Goal: Task Accomplishment & Management: Manage account settings

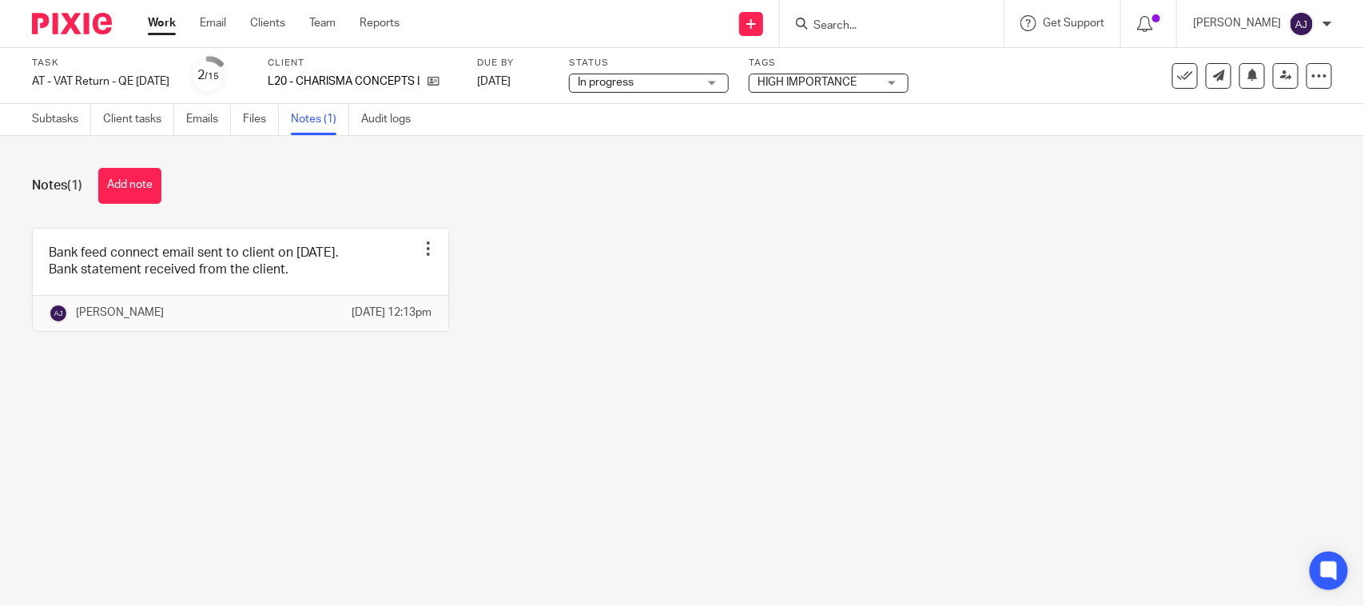
click at [521, 229] on div "Bank feed connect email sent to client on 02-09-2025. Bank statement received f…" at bounding box center [669, 292] width 1325 height 128
click at [54, 114] on link "Subtasks" at bounding box center [61, 119] width 59 height 31
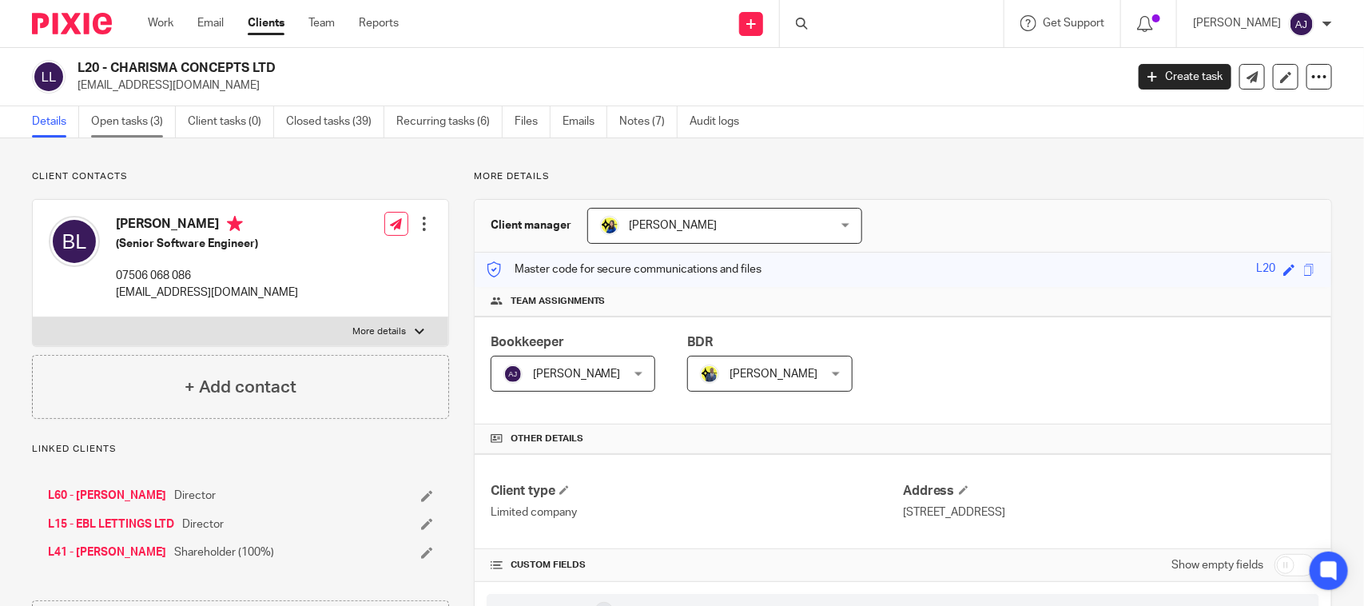
click at [133, 128] on link "Open tasks (3)" at bounding box center [133, 121] width 85 height 31
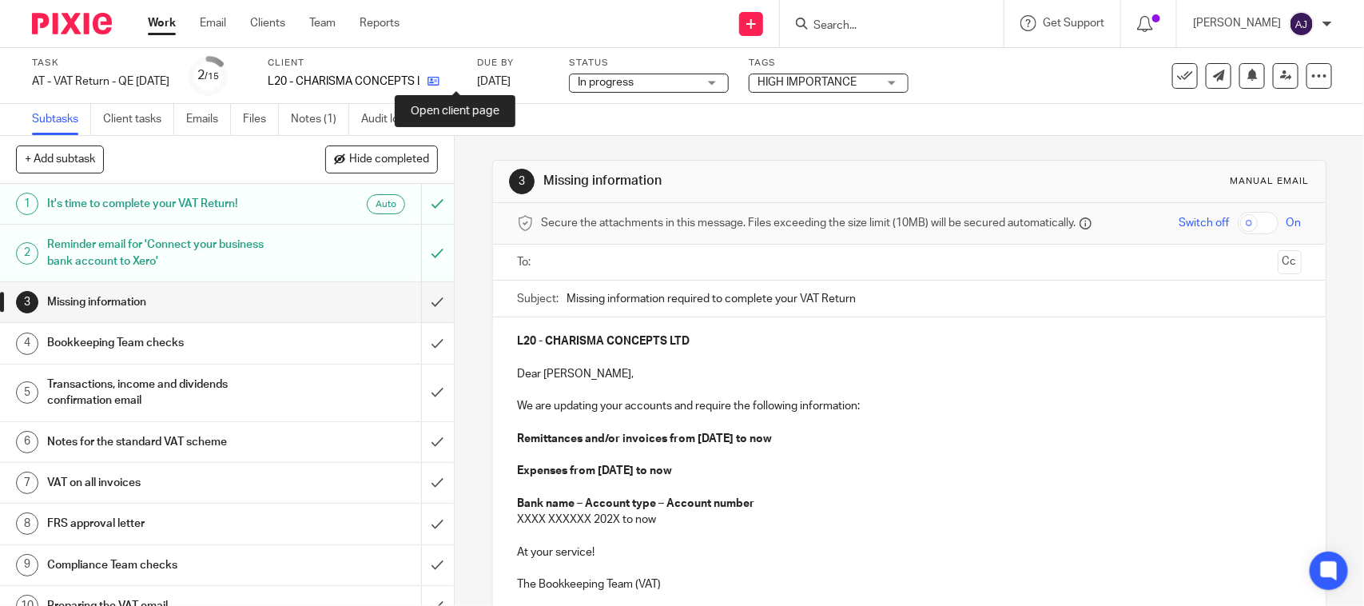
click at [440, 81] on icon at bounding box center [434, 81] width 12 height 12
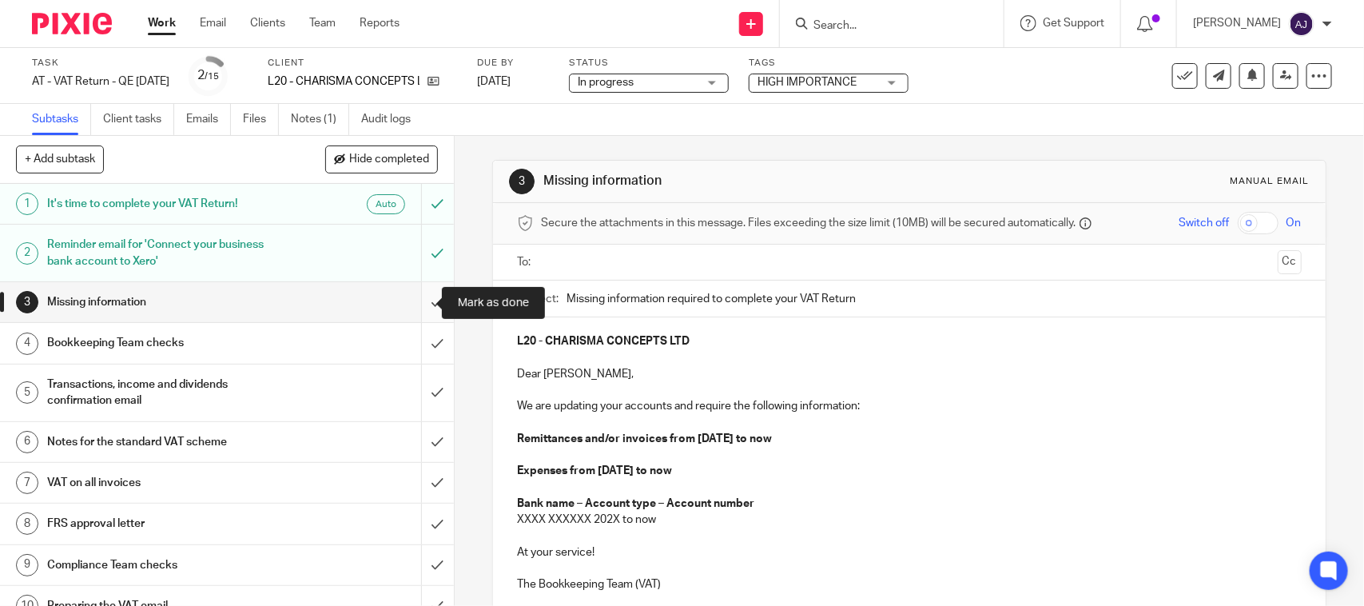
click at [410, 285] on input "submit" at bounding box center [227, 302] width 454 height 40
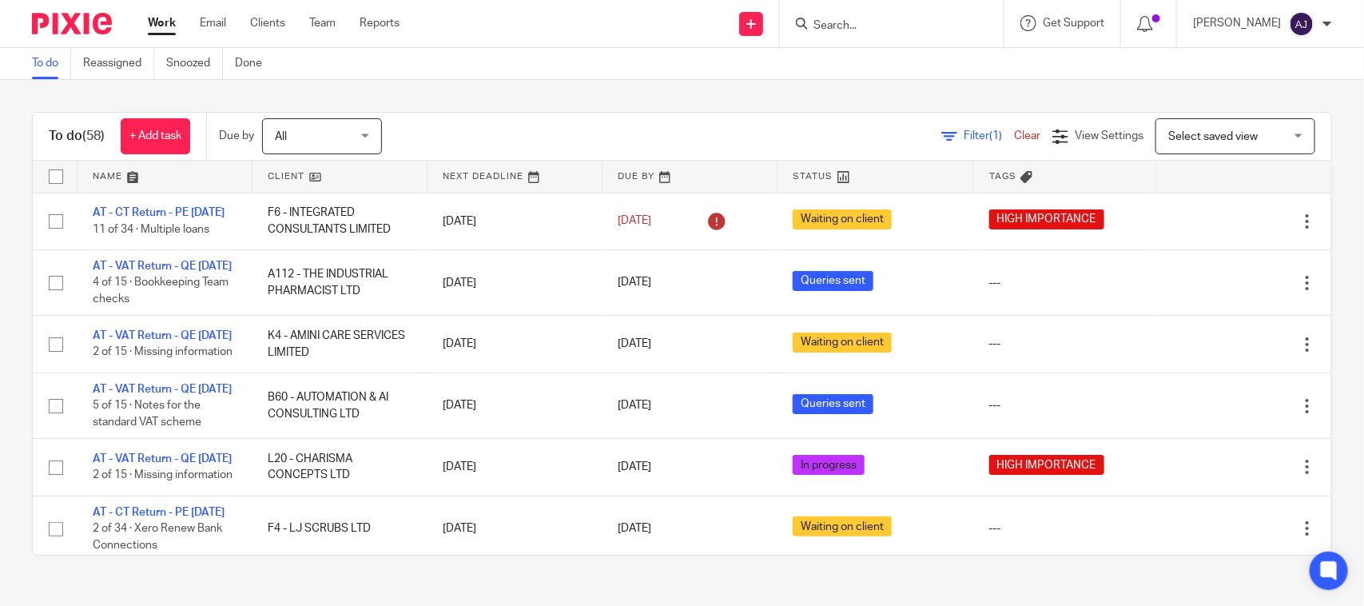
click at [646, 101] on div "To do (58) + Add task Due by All All Today Tomorrow This week Next week This mo…" at bounding box center [682, 334] width 1364 height 508
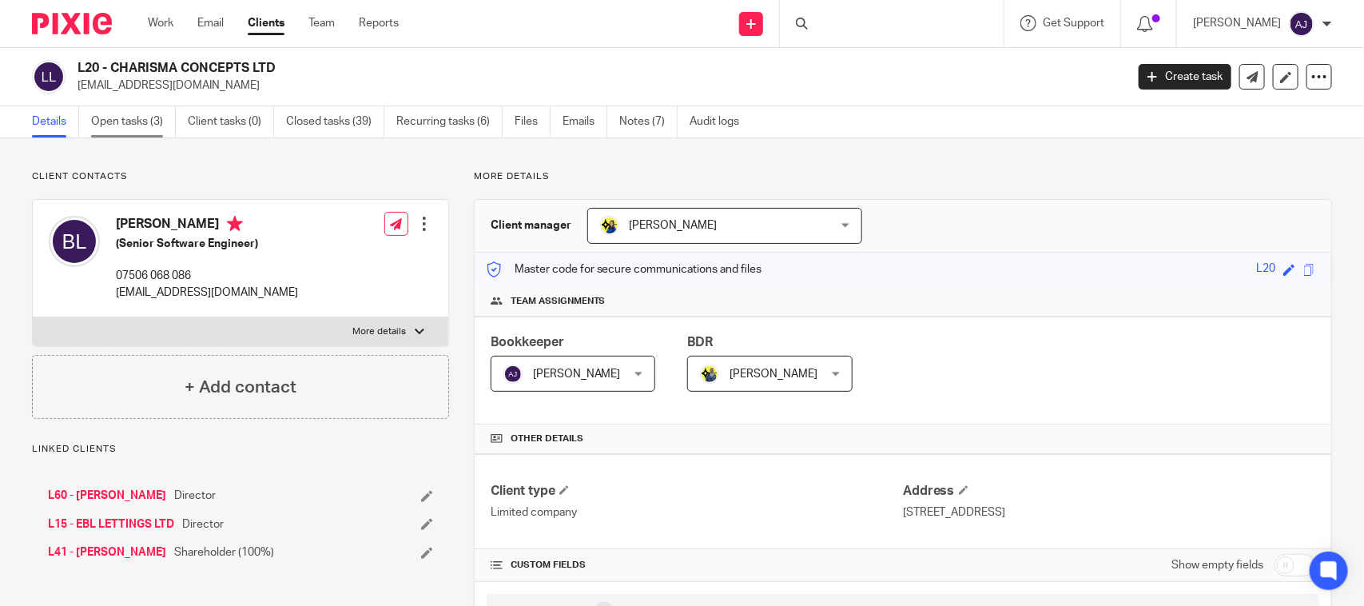
click at [164, 125] on link "Open tasks (3)" at bounding box center [133, 121] width 85 height 31
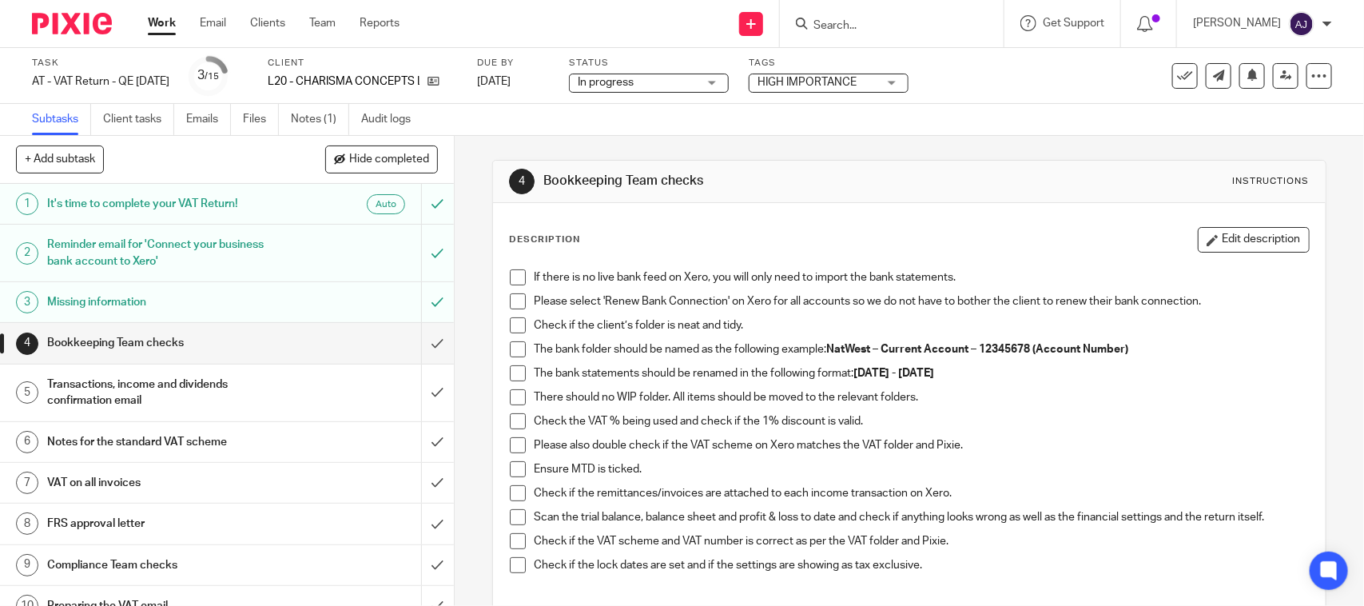
drag, startPoint x: 512, startPoint y: 273, endPoint x: 528, endPoint y: 273, distance: 16.0
click at [512, 273] on span at bounding box center [518, 277] width 16 height 16
click at [512, 298] on span at bounding box center [518, 301] width 16 height 16
click at [513, 328] on span at bounding box center [518, 325] width 16 height 16
click at [510, 353] on span at bounding box center [518, 349] width 16 height 16
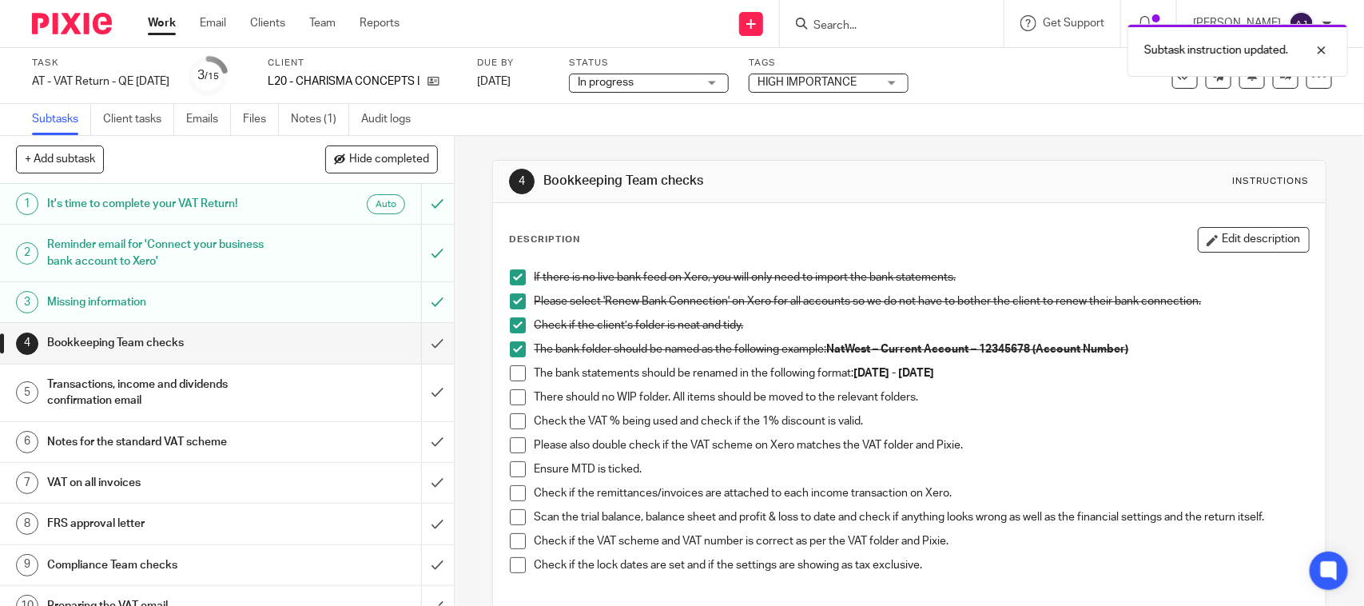
click at [512, 380] on span at bounding box center [518, 373] width 16 height 16
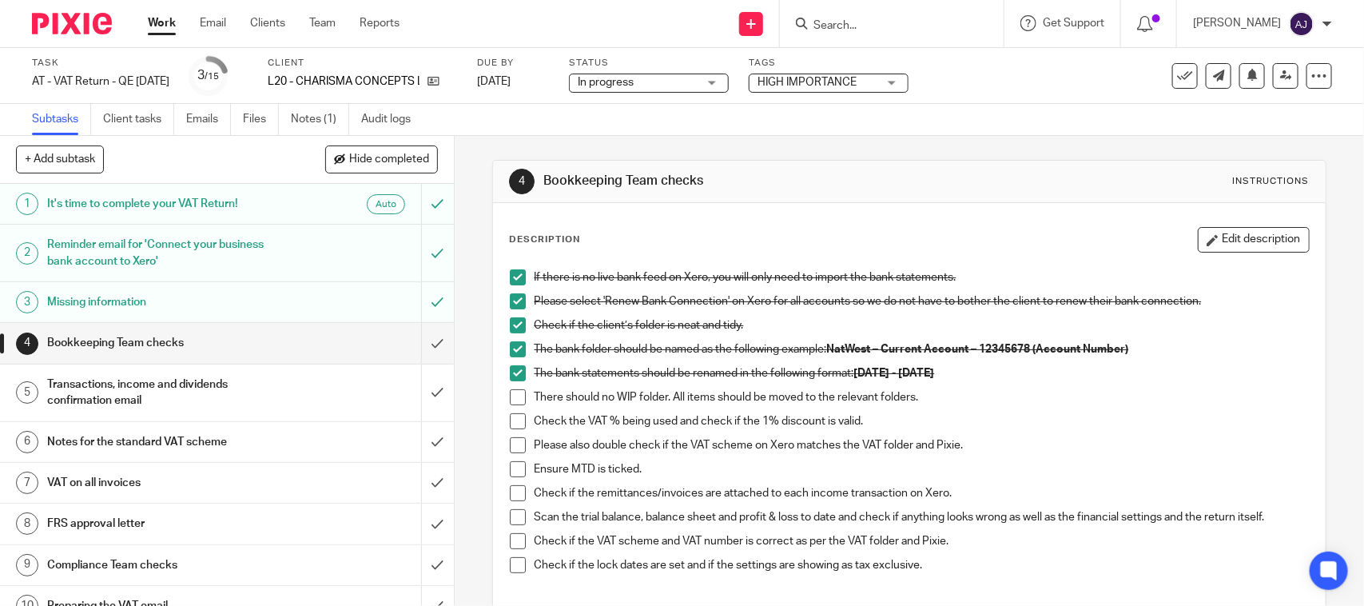
click at [514, 390] on span at bounding box center [518, 397] width 16 height 16
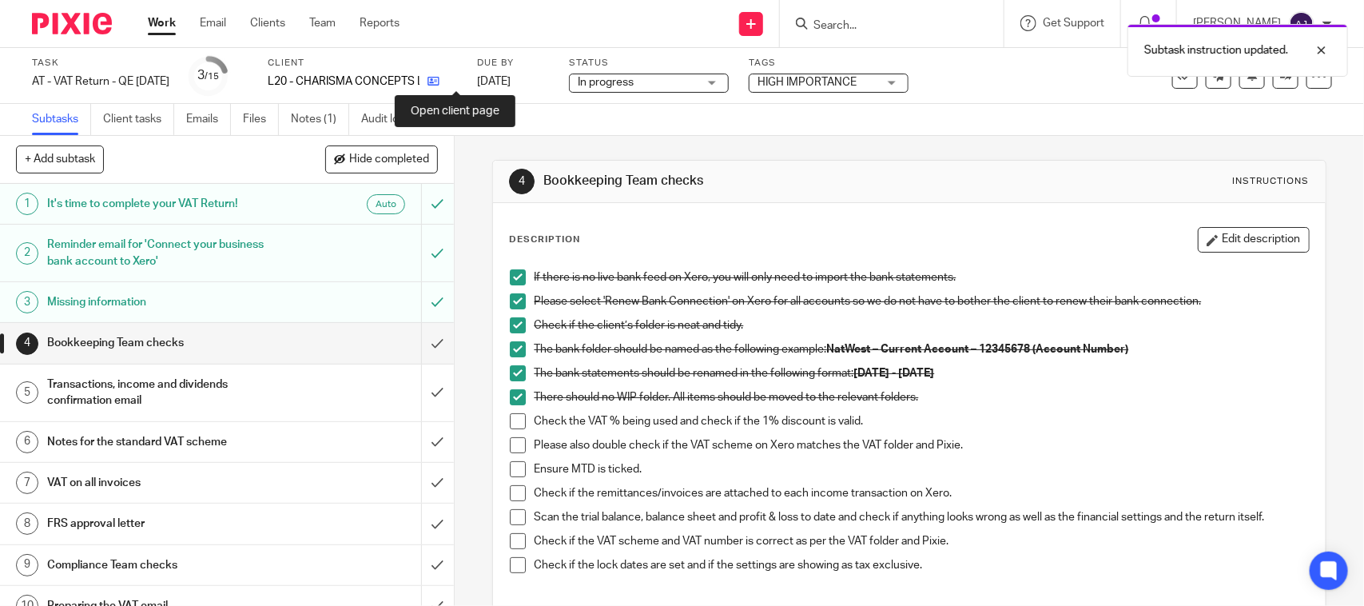
click at [440, 78] on icon at bounding box center [434, 81] width 12 height 12
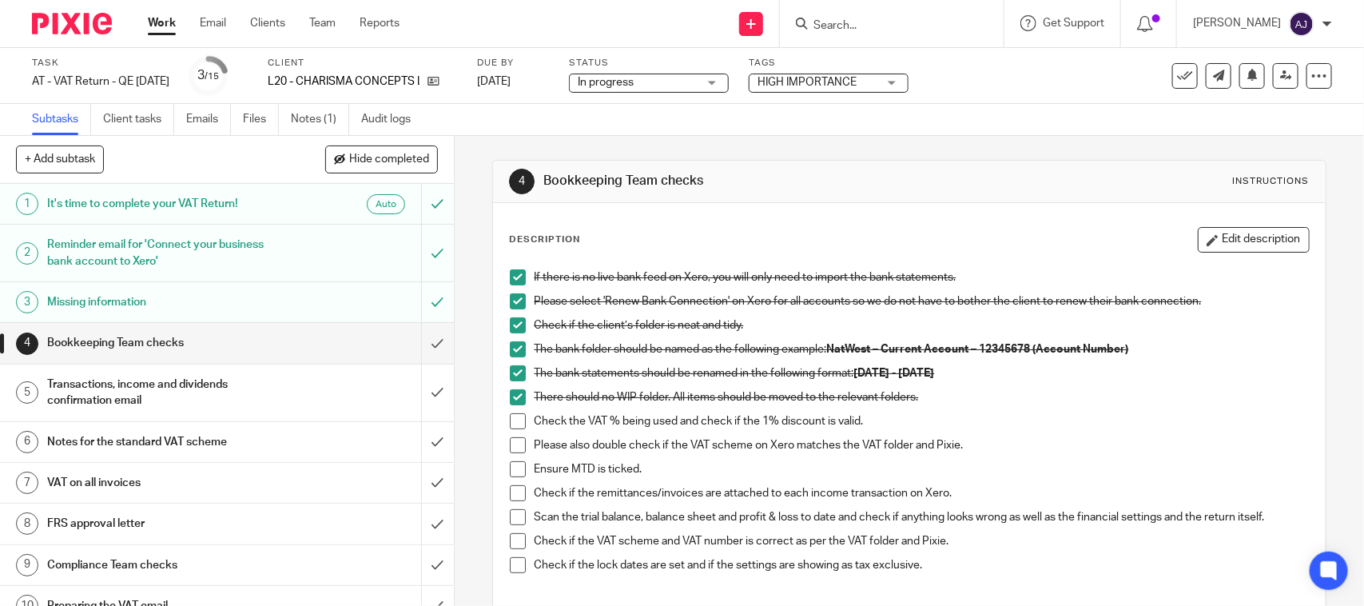
click at [514, 417] on span at bounding box center [518, 421] width 16 height 16
click at [520, 445] on span at bounding box center [518, 445] width 16 height 16
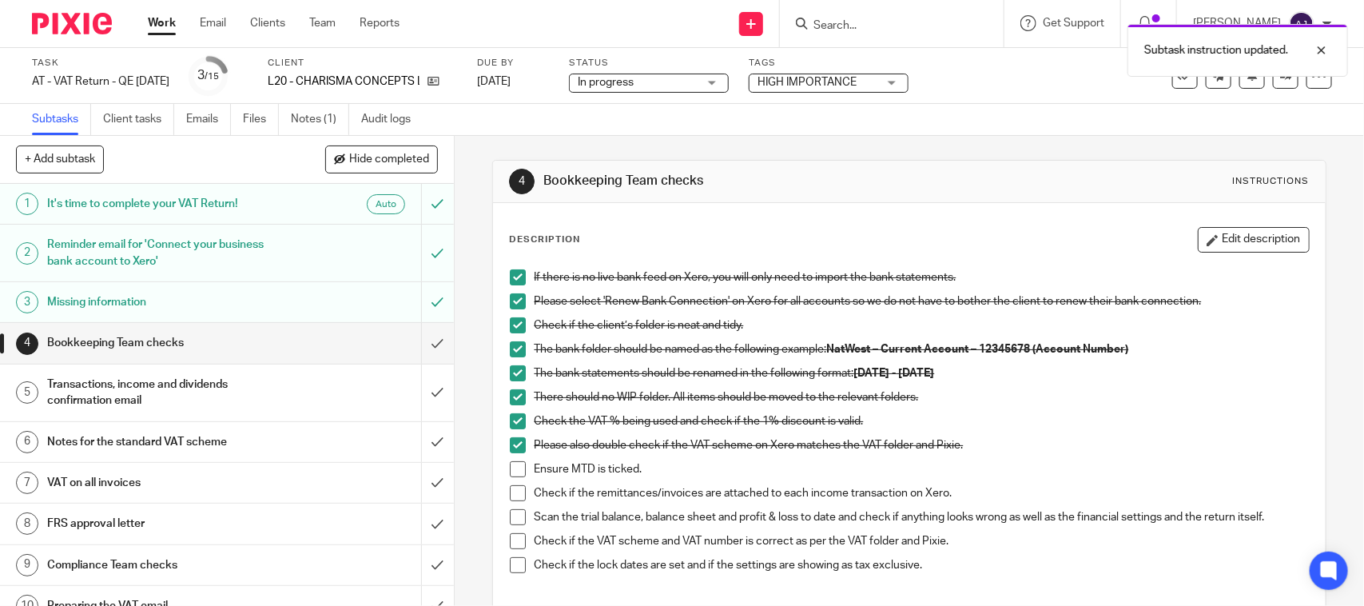
click at [514, 470] on span at bounding box center [518, 469] width 16 height 16
click at [510, 492] on span at bounding box center [518, 493] width 16 height 16
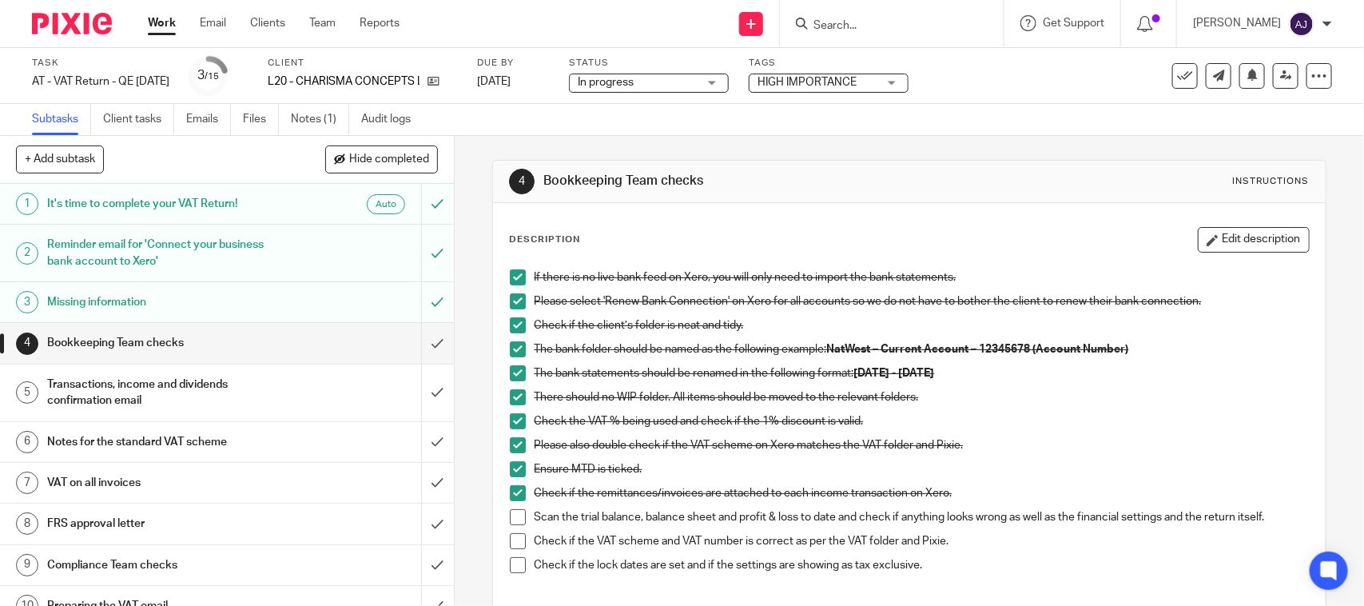
click at [517, 514] on span at bounding box center [518, 517] width 16 height 16
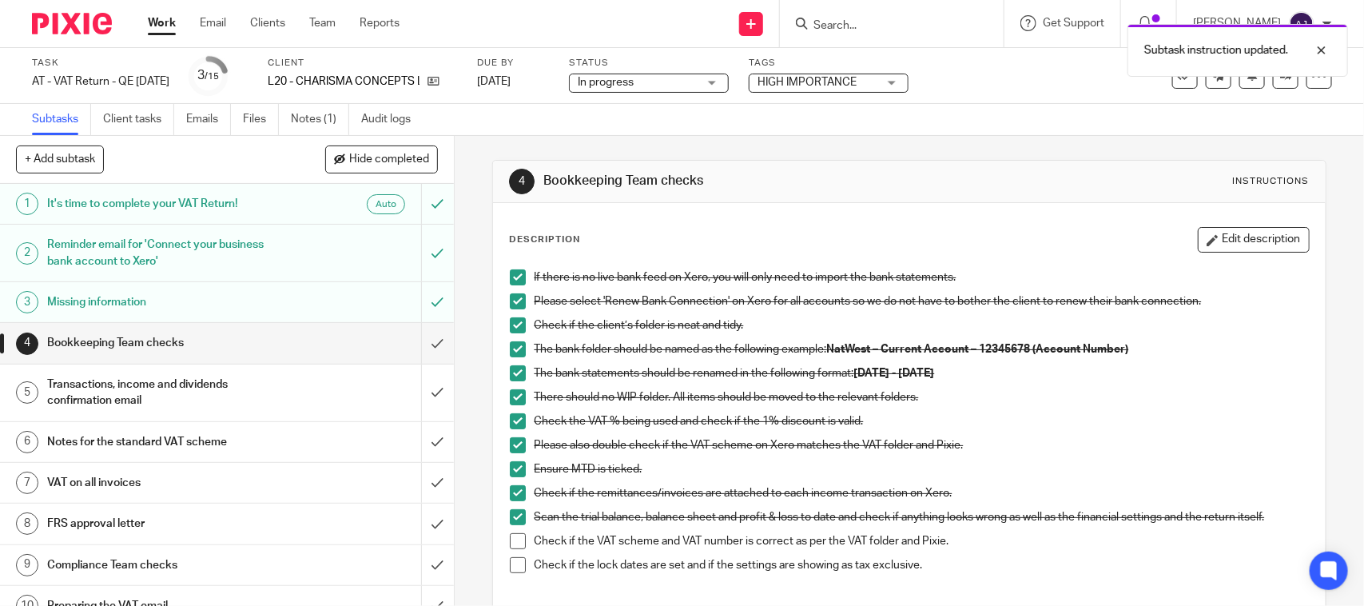
click at [514, 541] on span at bounding box center [518, 541] width 16 height 16
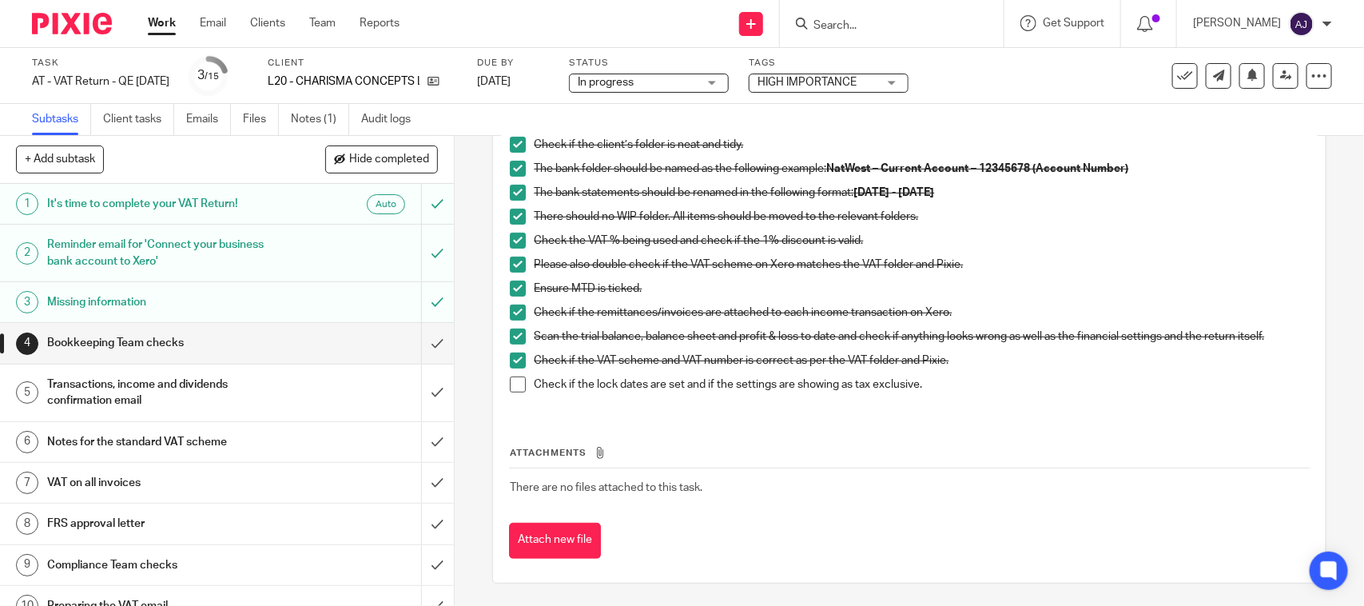
scroll to position [181, 0]
click at [510, 388] on span at bounding box center [518, 384] width 16 height 16
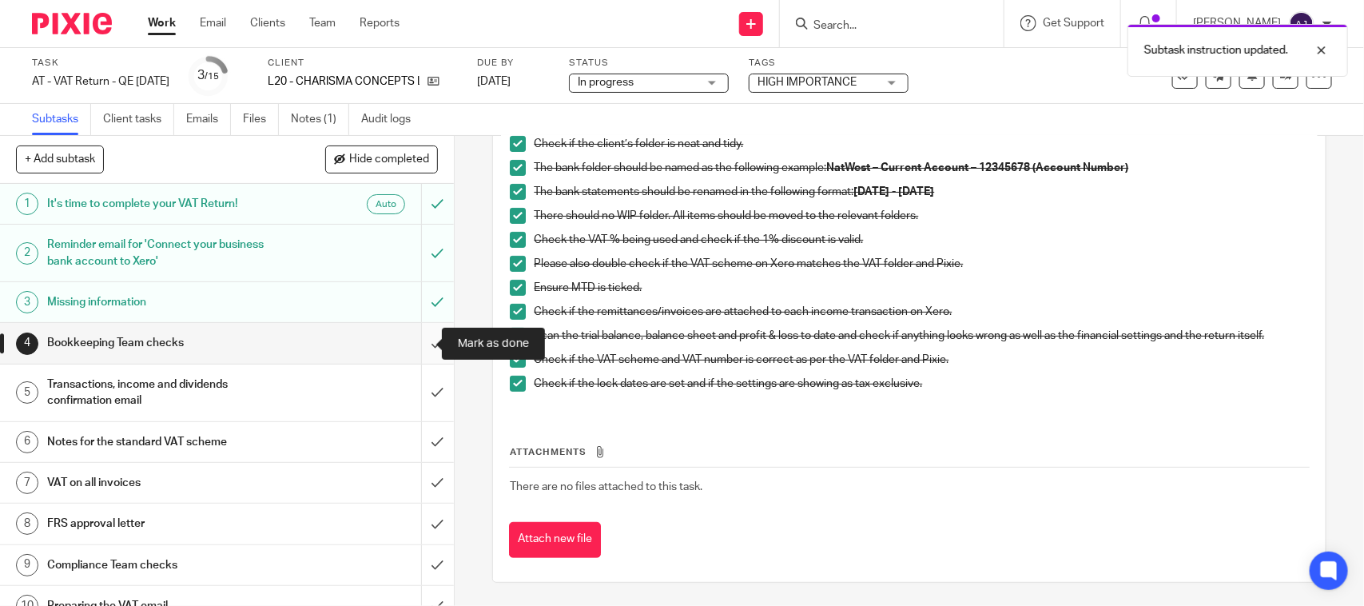
click at [421, 352] on input "submit" at bounding box center [227, 343] width 454 height 40
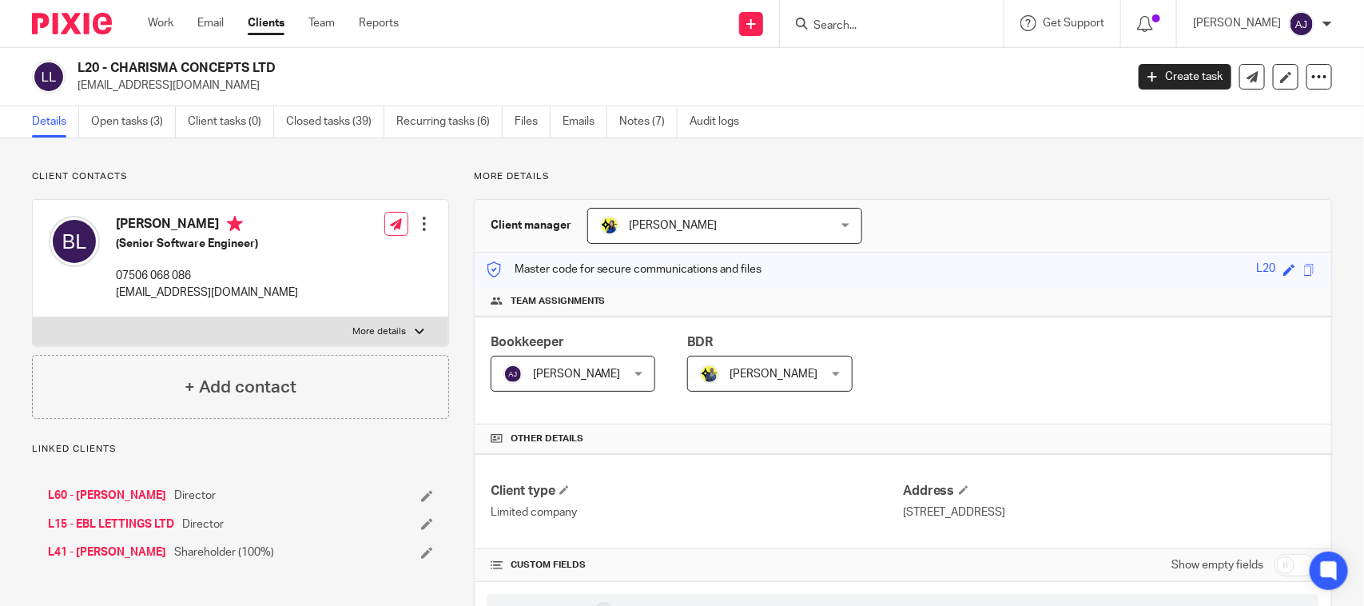
scroll to position [1116, 0]
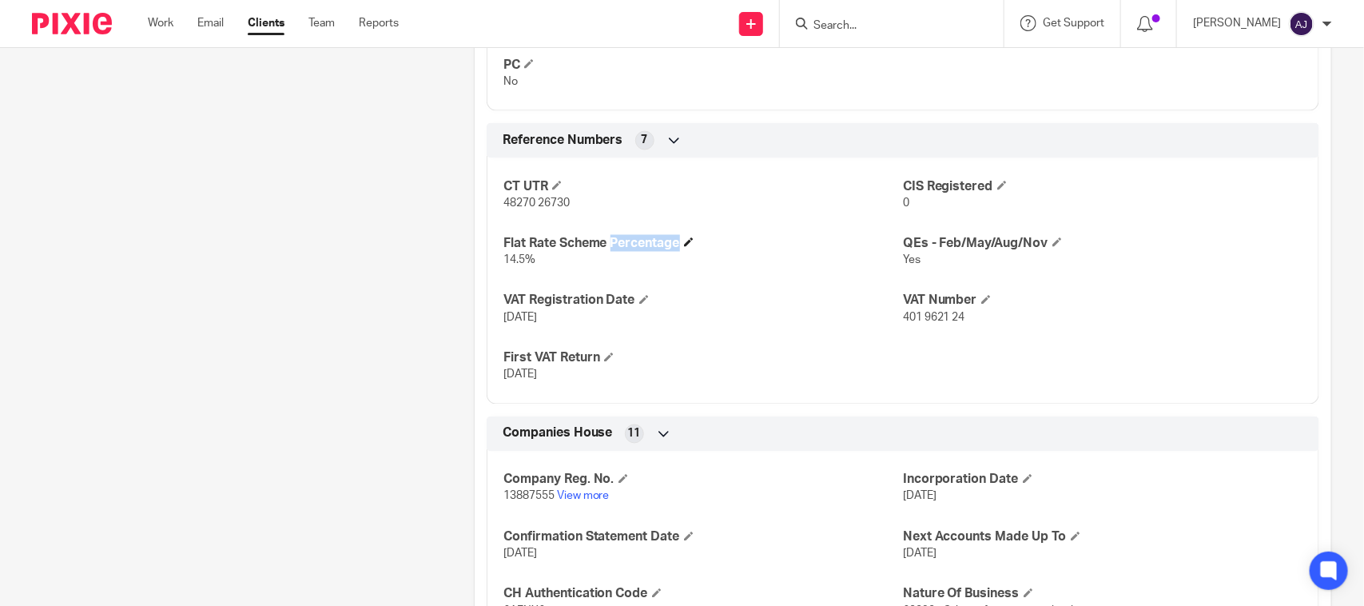
drag, startPoint x: 490, startPoint y: 249, endPoint x: 690, endPoint y: 249, distance: 199.8
click at [690, 249] on div "CT UTR 48270 26730 CIS Registered 0 Flat Rate Scheme Percentage 14.5% QEs - Feb…" at bounding box center [903, 275] width 833 height 258
drag, startPoint x: 890, startPoint y: 321, endPoint x: 973, endPoint y: 325, distance: 83.3
click at [973, 325] on div "CT UTR 48270 26730 CIS Registered 0 Flat Rate Scheme Percentage 14.5% QEs - Feb…" at bounding box center [903, 275] width 833 height 258
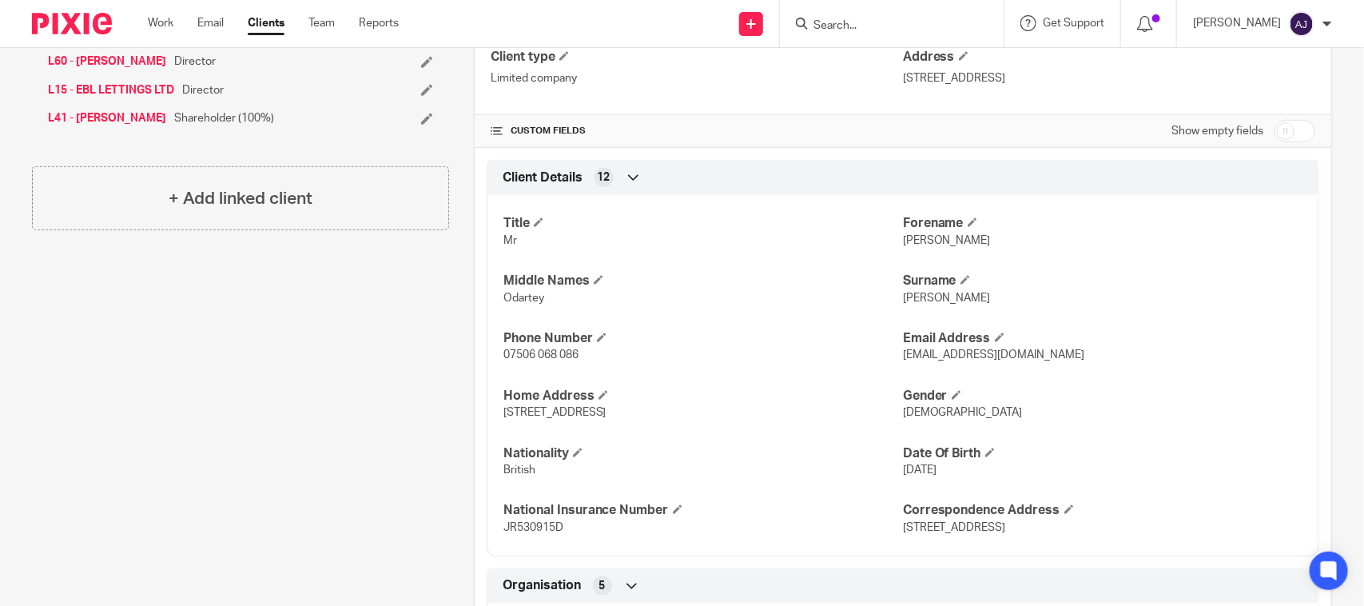
scroll to position [117, 0]
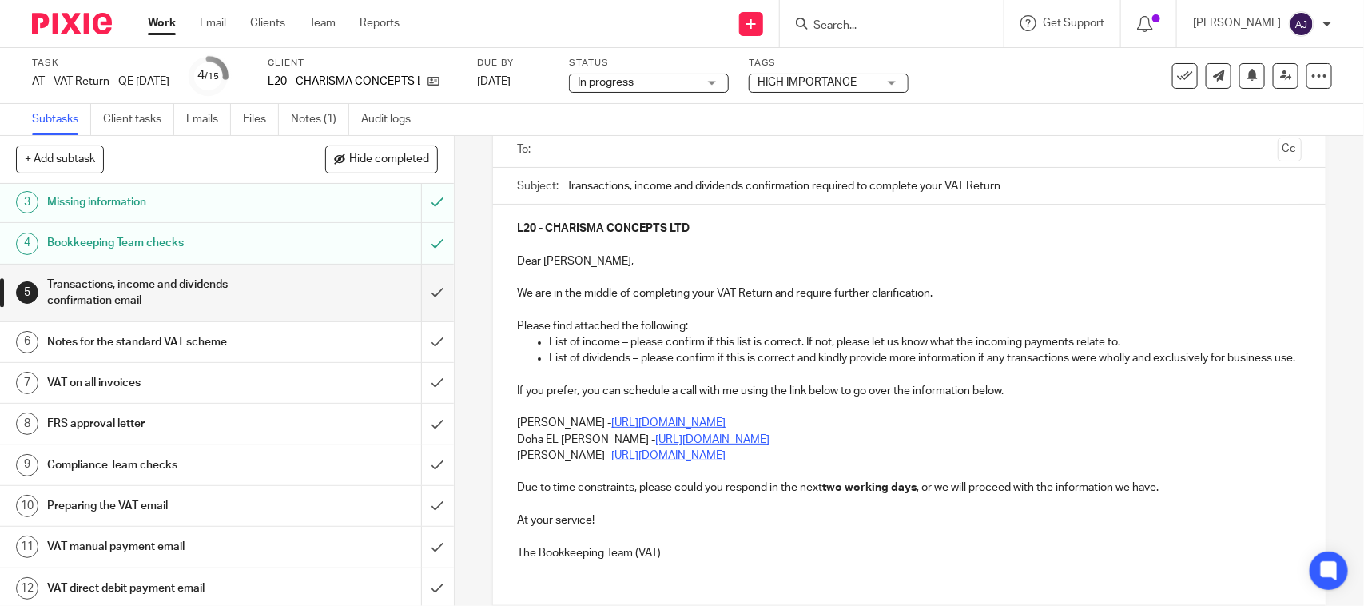
scroll to position [200, 0]
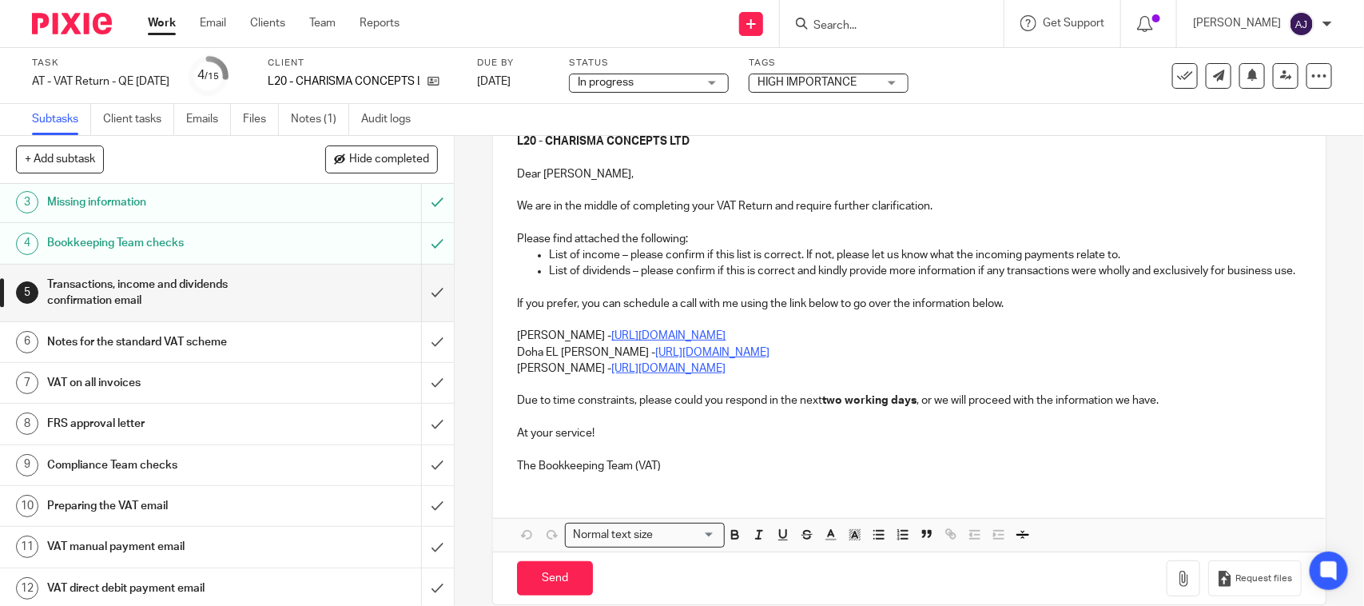
click at [520, 344] on p "Carine Thompson - https://calendly.com/meetwithcarinethompson/call" at bounding box center [909, 336] width 784 height 16
click at [517, 344] on p "Carine Thompson - https://calendly.com/meetwithcarinethompson/call" at bounding box center [909, 336] width 784 height 16
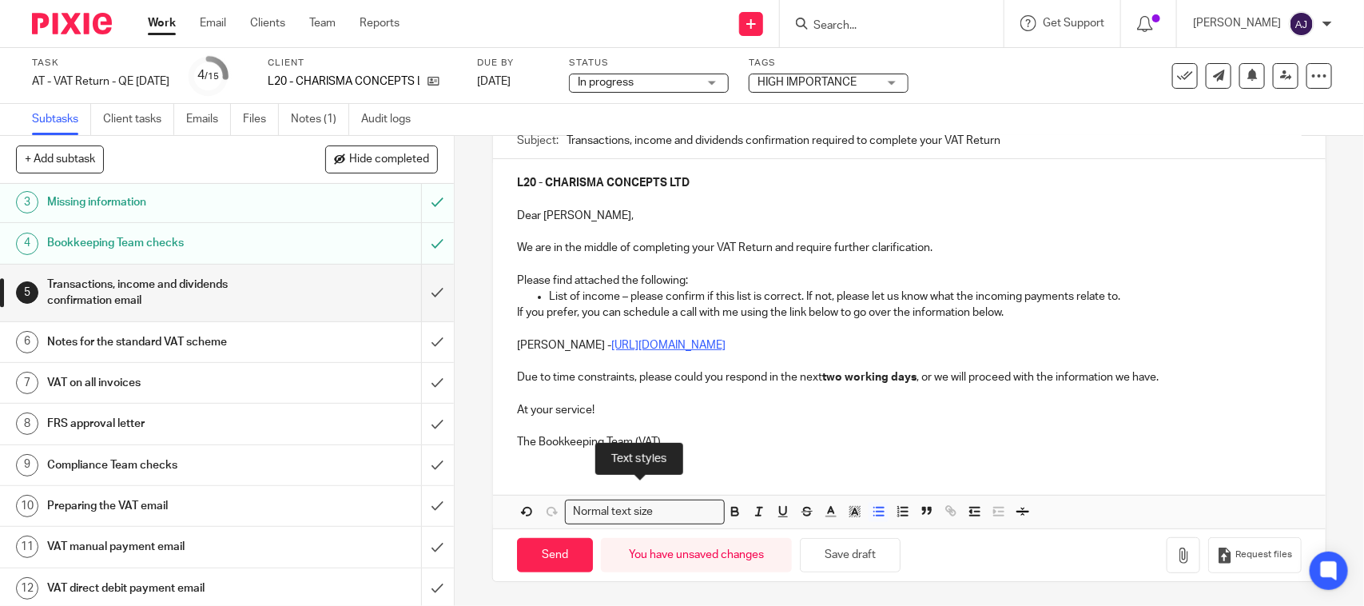
scroll to position [176, 0]
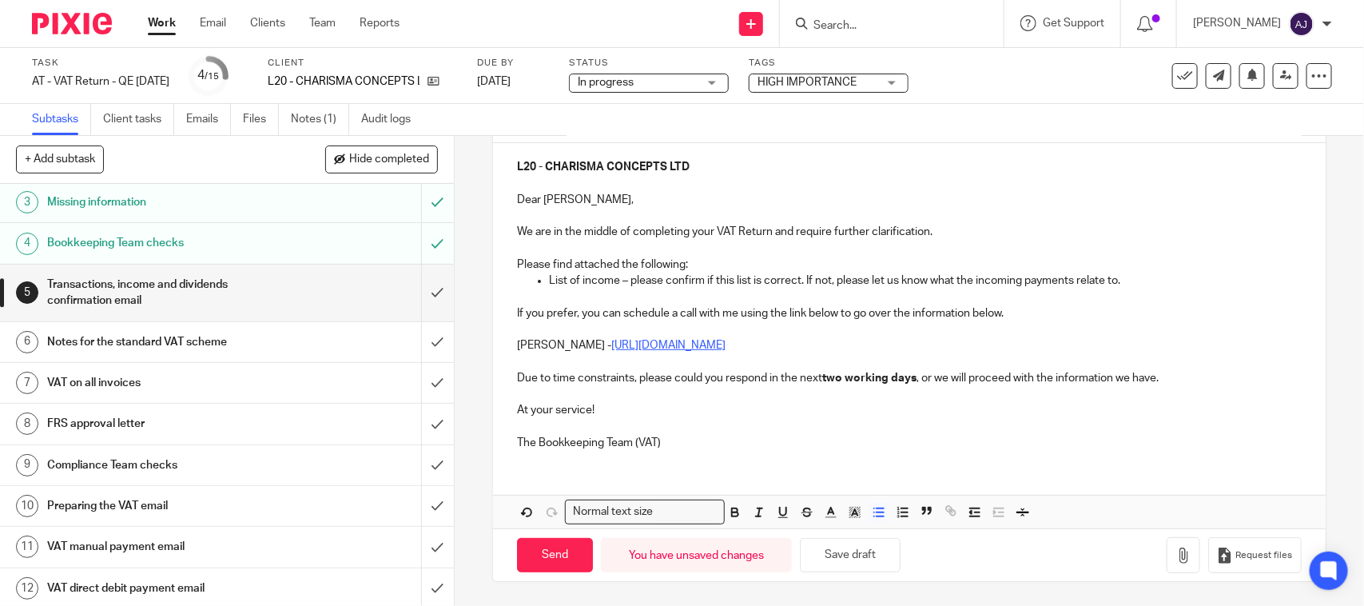
click at [663, 197] on p "Dear Benjamin," at bounding box center [909, 200] width 784 height 16
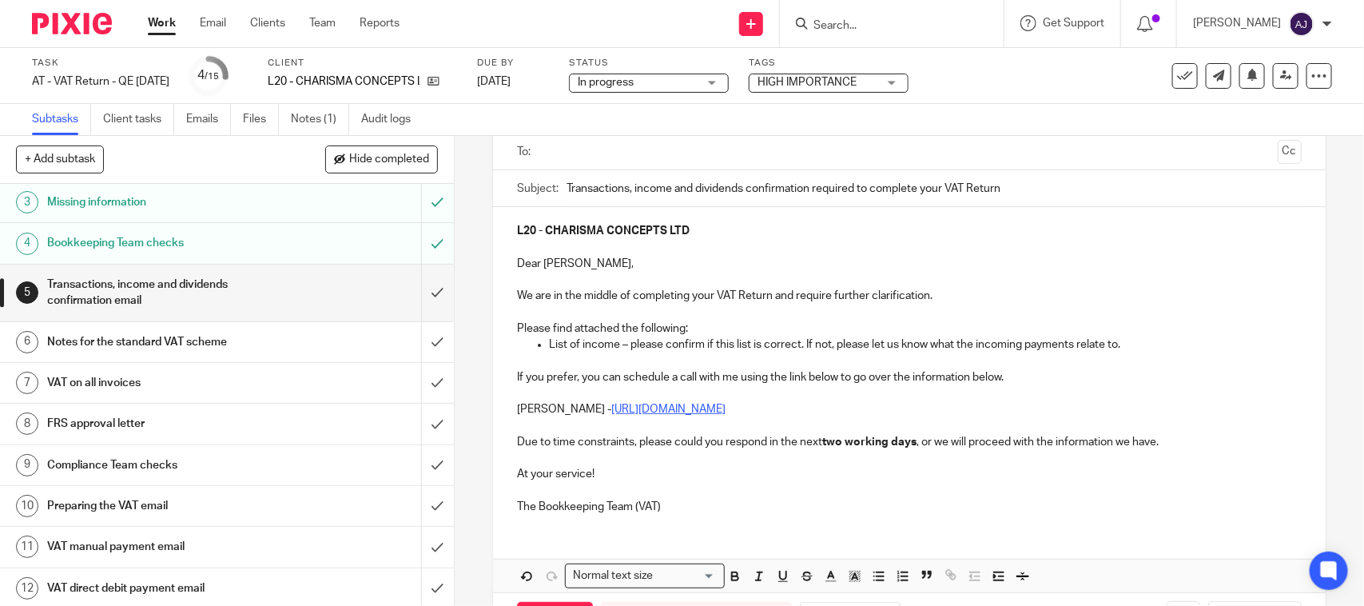
scroll to position [76, 0]
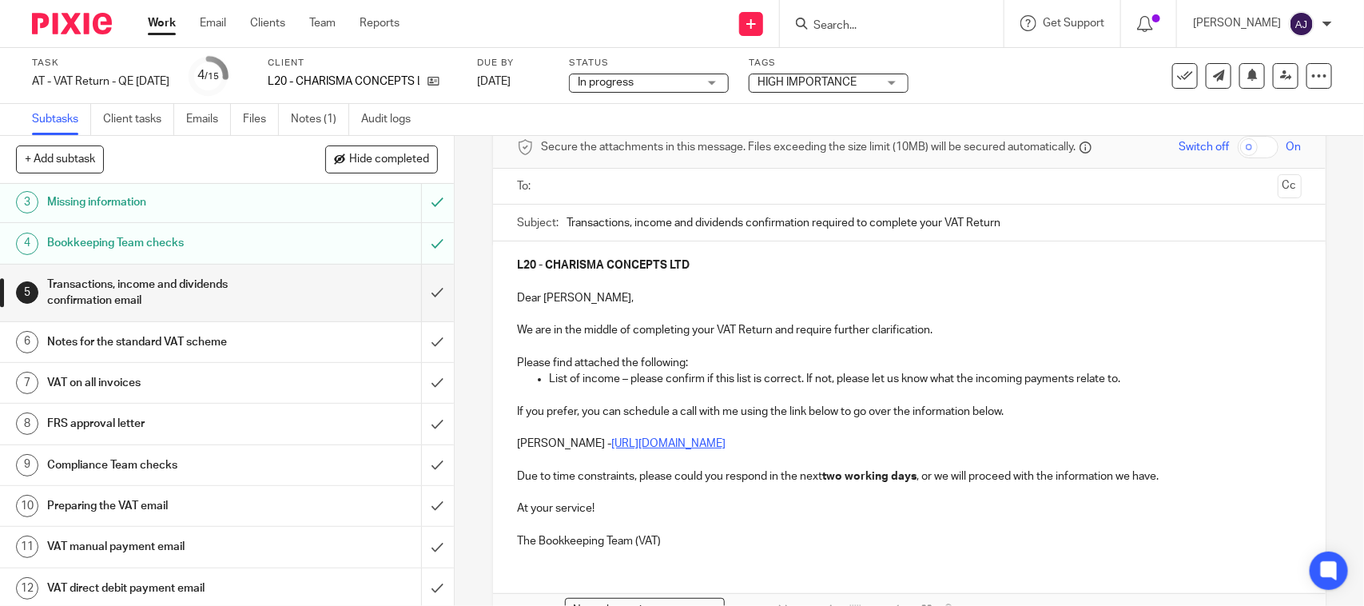
click at [718, 262] on p "L20 - CHARISMA CONCEPTS LTD" at bounding box center [909, 265] width 784 height 16
copy strong "CHARISMA CONCEPTS LTD"
paste input "CHARISMA CONCEPTS LTD"
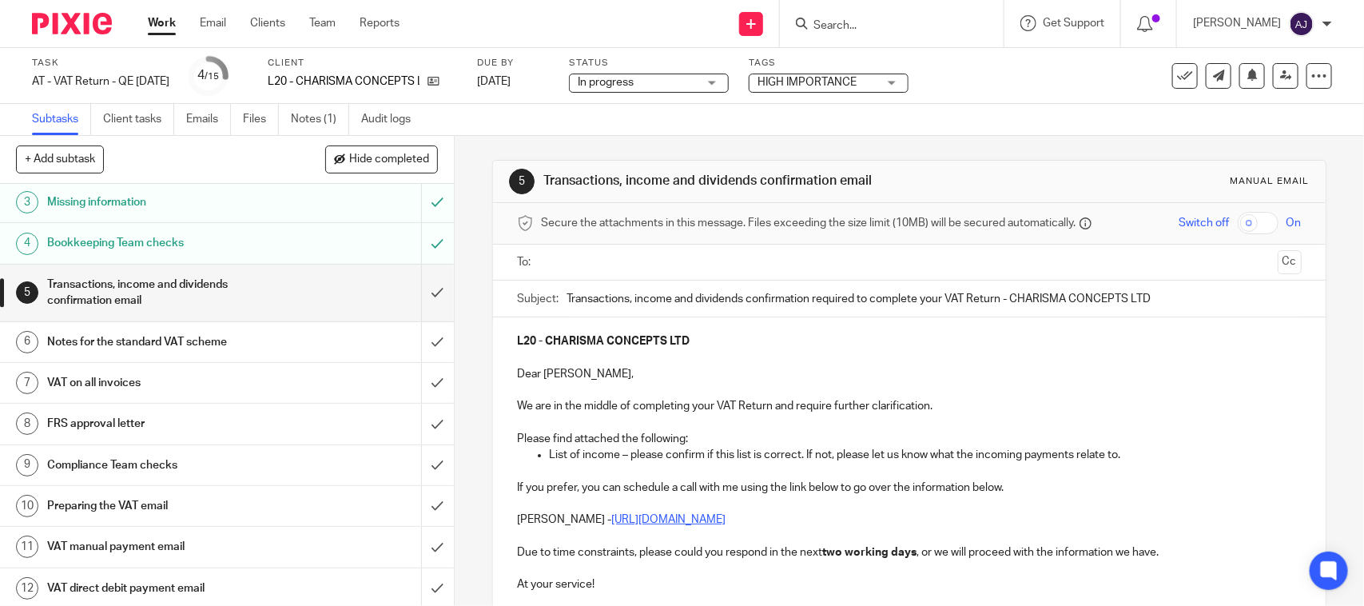
type input "Transactions, income and dividends confirmation required to complete your VAT R…"
click at [672, 249] on ul at bounding box center [910, 262] width 735 height 26
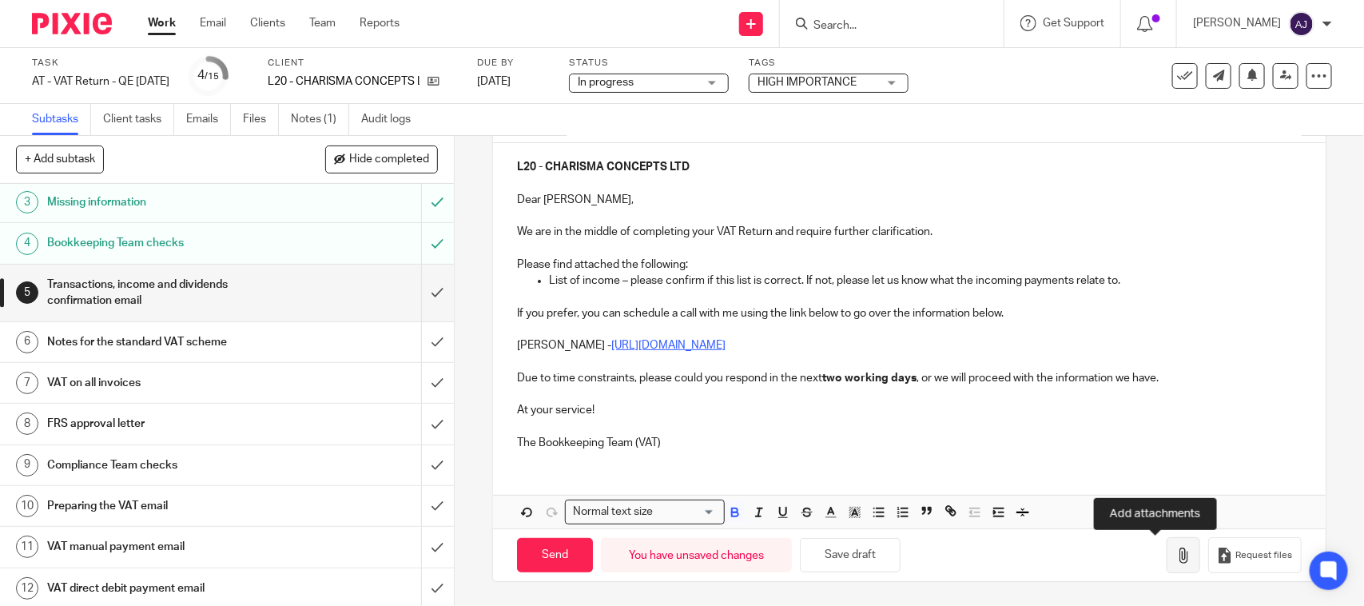
click at [1167, 545] on button "button" at bounding box center [1184, 555] width 34 height 36
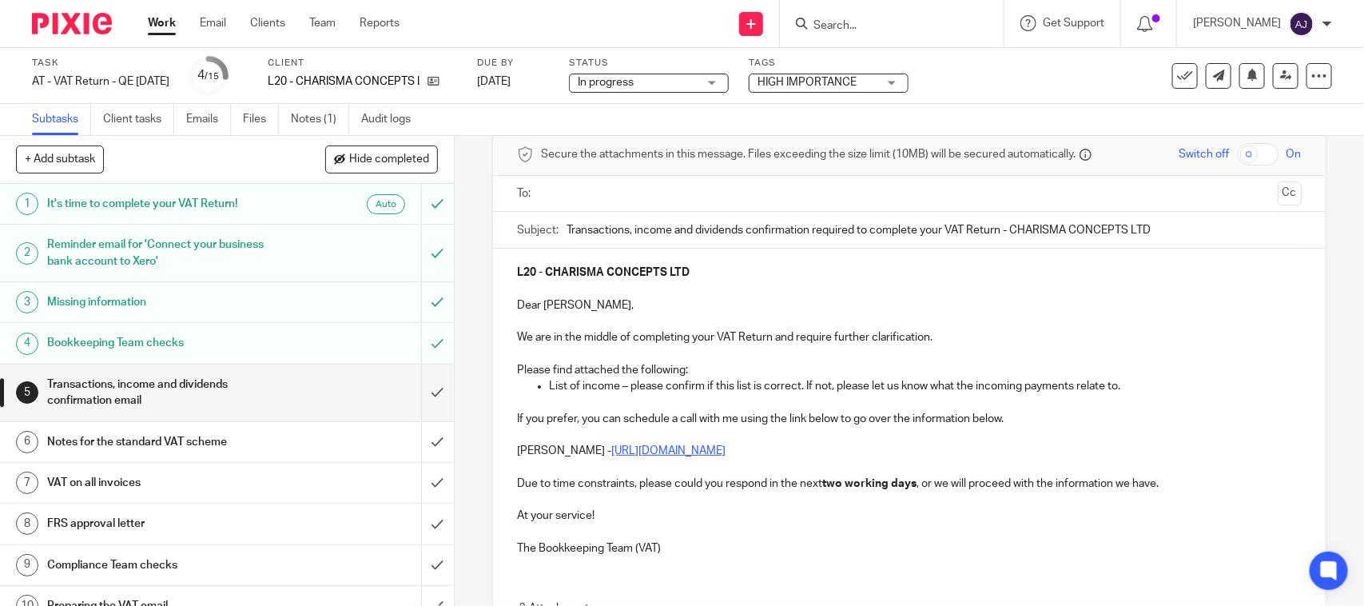
scroll to position [66, 0]
click at [654, 205] on ul at bounding box center [910, 196] width 735 height 26
click at [655, 202] on input "text" at bounding box center [909, 196] width 724 height 18
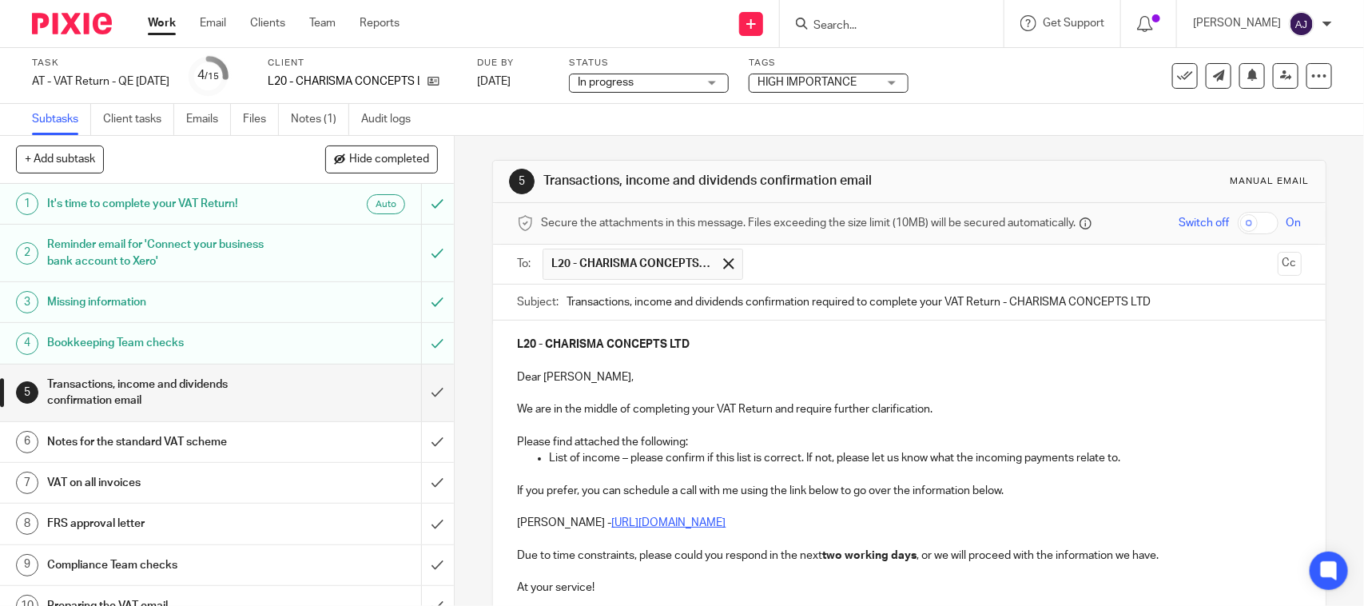
scroll to position [272, 0]
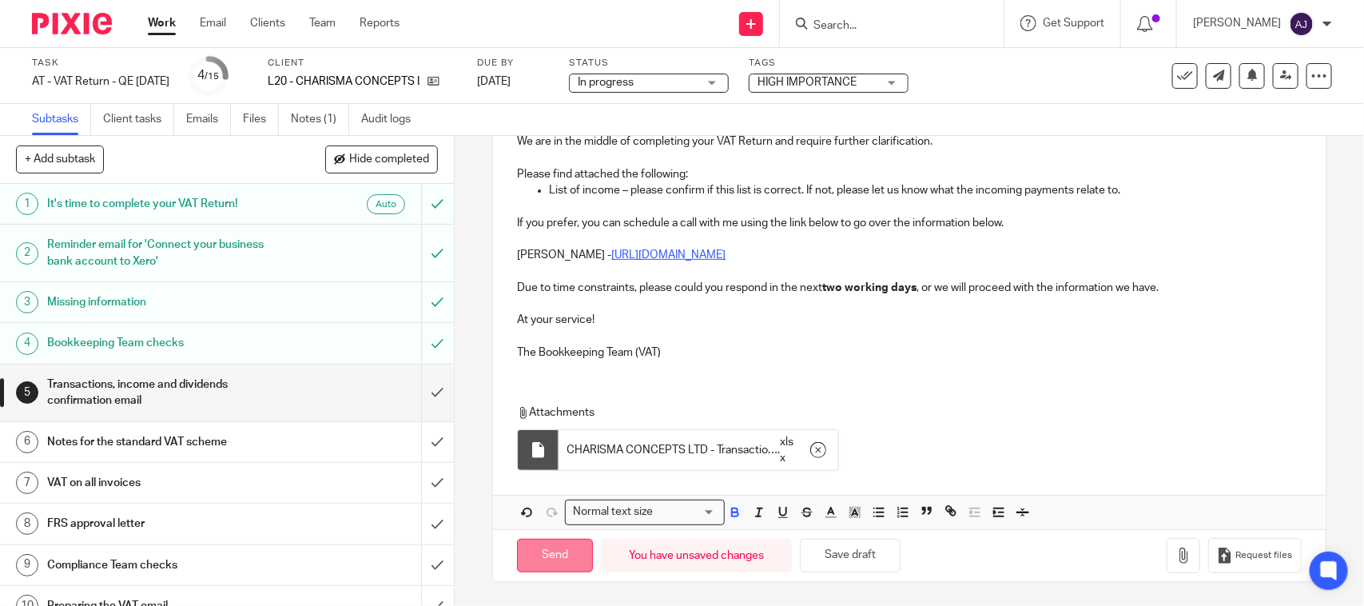
click at [532, 548] on input "Send" at bounding box center [555, 556] width 76 height 34
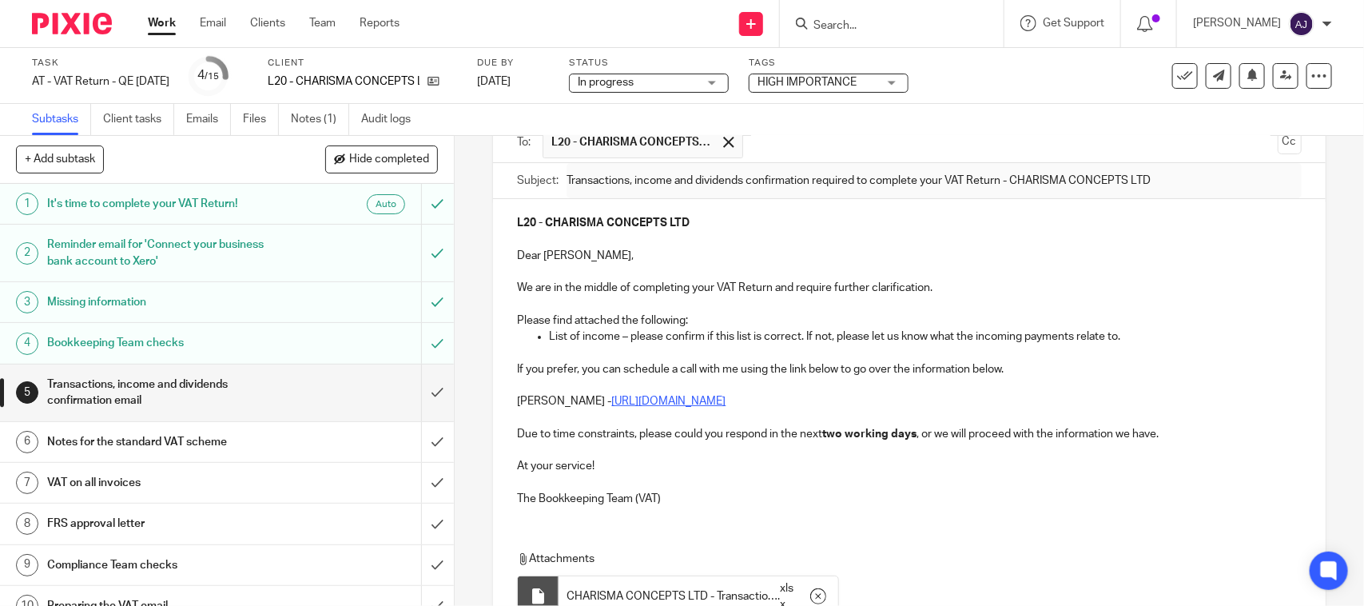
scroll to position [0, 0]
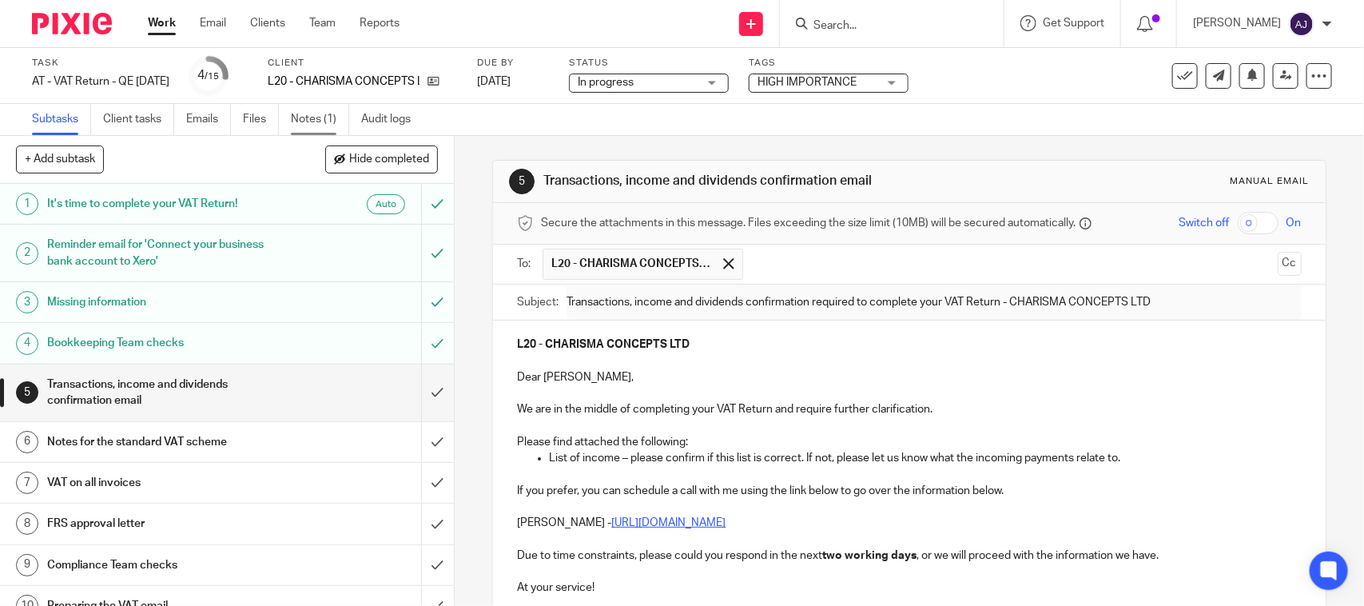
type input "Sent"
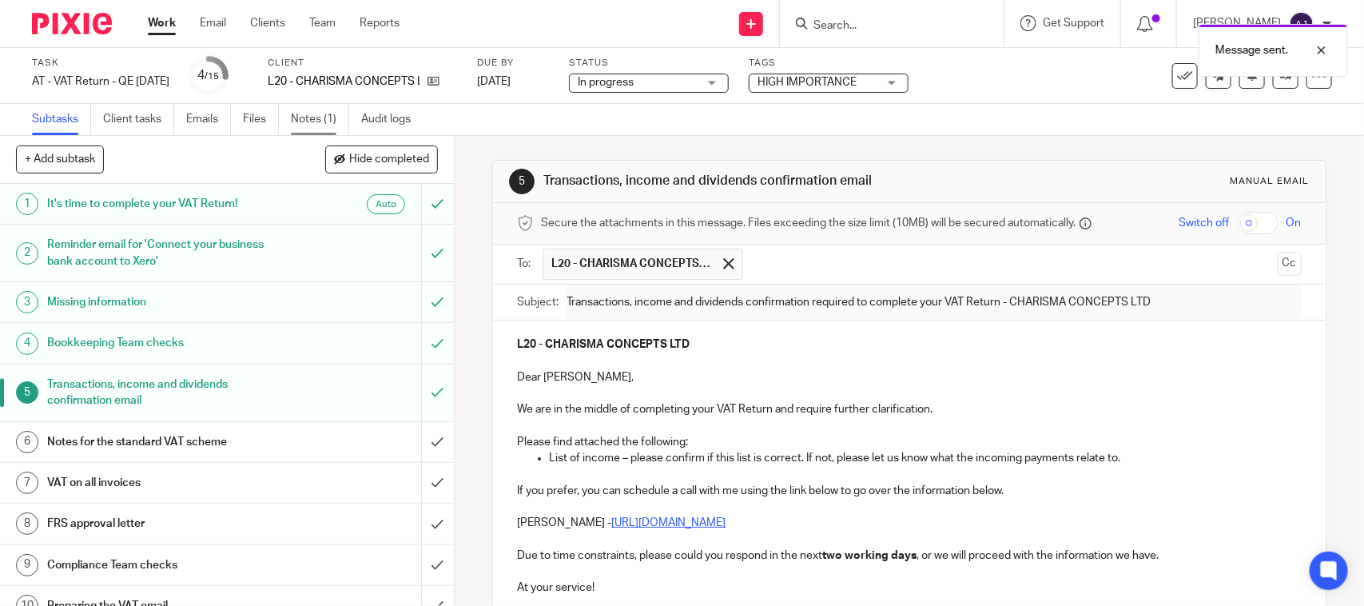
click at [318, 120] on link "Notes (1)" at bounding box center [320, 119] width 58 height 31
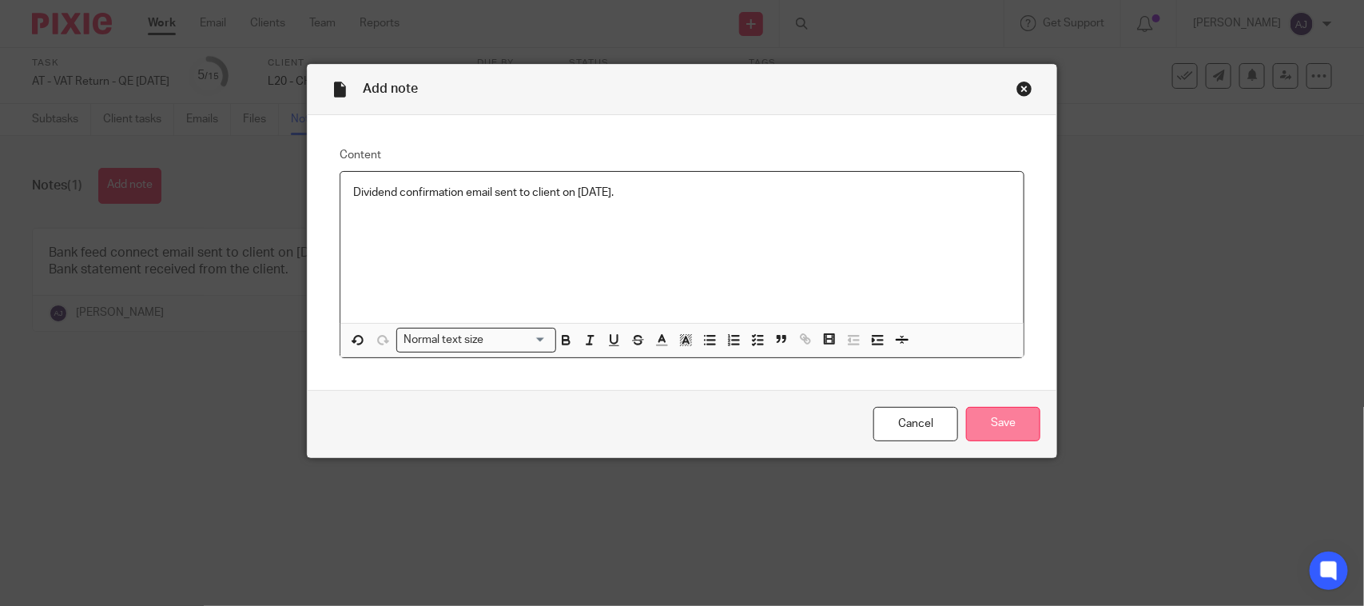
click at [978, 424] on input "Save" at bounding box center [1003, 424] width 74 height 34
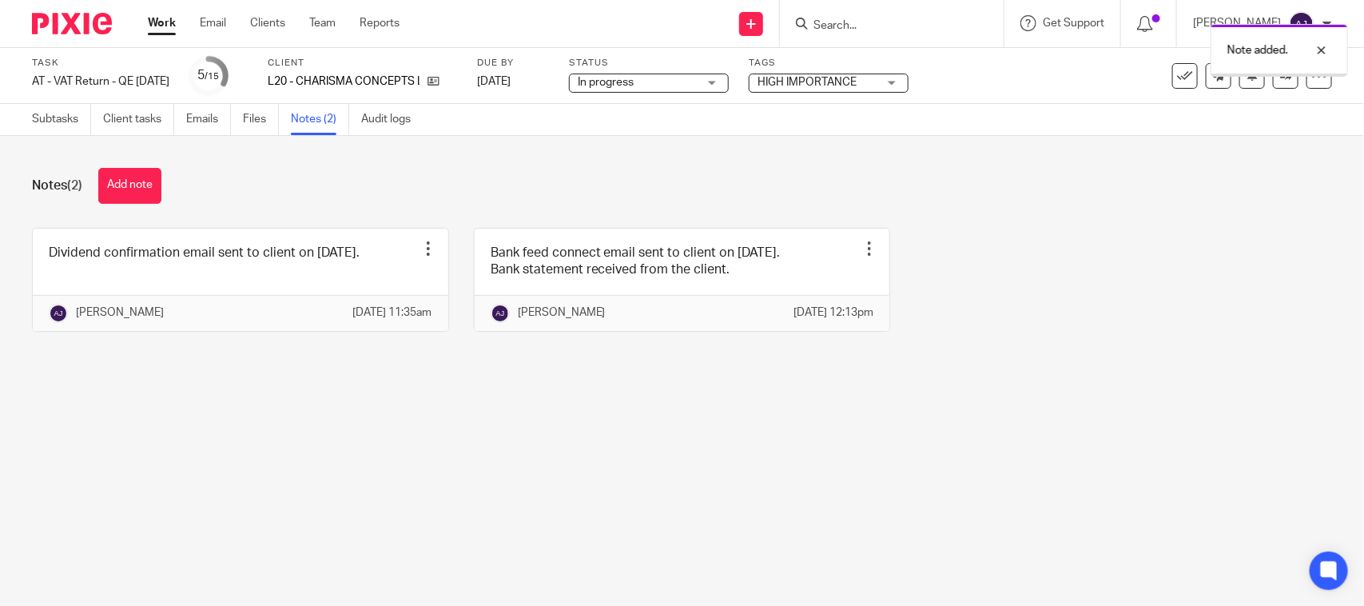
click at [1080, 320] on div "Dividend confirmation email sent to client on [DATE]. Edit note Delete note [PE…" at bounding box center [669, 292] width 1325 height 128
click at [698, 78] on span "In progress" at bounding box center [638, 82] width 120 height 17
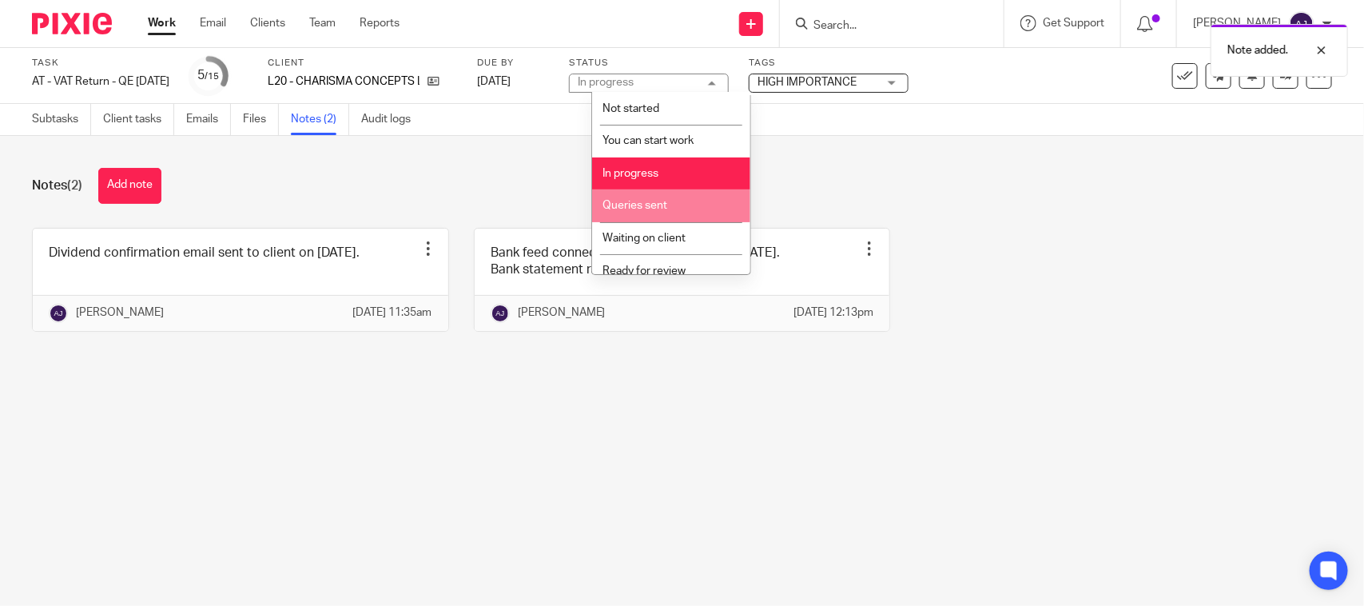
click at [657, 209] on span "Queries sent" at bounding box center [635, 205] width 65 height 11
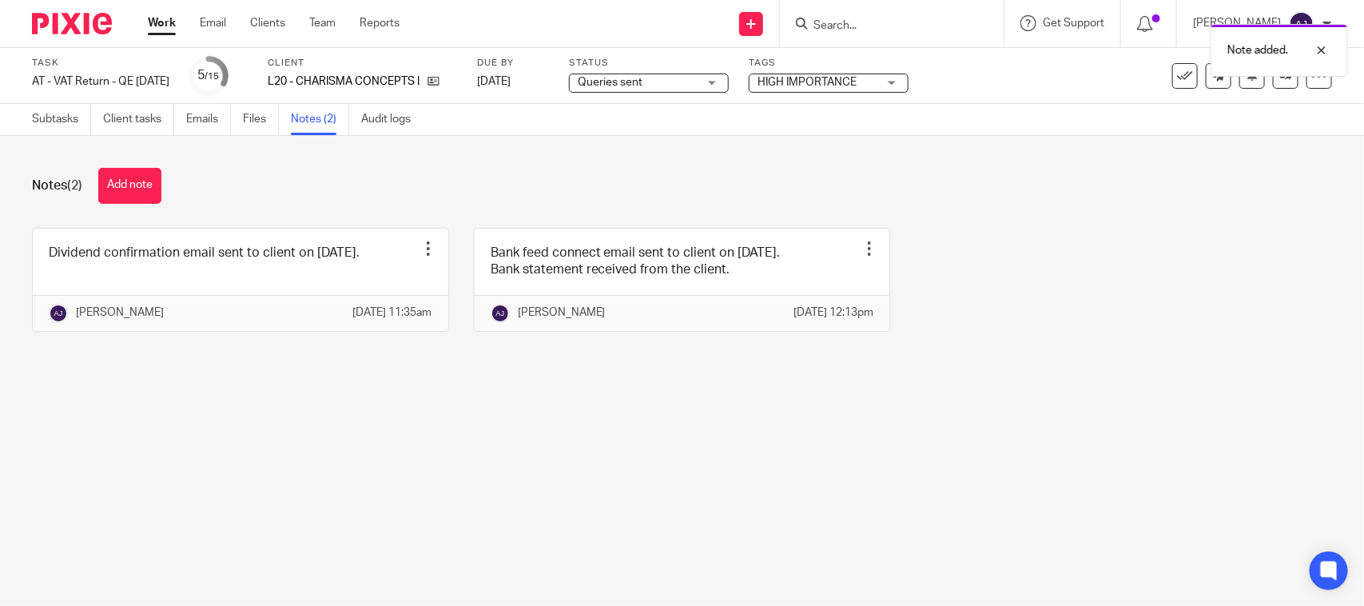
click at [892, 189] on div "Notes (2) Add note" at bounding box center [682, 186] width 1301 height 36
click at [156, 18] on link "Work" at bounding box center [162, 23] width 28 height 16
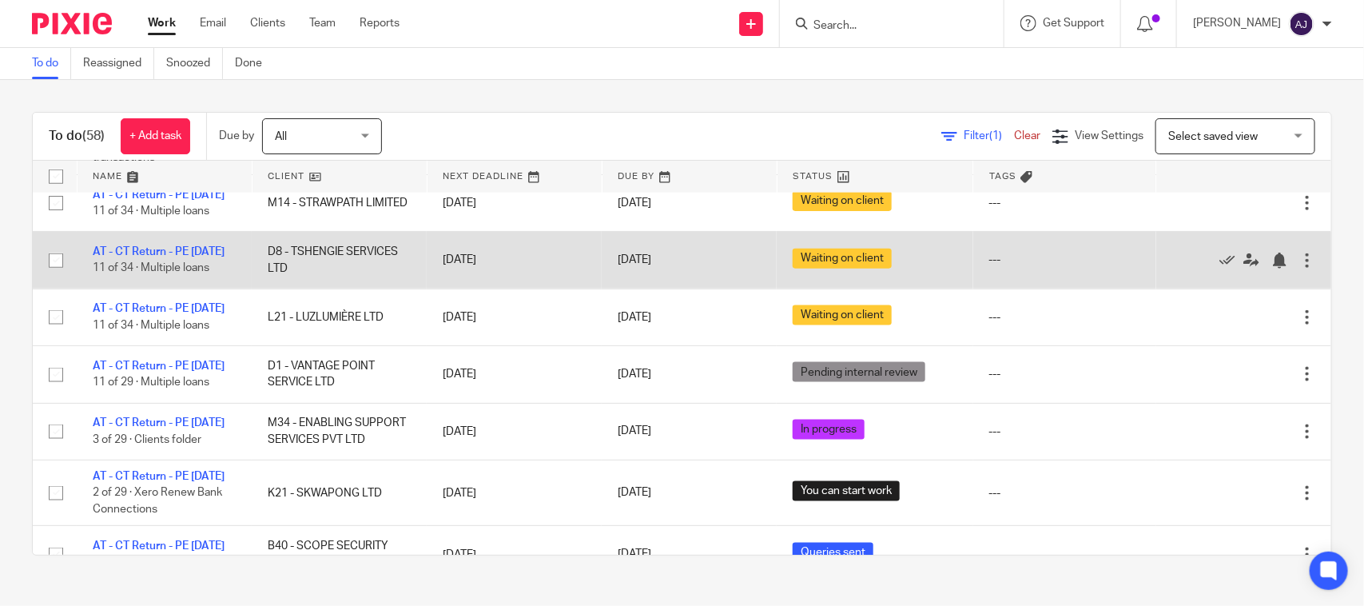
scroll to position [899, 0]
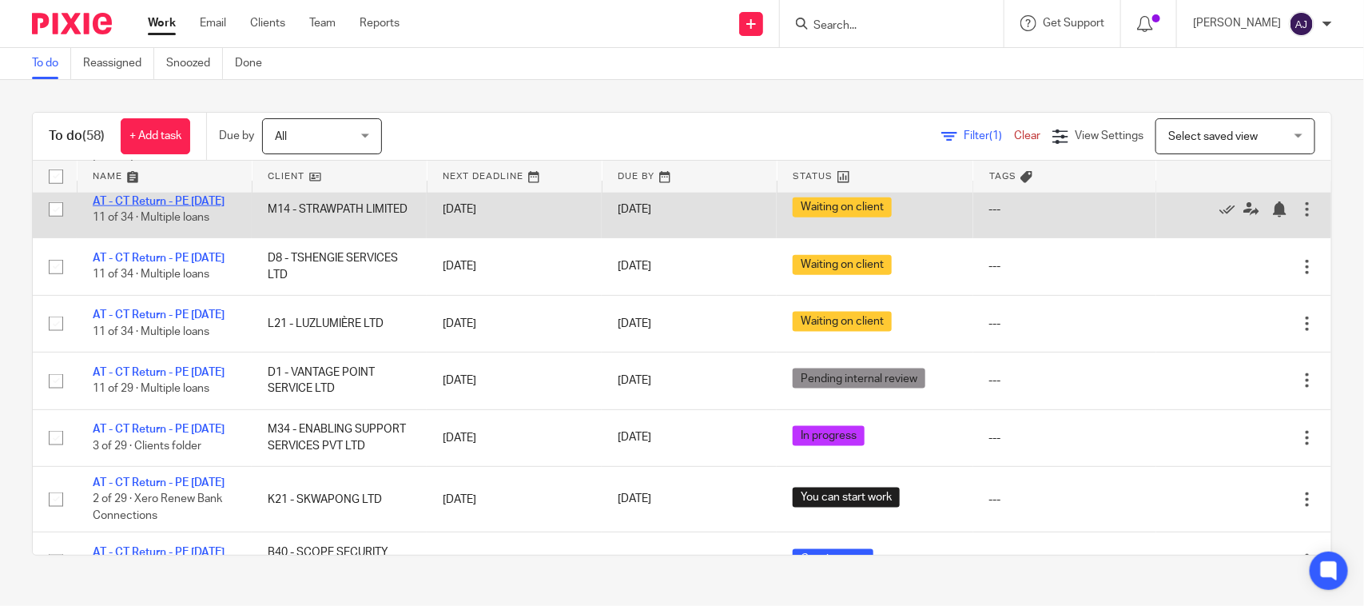
click at [202, 207] on link "AT - CT Return - PE [DATE]" at bounding box center [159, 201] width 132 height 11
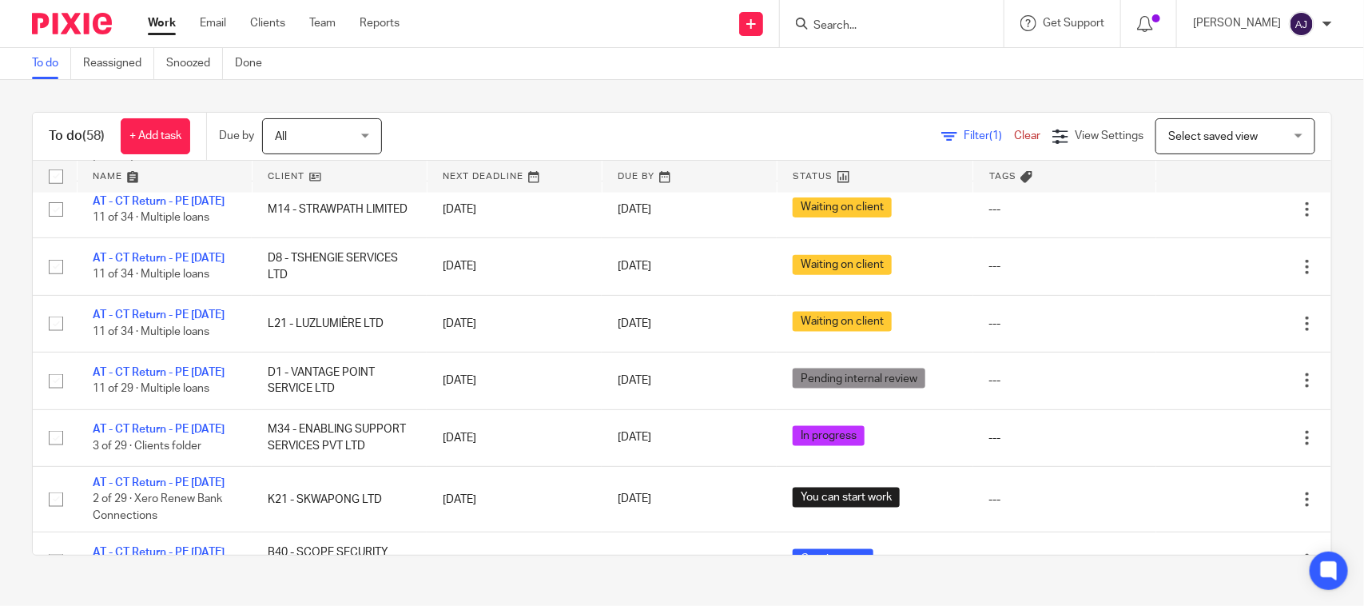
click at [659, 62] on div "To do Reassigned Snoozed Done" at bounding box center [682, 64] width 1364 height 32
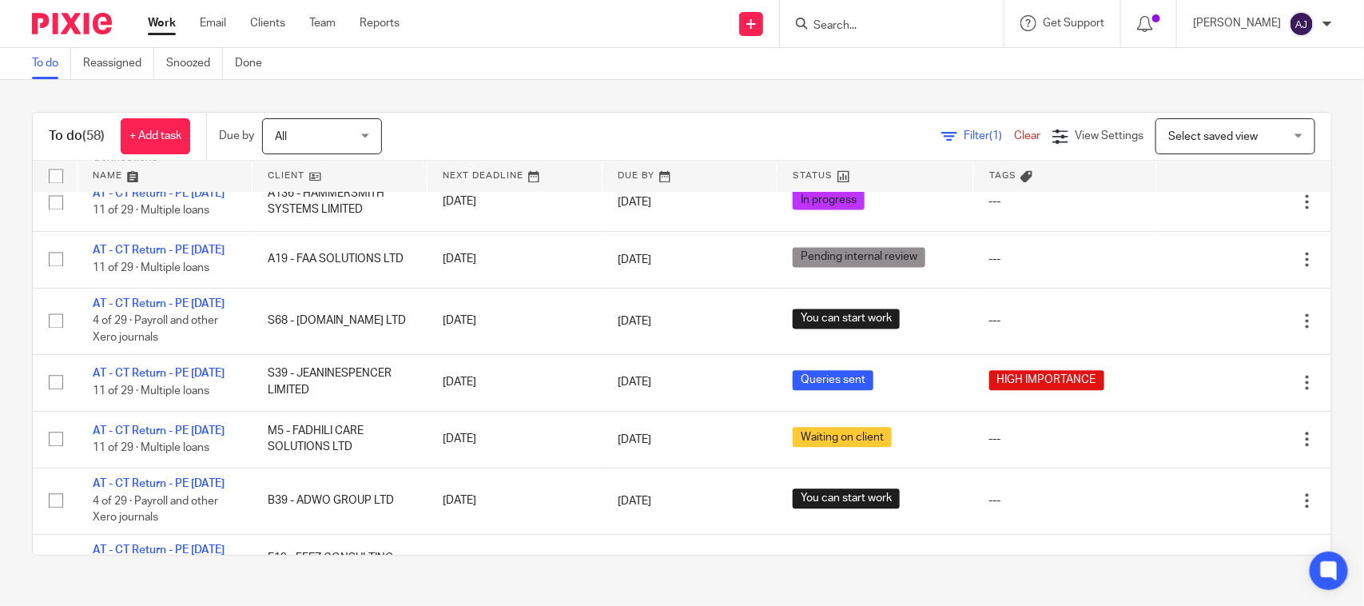
scroll to position [904, 0]
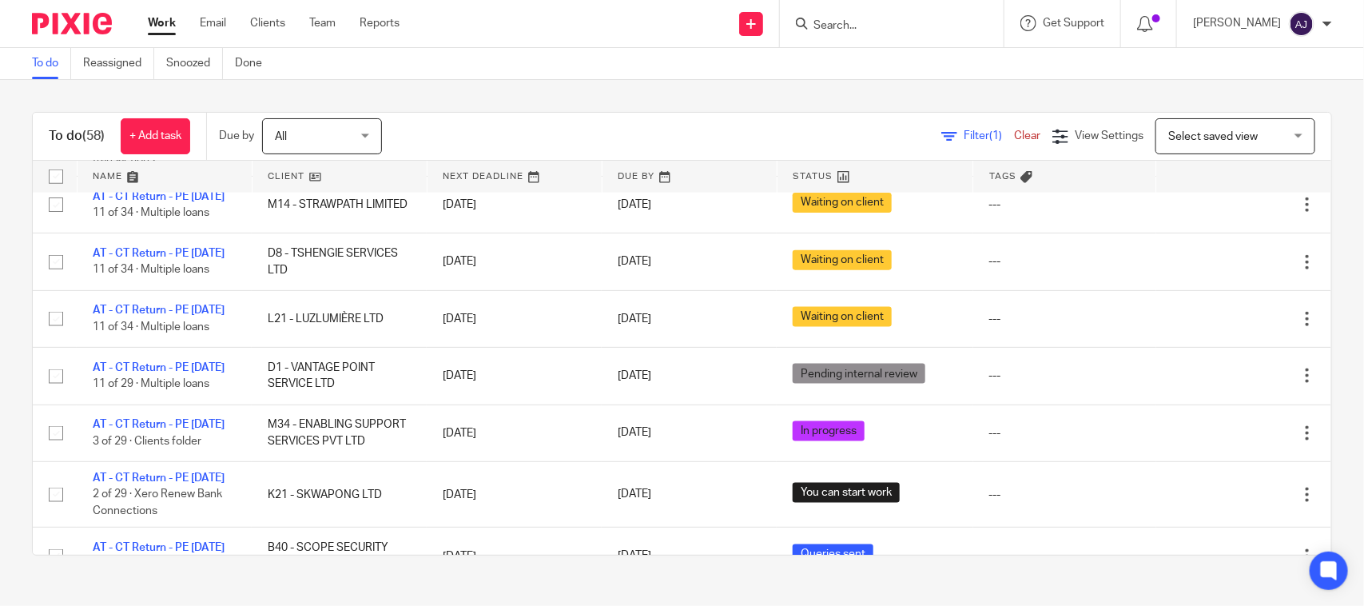
click at [588, 114] on div "To do (58) + Add task Due by All All Today Tomorrow This week Next week This mo…" at bounding box center [682, 137] width 1299 height 48
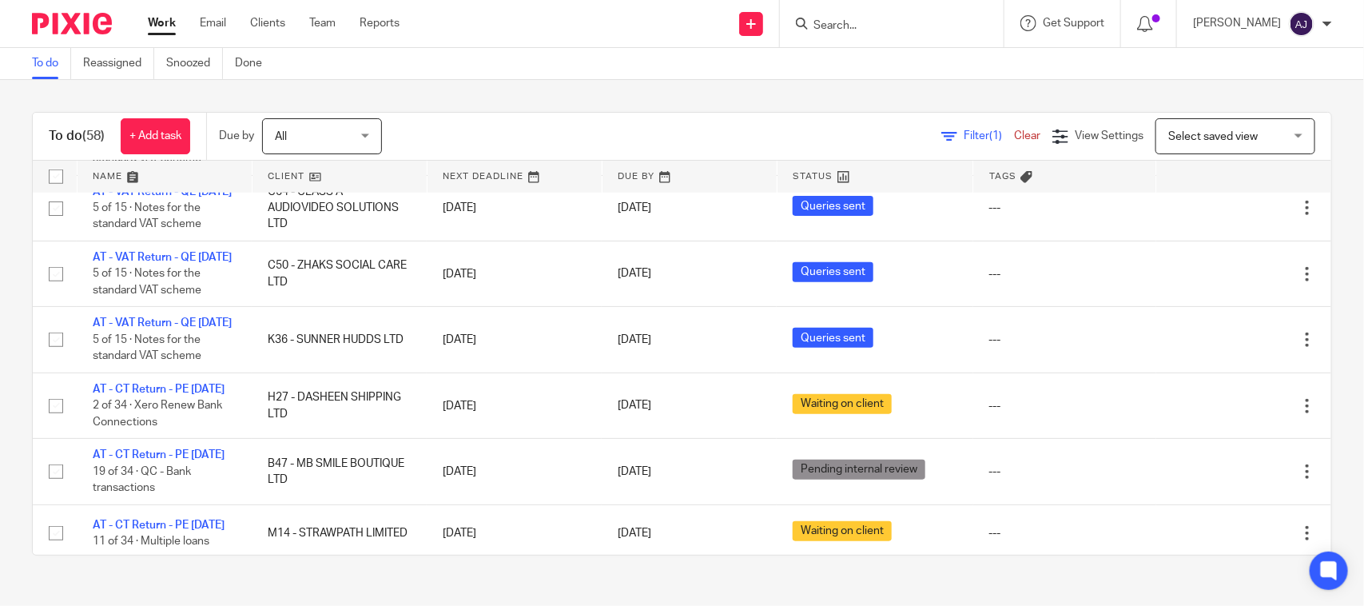
scroll to position [200, 0]
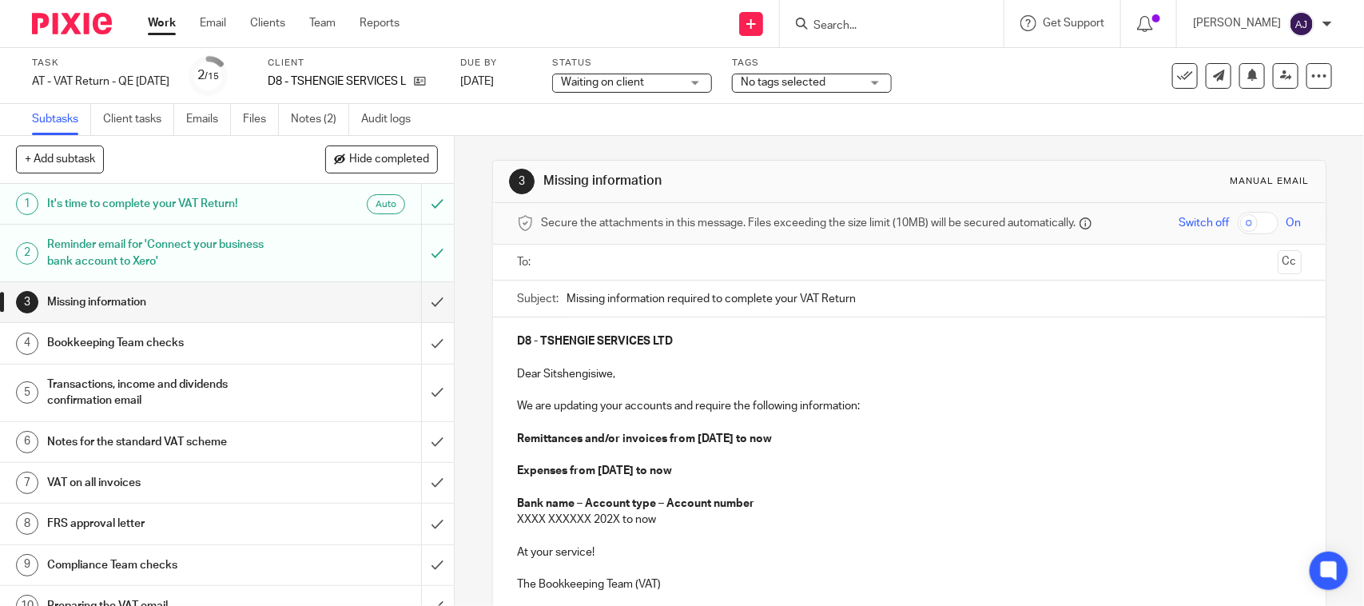
click at [647, 92] on div "Waiting on client Waiting on client" at bounding box center [632, 83] width 160 height 19
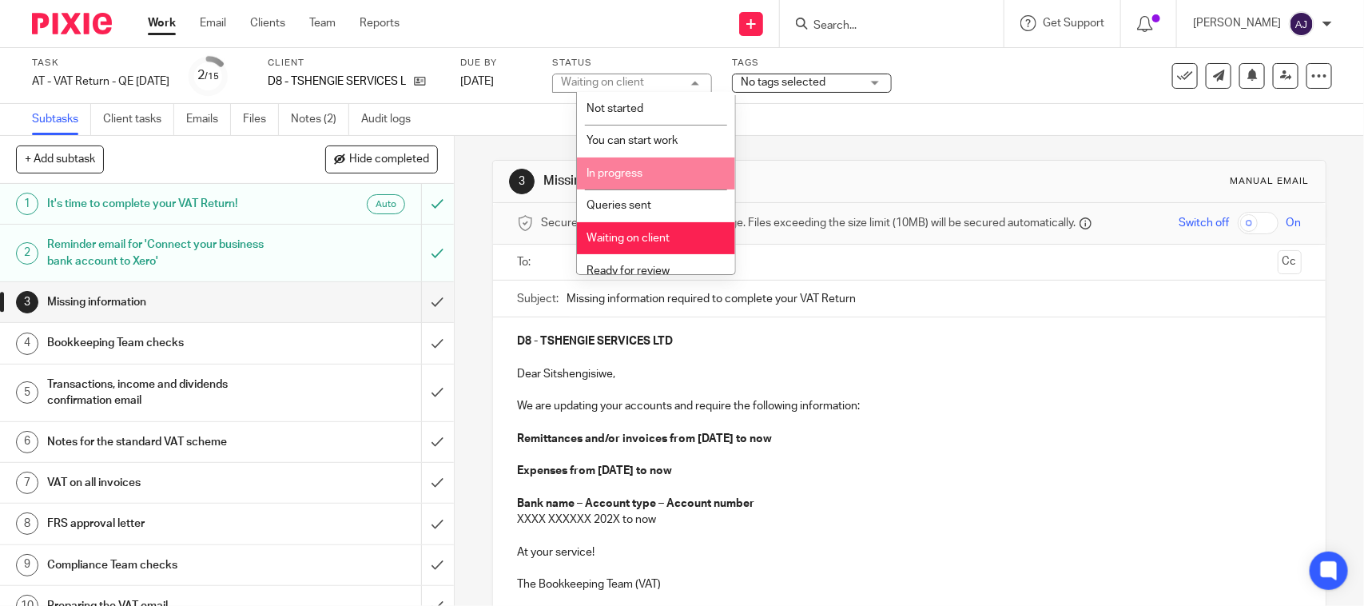
click at [638, 180] on li "In progress" at bounding box center [656, 173] width 158 height 33
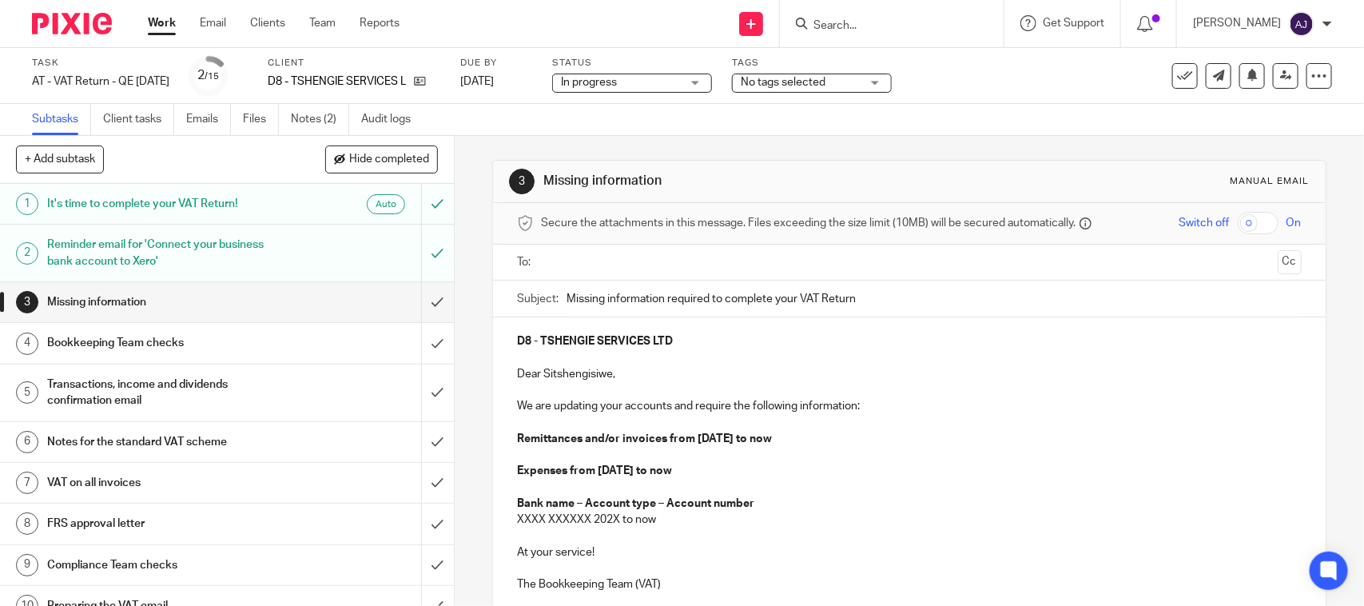
click at [617, 85] on span "In progress" at bounding box center [589, 82] width 56 height 11
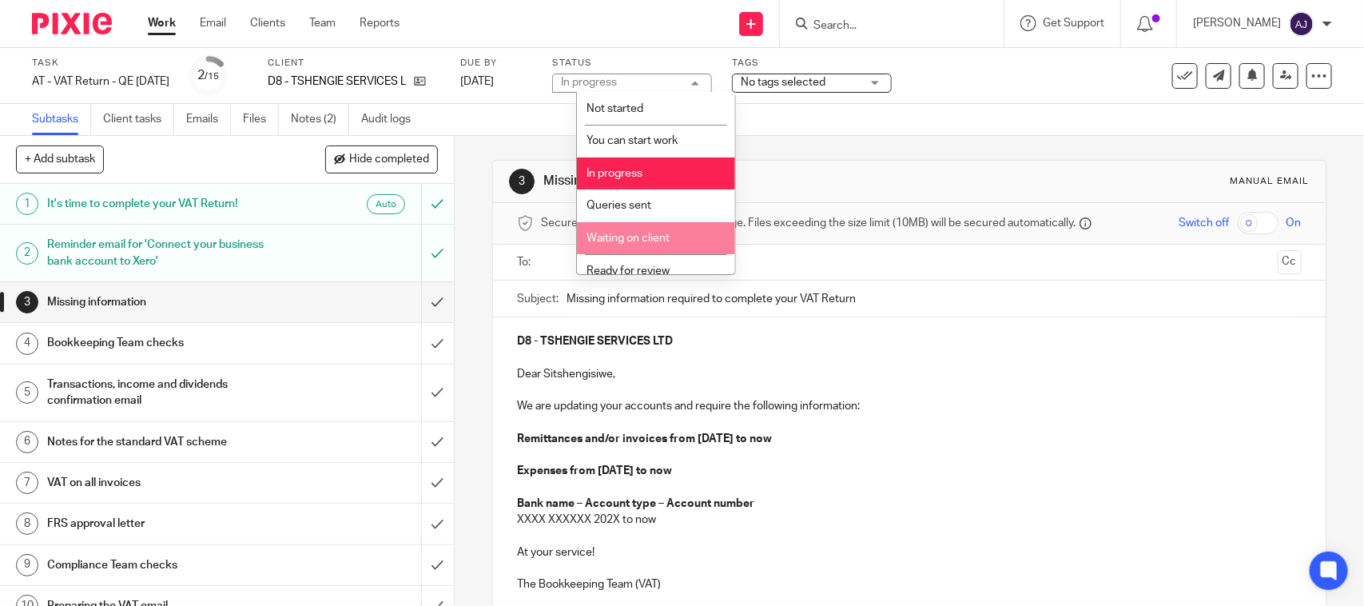
click at [613, 229] on li "Waiting on client" at bounding box center [656, 238] width 158 height 33
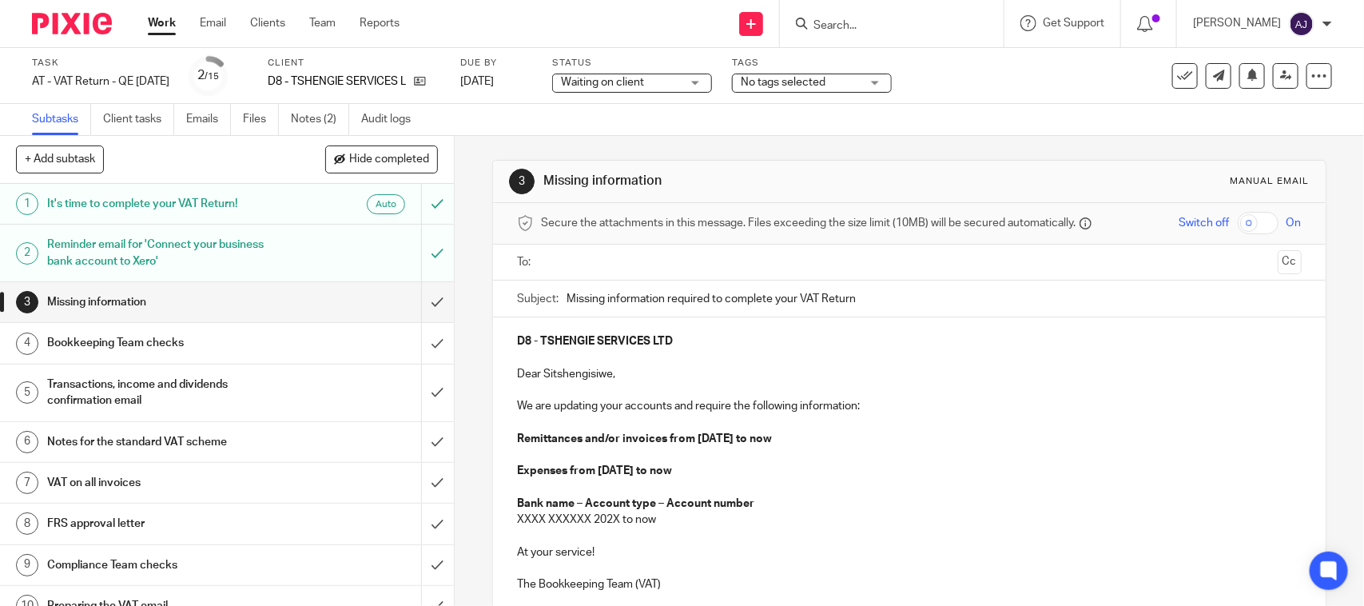
click at [744, 165] on div "3 Missing information Manual email" at bounding box center [909, 182] width 832 height 42
click at [304, 122] on link "Notes (2)" at bounding box center [320, 119] width 58 height 31
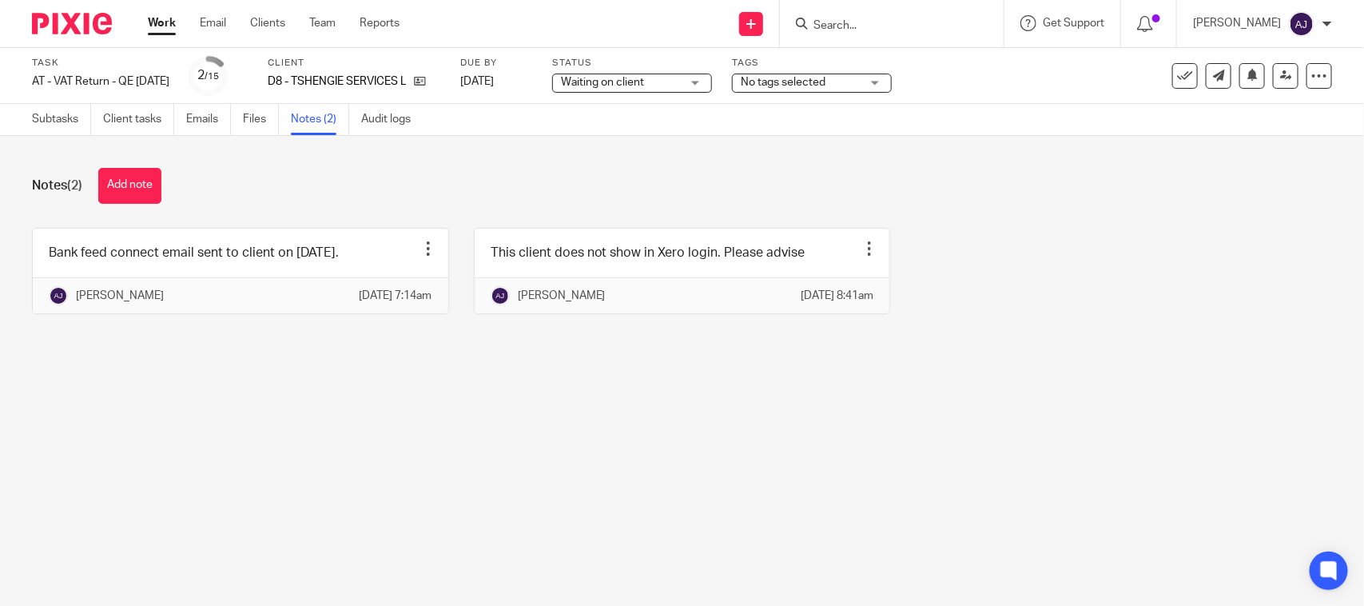
click at [413, 370] on div "Notes (2) Add note Bank feed connect email sent to client on 04-09-2025. Edit n…" at bounding box center [682, 253] width 1364 height 234
click at [859, 29] on input "Search" at bounding box center [884, 26] width 144 height 14
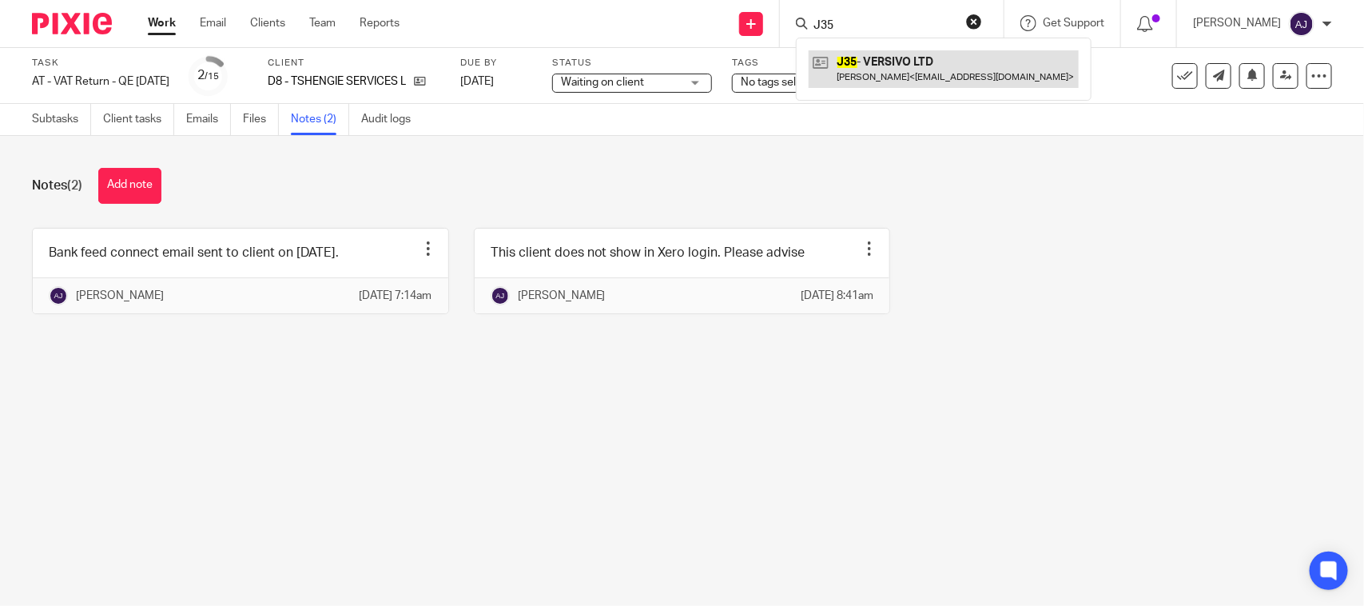
type input "J35"
click at [876, 58] on link at bounding box center [944, 68] width 270 height 37
click at [564, 477] on main "Task AT - VAT Return - QE 31-08-2025 Save AT - VAT Return - QE 31-08-2025 2 /15…" at bounding box center [682, 303] width 1364 height 606
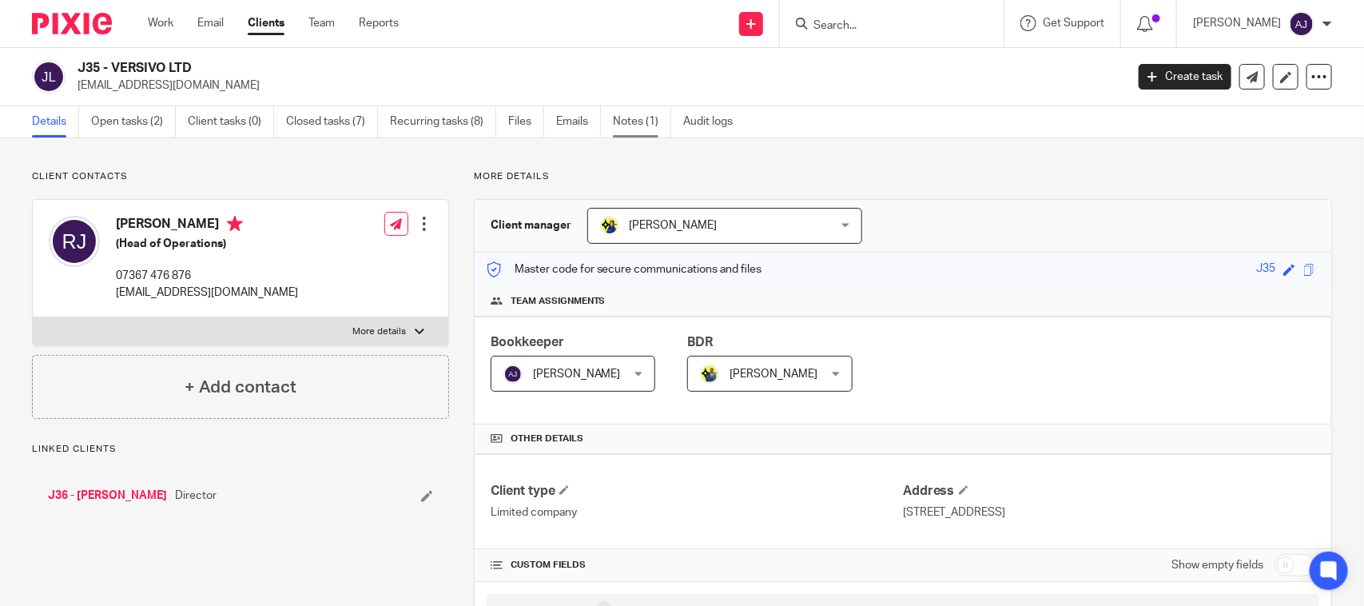
click at [629, 118] on link "Notes (1)" at bounding box center [642, 121] width 58 height 31
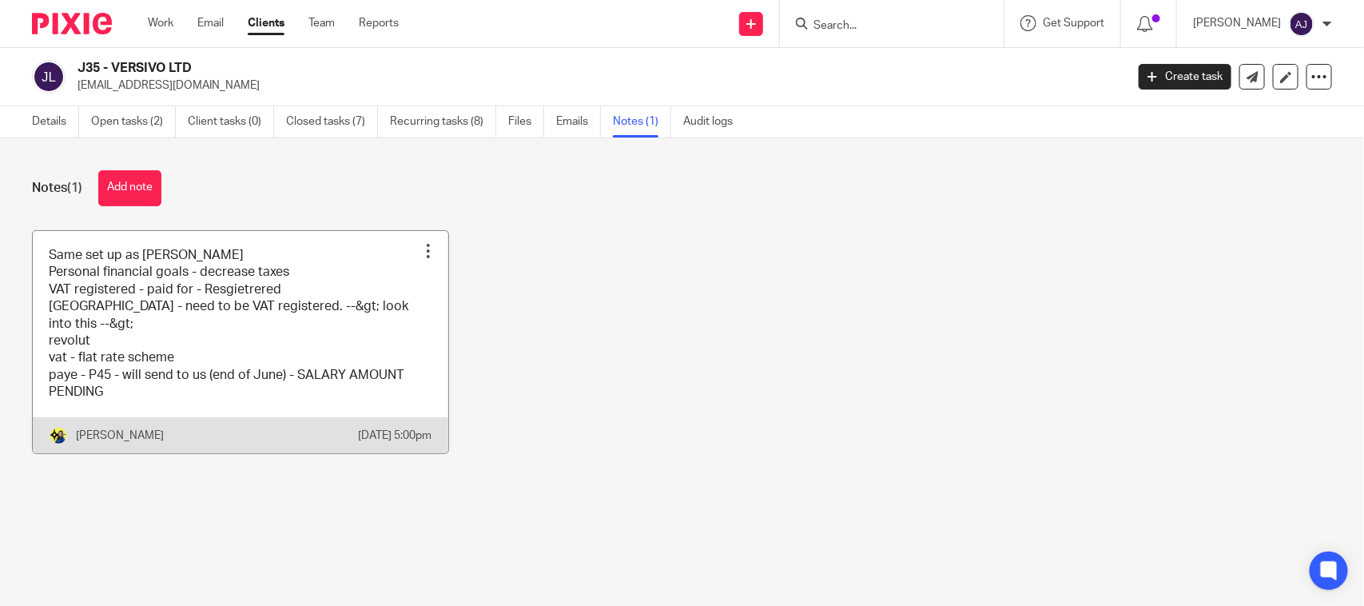
click at [100, 353] on link at bounding box center [241, 342] width 416 height 222
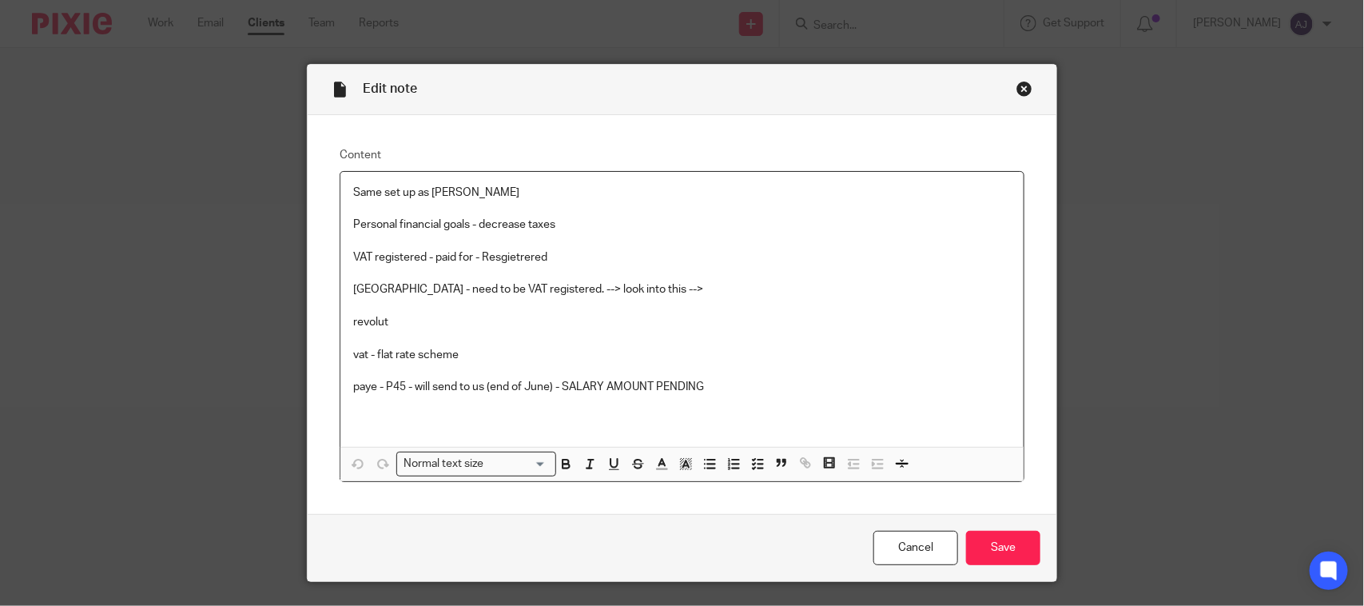
click at [1017, 82] on div "Close this dialog window" at bounding box center [1025, 89] width 16 height 16
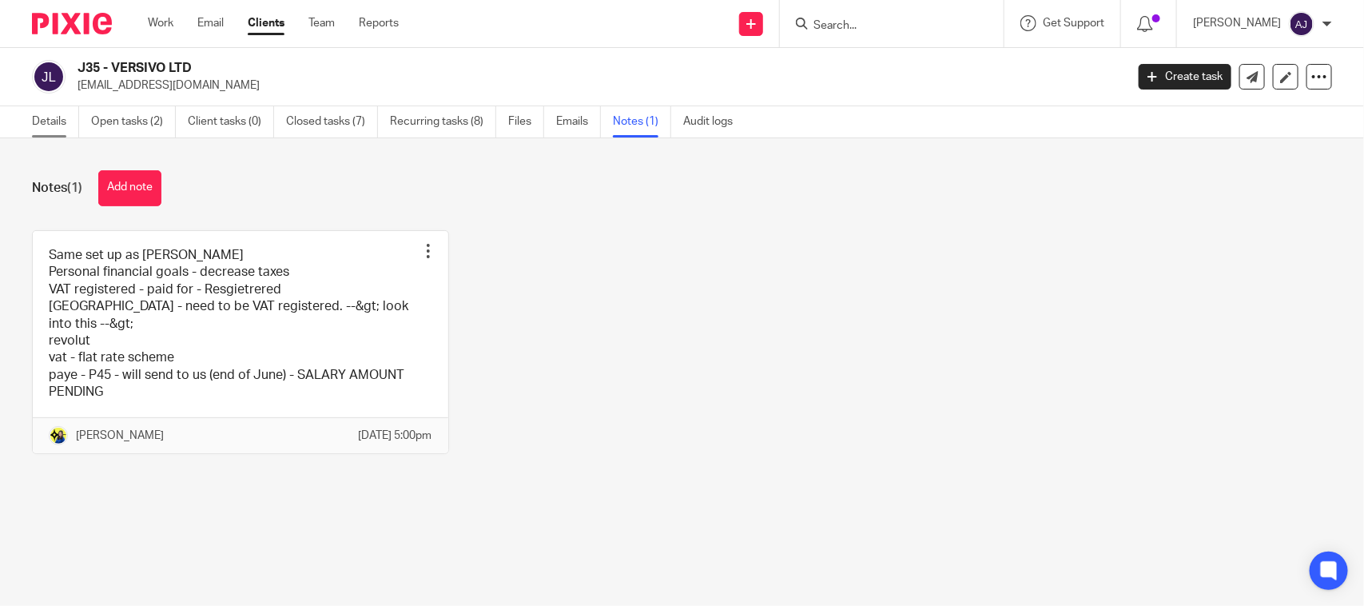
click at [66, 114] on link "Details" at bounding box center [55, 121] width 47 height 31
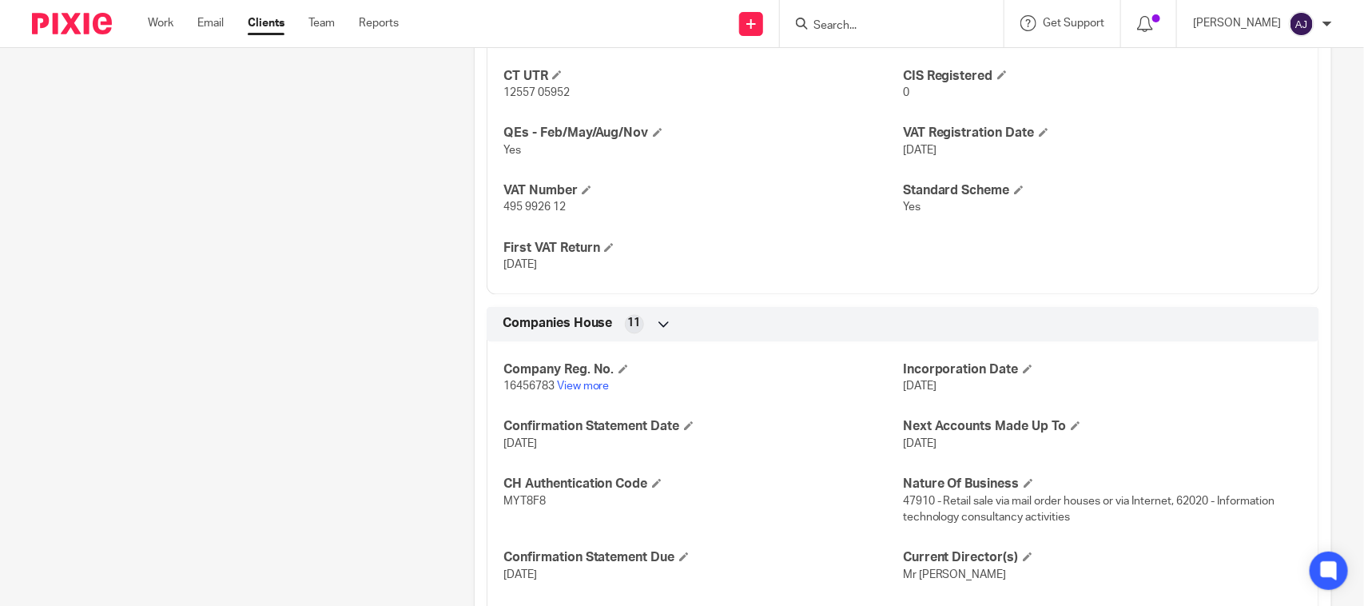
scroll to position [1491, 0]
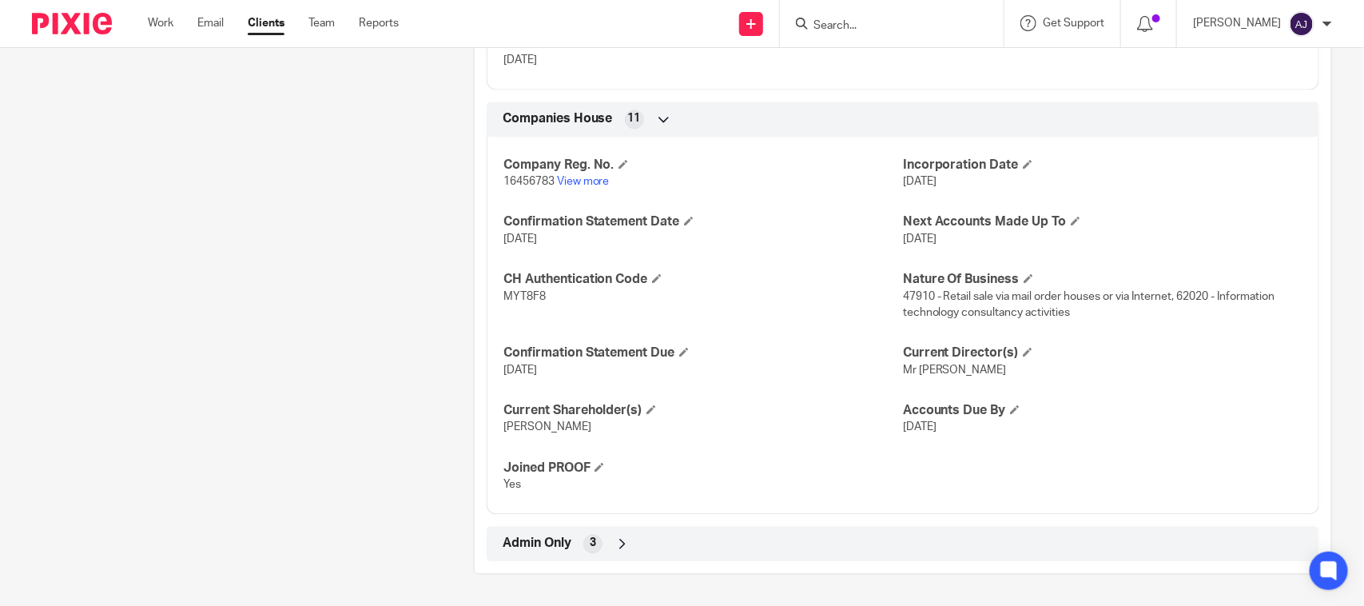
click at [940, 291] on span "47910 - Retail sale via mail order houses or via Internet, 62020 - Information …" at bounding box center [1089, 304] width 372 height 27
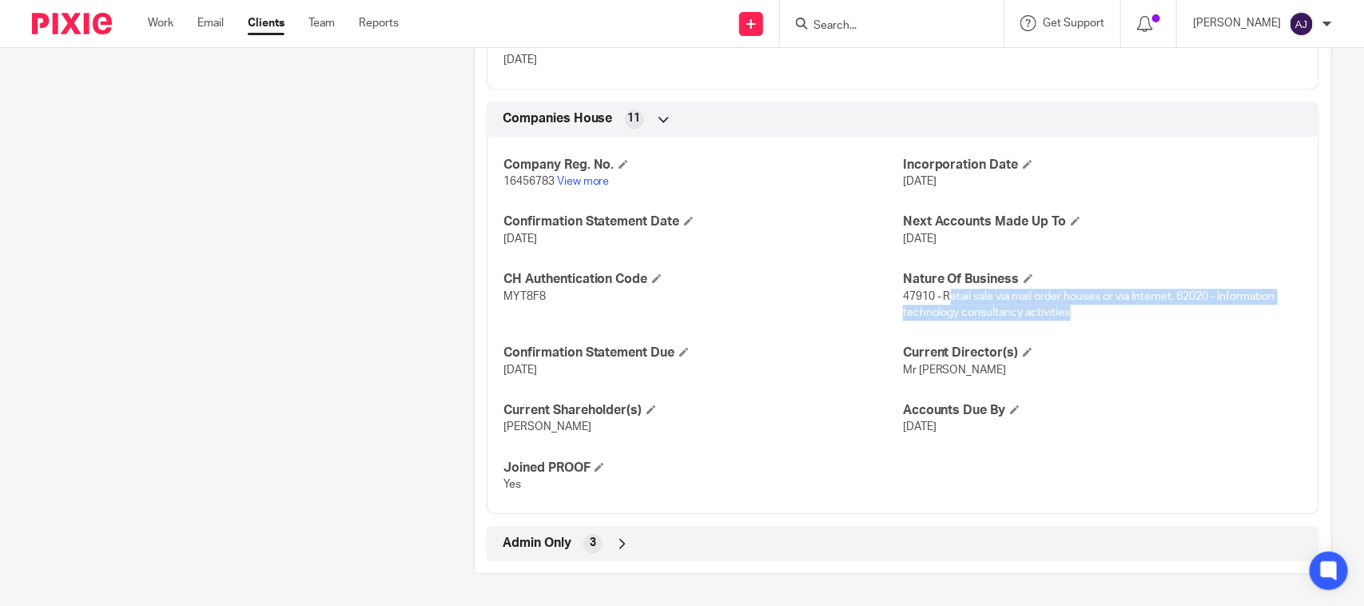
drag, startPoint x: 940, startPoint y: 297, endPoint x: 1263, endPoint y: 306, distance: 323.1
click at [1263, 306] on p "47910 - Retail sale via mail order houses or via Internet, 62020 - Information …" at bounding box center [1103, 305] width 400 height 33
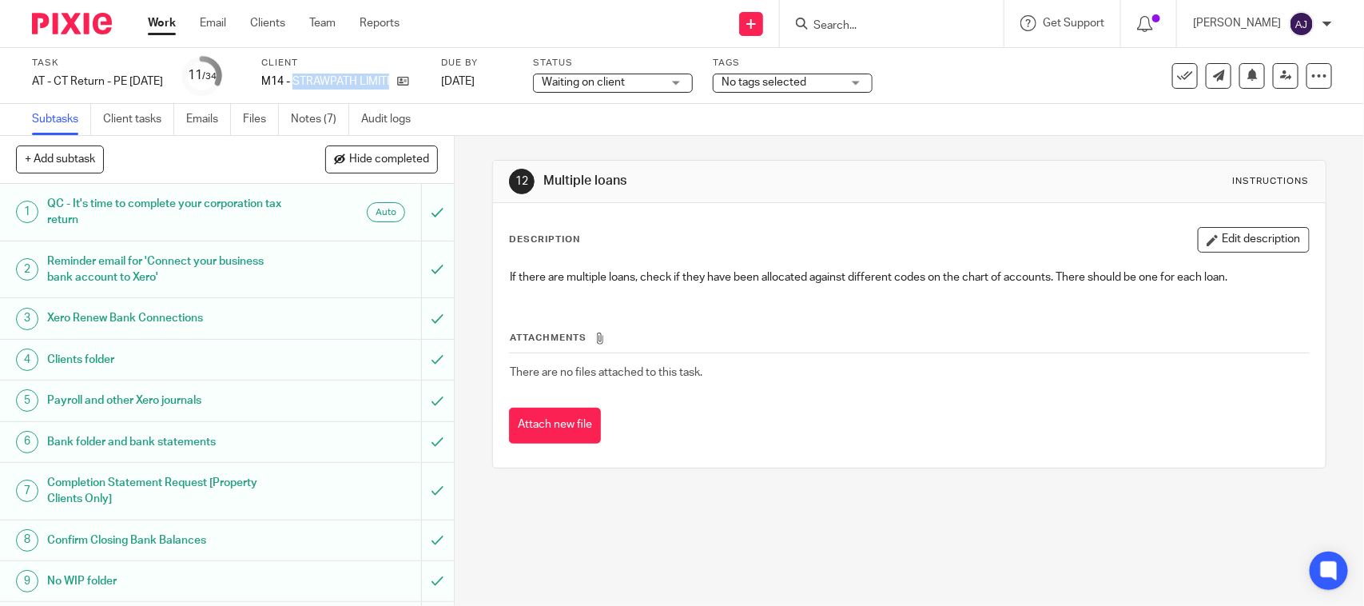
drag, startPoint x: 321, startPoint y: 81, endPoint x: 456, endPoint y: 74, distance: 135.3
click at [456, 74] on div "Task AT - [GEOGRAPHIC_DATA] Return - PE [DATE] Save AT - [GEOGRAPHIC_DATA] Retu…" at bounding box center [574, 76] width 1084 height 38
copy div "STRAWPATH LIMITED"
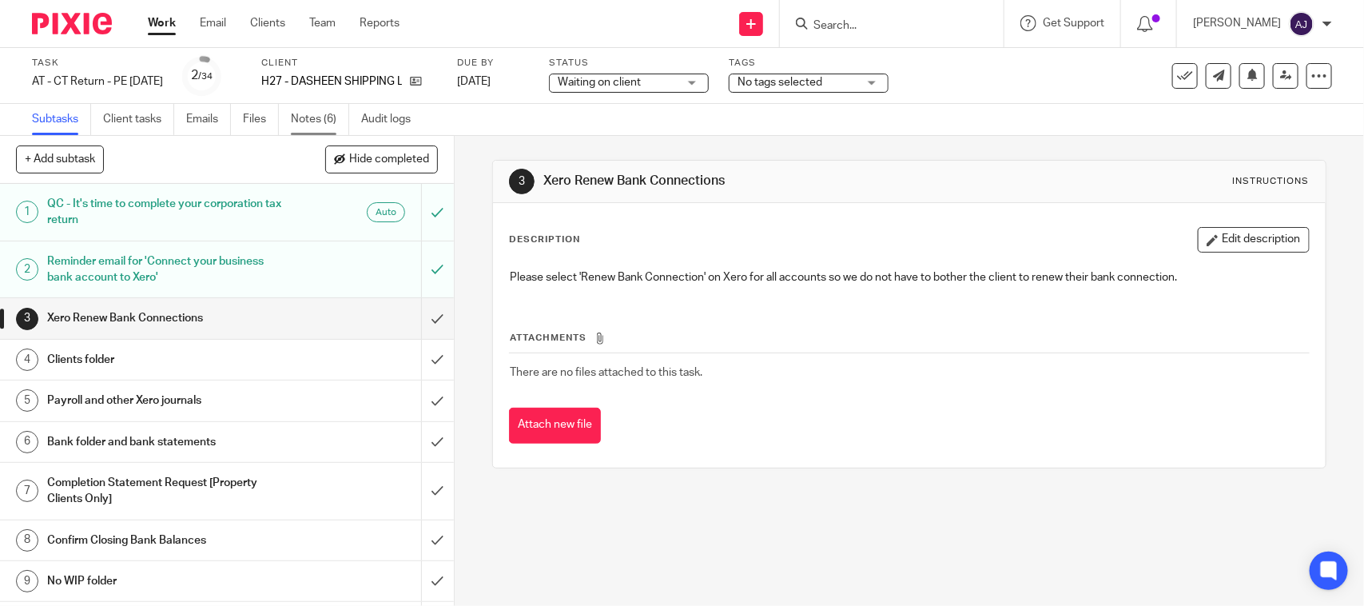
click at [321, 116] on link "Notes (6)" at bounding box center [320, 119] width 58 height 31
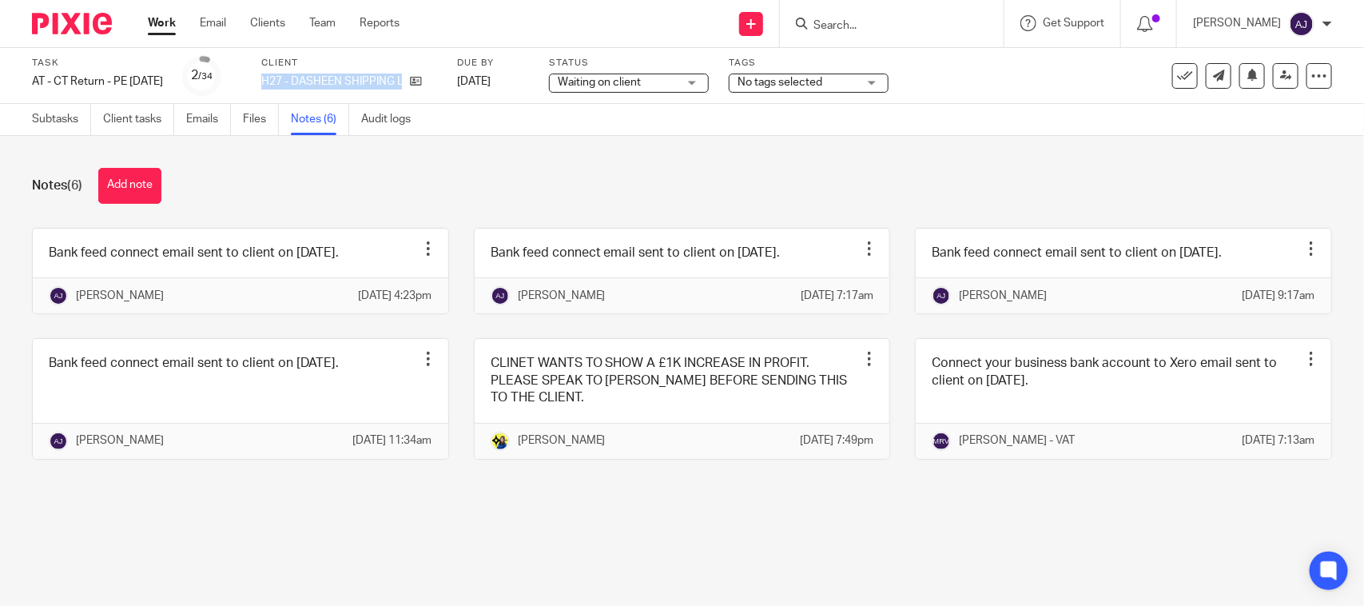
drag, startPoint x: 284, startPoint y: 80, endPoint x: 464, endPoint y: 84, distance: 180.7
click at [464, 84] on div "Task AT - [GEOGRAPHIC_DATA] Return - PE [DATE] Save AT - [GEOGRAPHIC_DATA] Retu…" at bounding box center [574, 76] width 1084 height 38
copy div "H27 - DASHEEN SHIPPING LTD"
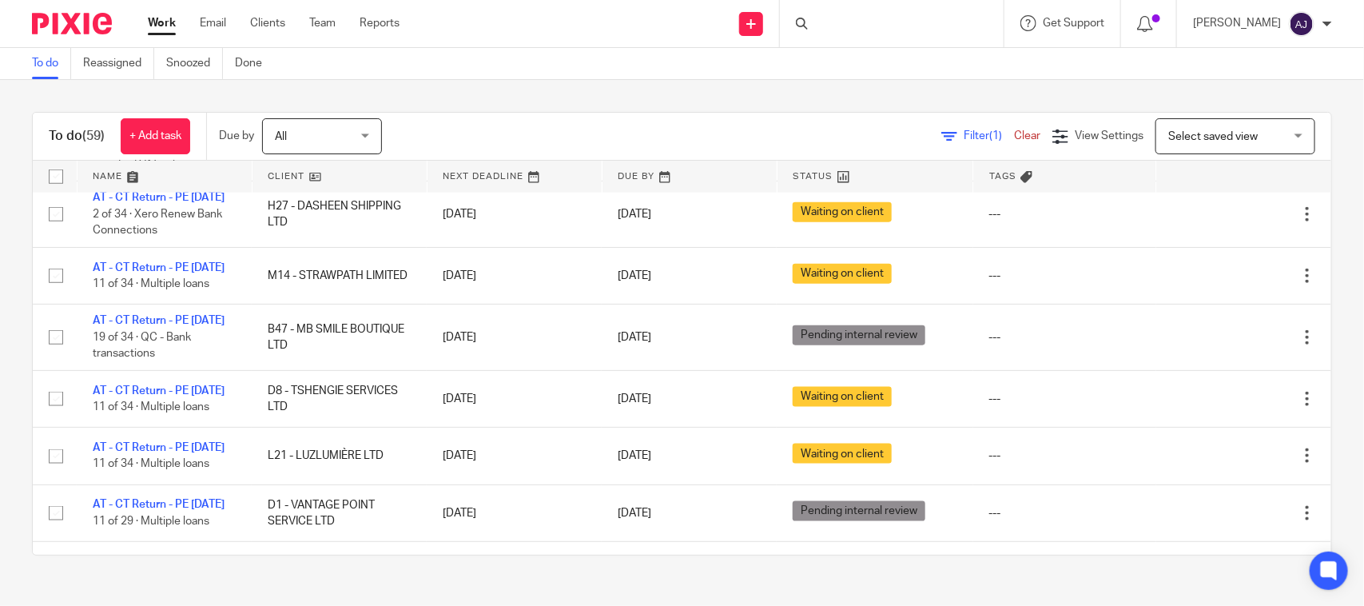
scroll to position [799, 0]
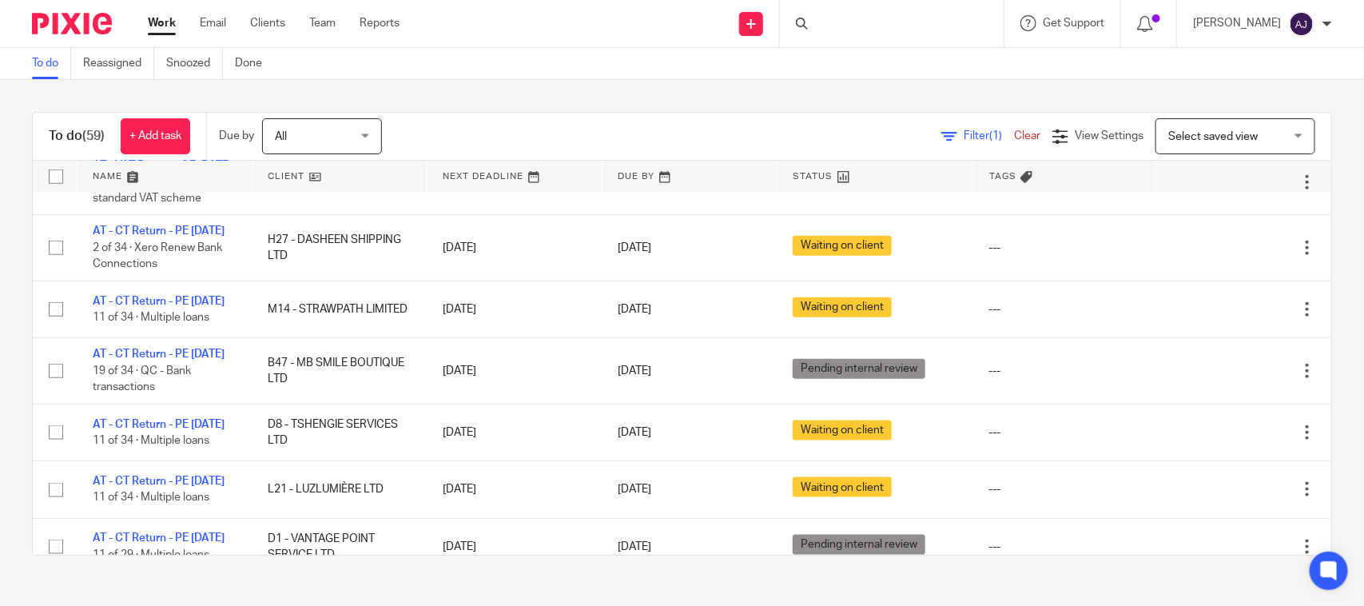
drag, startPoint x: 509, startPoint y: 82, endPoint x: 626, endPoint y: 277, distance: 227.3
click at [509, 82] on div "To do (59) + Add task Due by All All Today Tomorrow This week Next week This mo…" at bounding box center [682, 334] width 1364 height 508
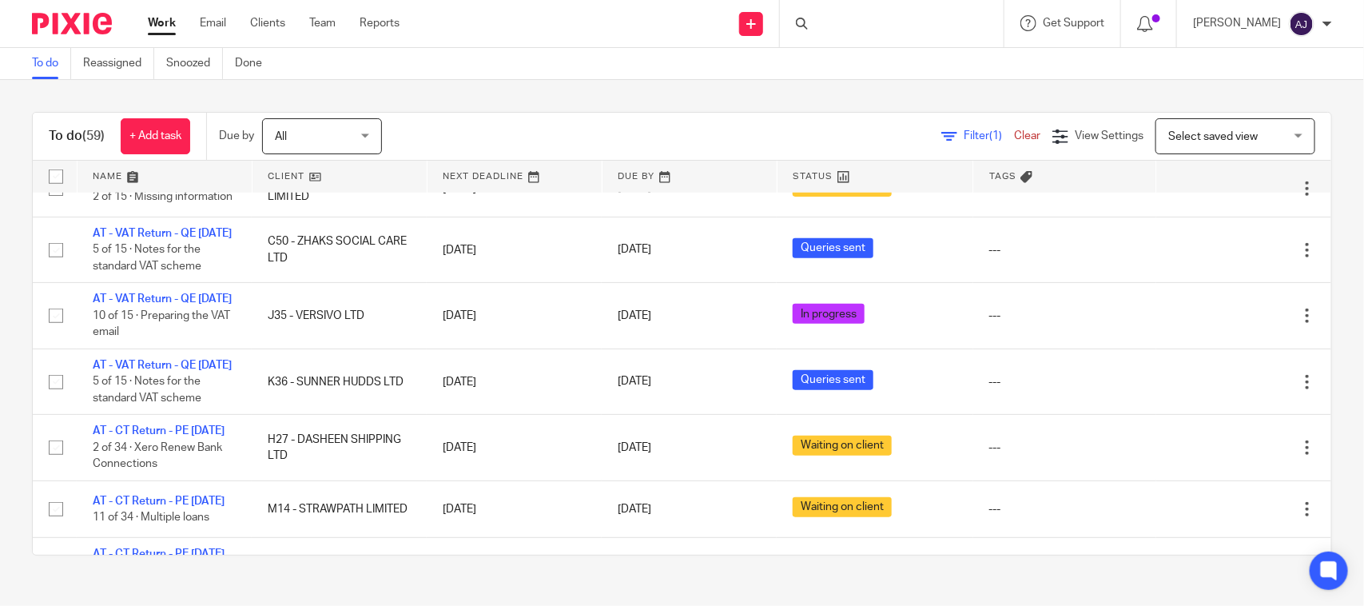
scroll to position [0, 0]
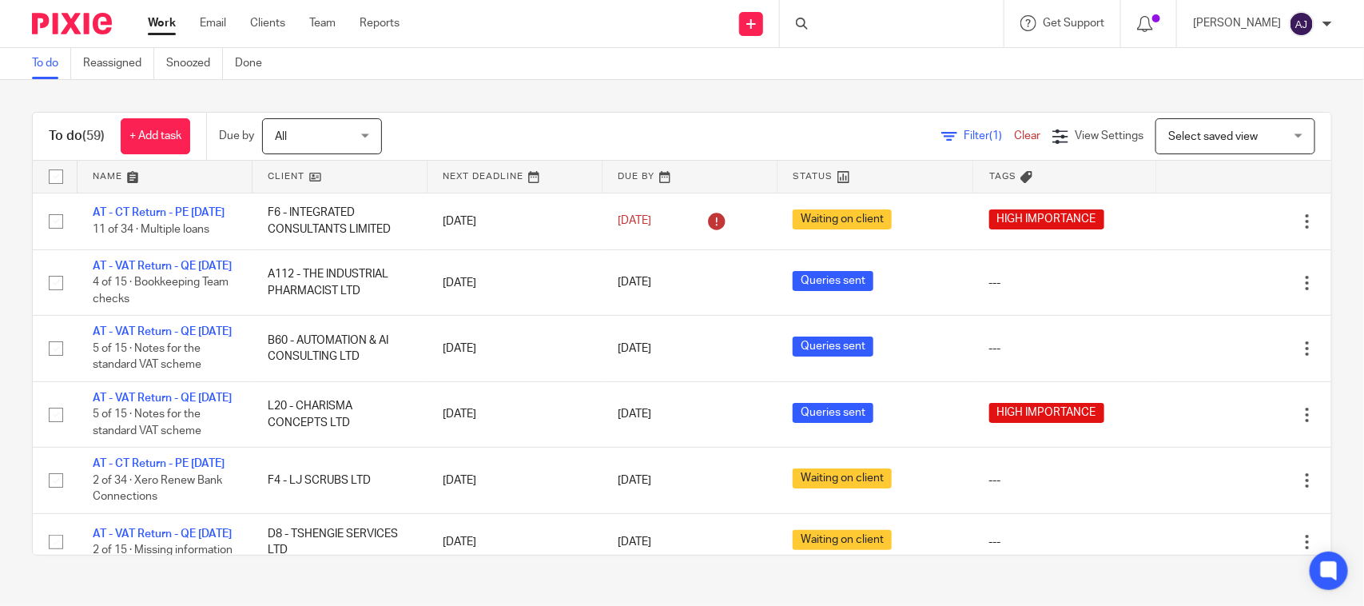
click at [568, 86] on div "To do (59) + Add task Due by All All Today Tomorrow This week Next week This mo…" at bounding box center [682, 334] width 1364 height 508
click at [733, 89] on div "To do (59) + Add task Due by All All Today Tomorrow This week Next week This mo…" at bounding box center [682, 334] width 1364 height 508
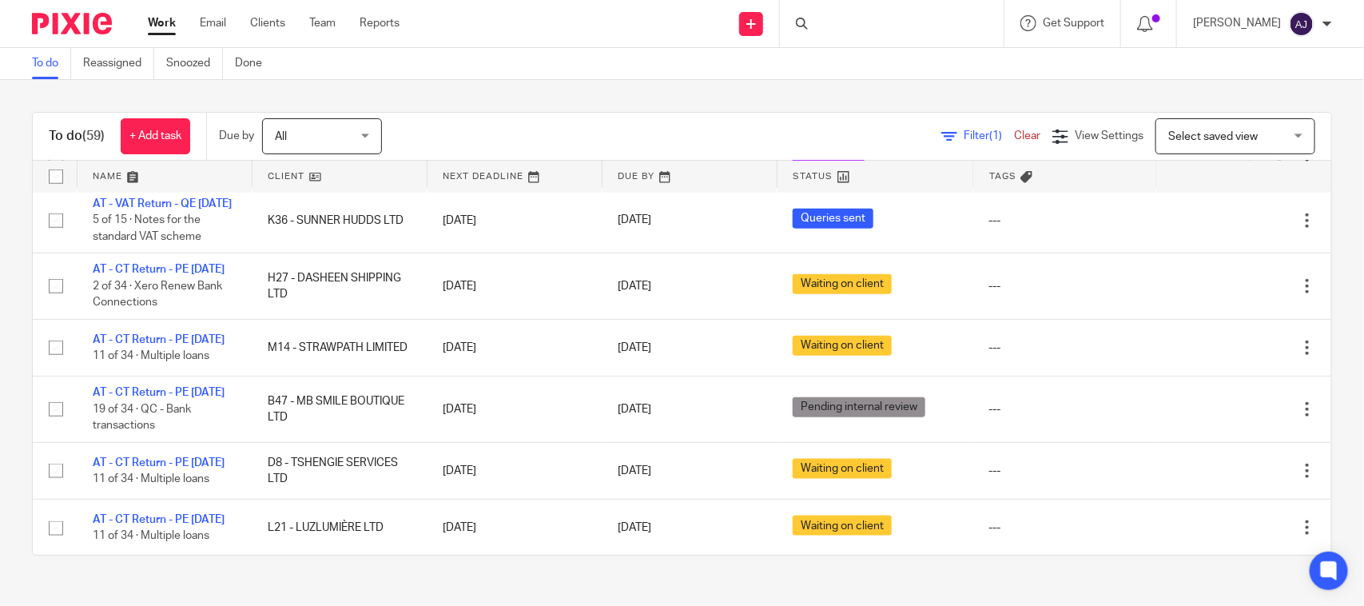
click at [112, 143] on link "AT - VAT Return - QE [DATE]" at bounding box center [162, 137] width 139 height 11
click at [685, 110] on div "To do (59) + Add task Due by All All Today Tomorrow This week Next week This mo…" at bounding box center [682, 334] width 1364 height 508
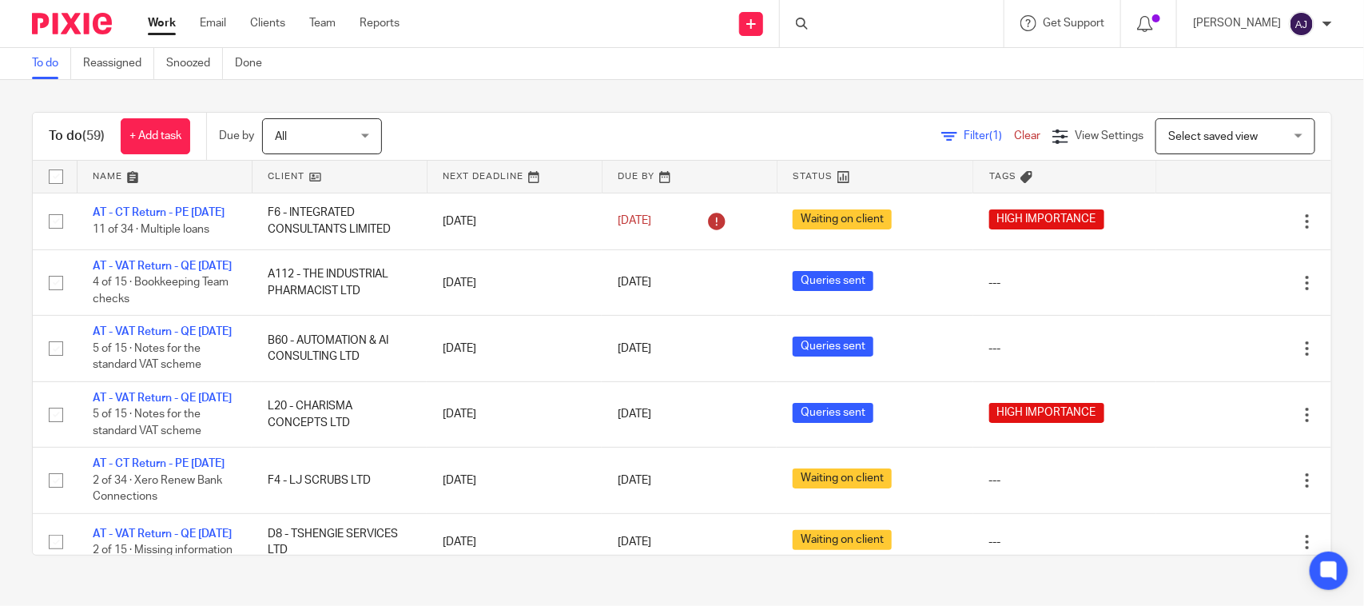
scroll to position [917, 0]
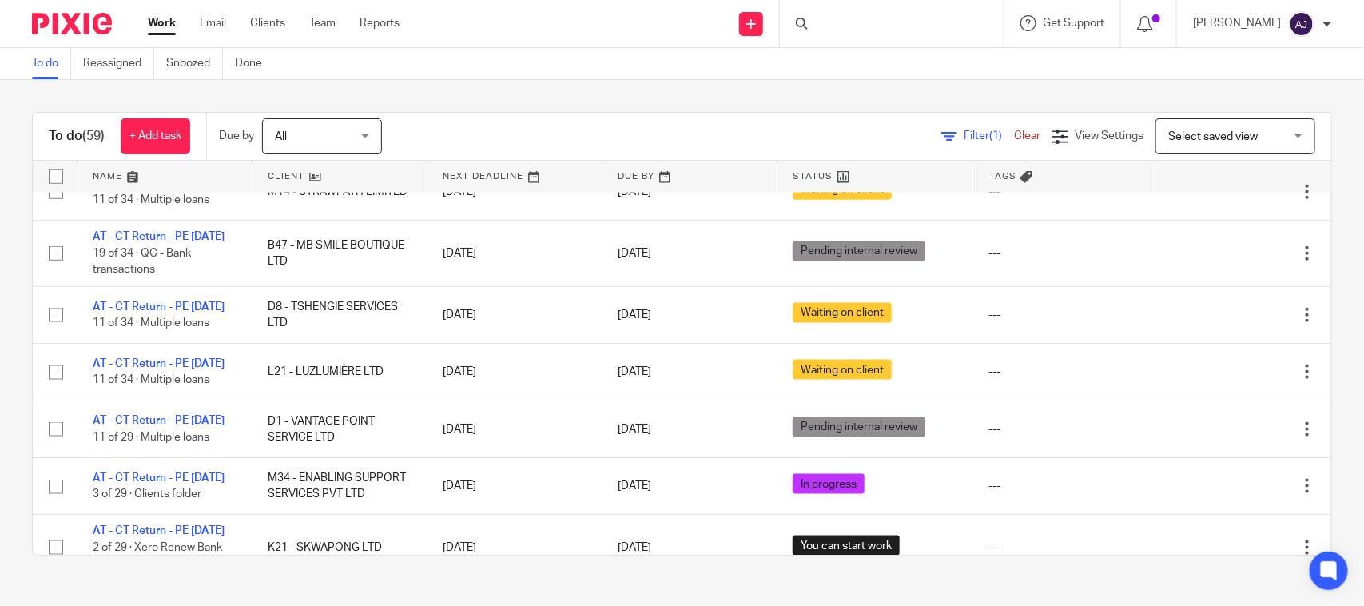
click at [178, 119] on link "AT - CT Return - PE 31-01-2025" at bounding box center [159, 113] width 132 height 11
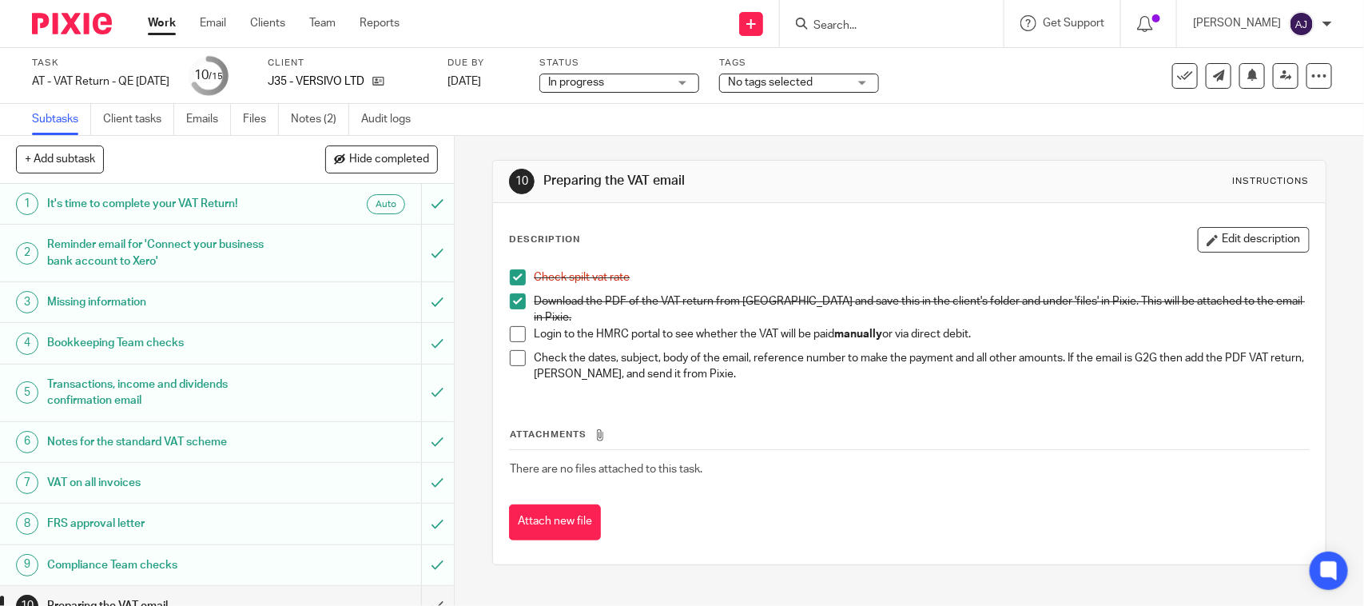
click at [574, 129] on div "Subtasks Client tasks Emails Files Notes (2) Audit logs" at bounding box center [682, 120] width 1364 height 32
click at [985, 74] on div "Task AT - VAT Return - QE 31-08-2025 Save AT - VAT Return - QE 31-08-2025 10 /1…" at bounding box center [574, 76] width 1084 height 38
click at [1281, 81] on icon at bounding box center [1287, 76] width 12 height 12
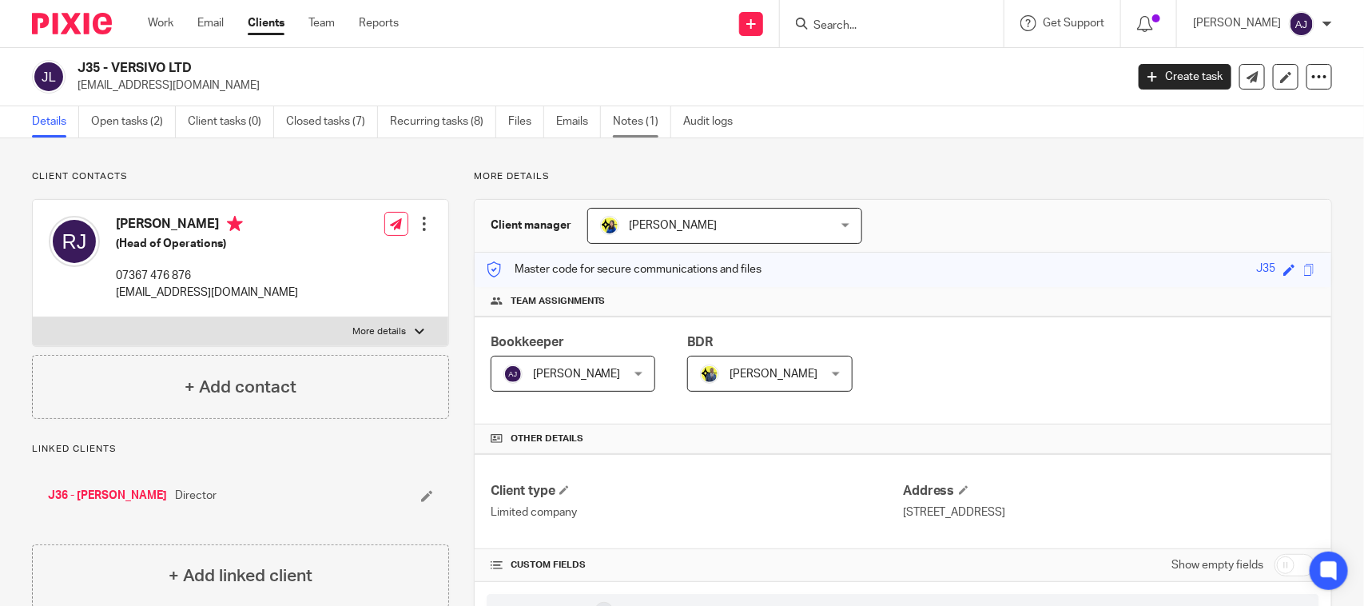
click at [639, 122] on link "Notes (1)" at bounding box center [642, 121] width 58 height 31
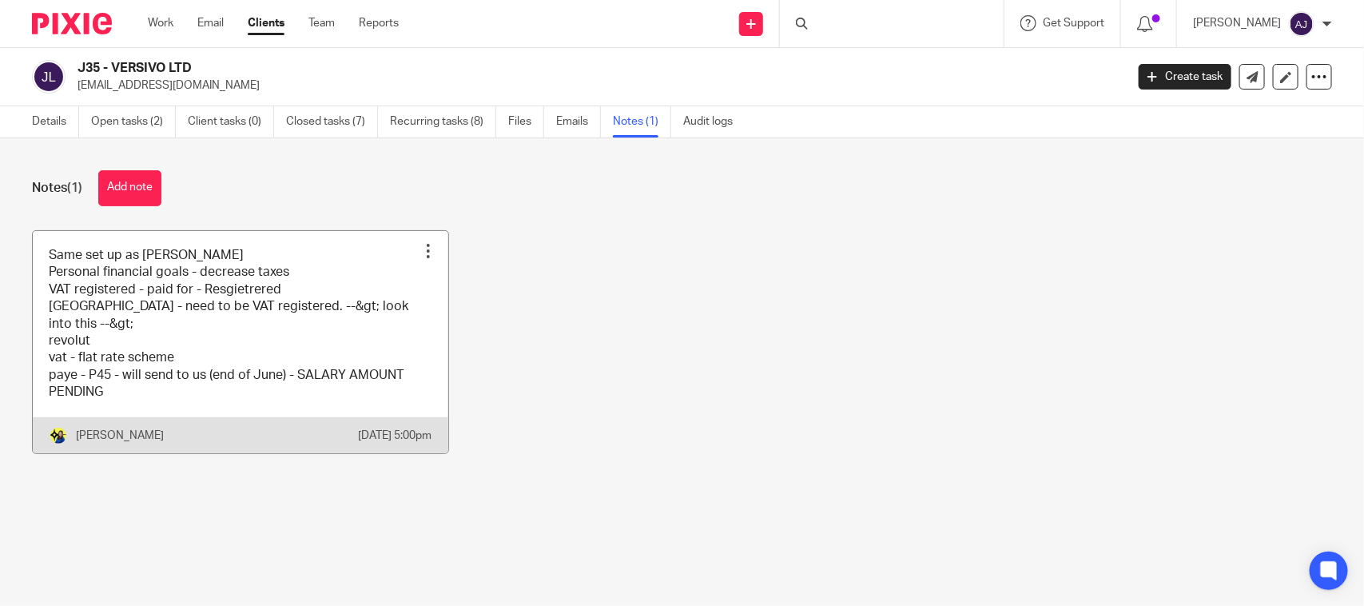
click at [177, 345] on link at bounding box center [241, 342] width 416 height 222
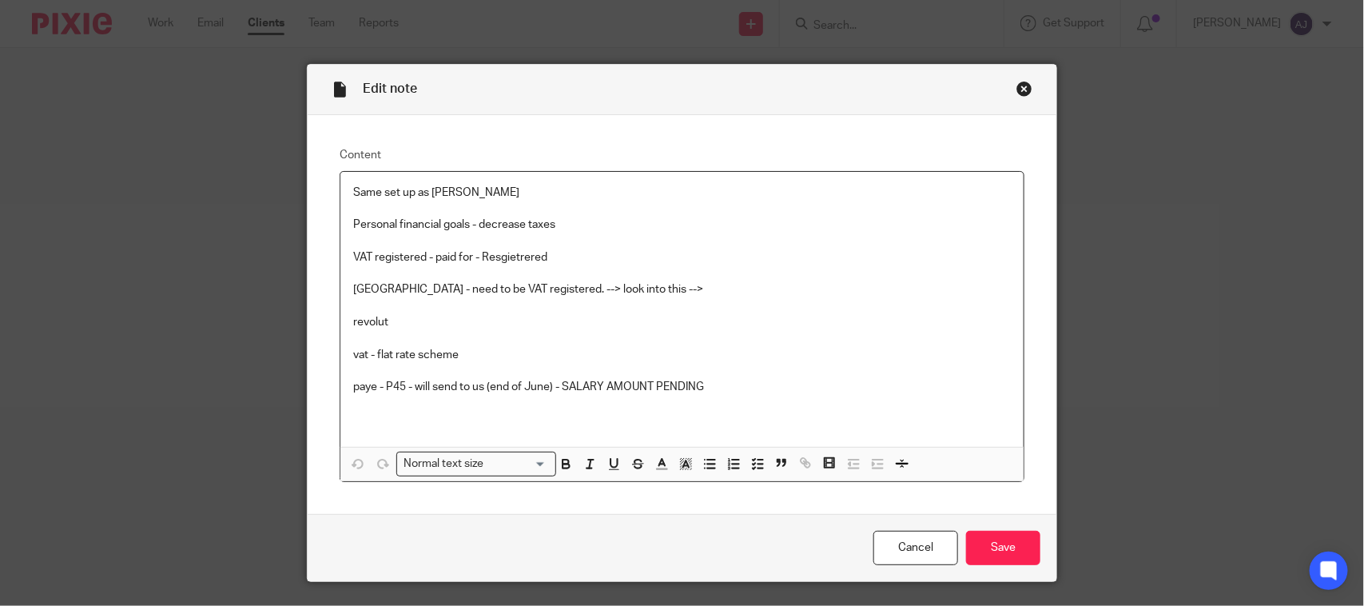
click at [373, 356] on p "vat - flat rate scheme" at bounding box center [682, 355] width 658 height 16
click at [477, 357] on p "vat - flat rate scheme" at bounding box center [682, 355] width 658 height 16
click at [1017, 90] on div "Close this dialog window" at bounding box center [1025, 89] width 16 height 16
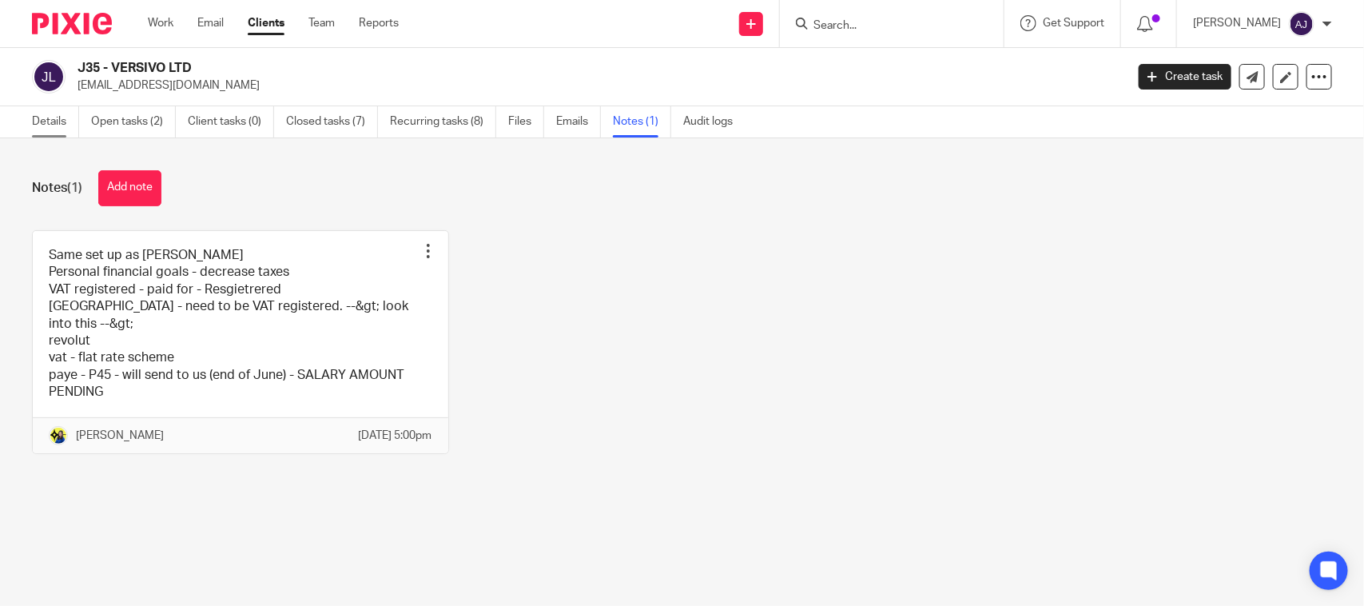
click at [50, 126] on link "Details" at bounding box center [55, 121] width 47 height 31
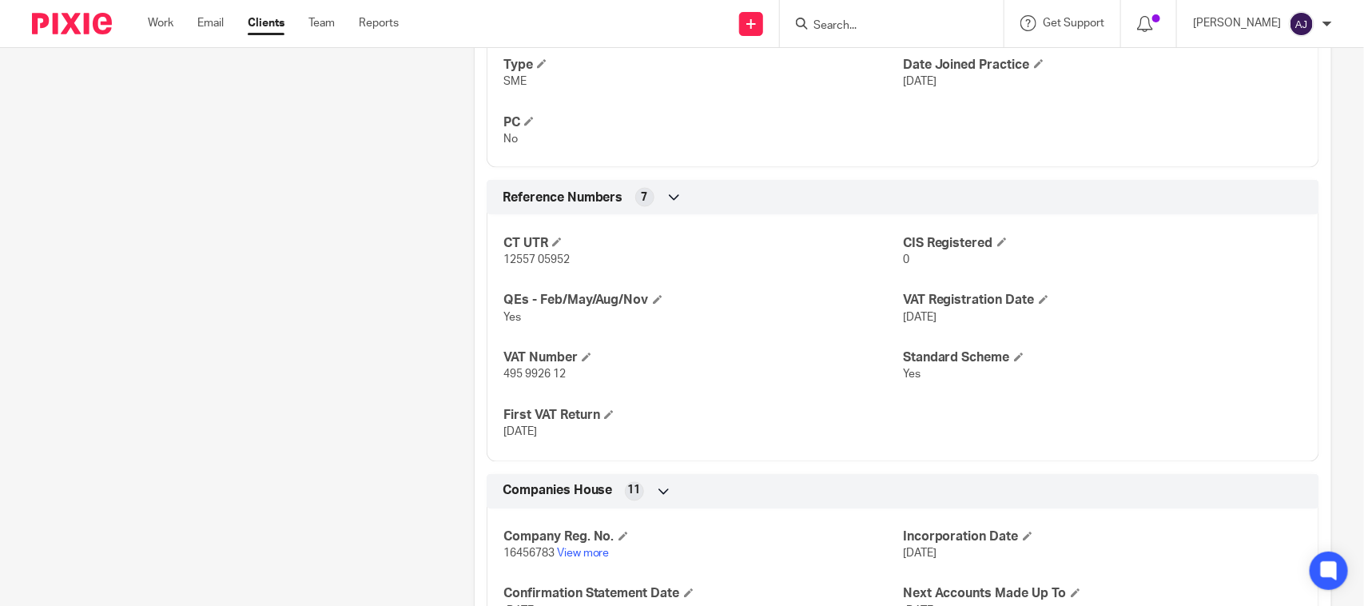
scroll to position [1316, 0]
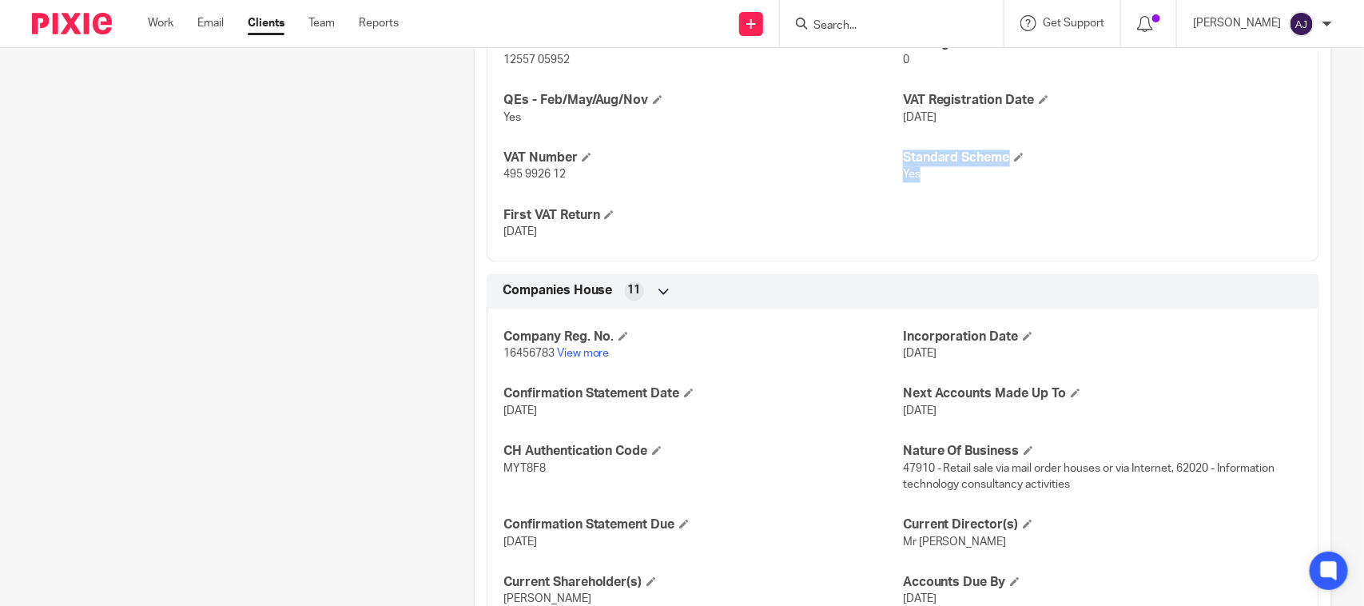
drag, startPoint x: 890, startPoint y: 188, endPoint x: 937, endPoint y: 189, distance: 47.2
click at [933, 185] on div "CT UTR 12557 05952 CIS Registered 0 QEs - Feb/May/Aug/Nov Yes VAT Registration …" at bounding box center [903, 132] width 833 height 258
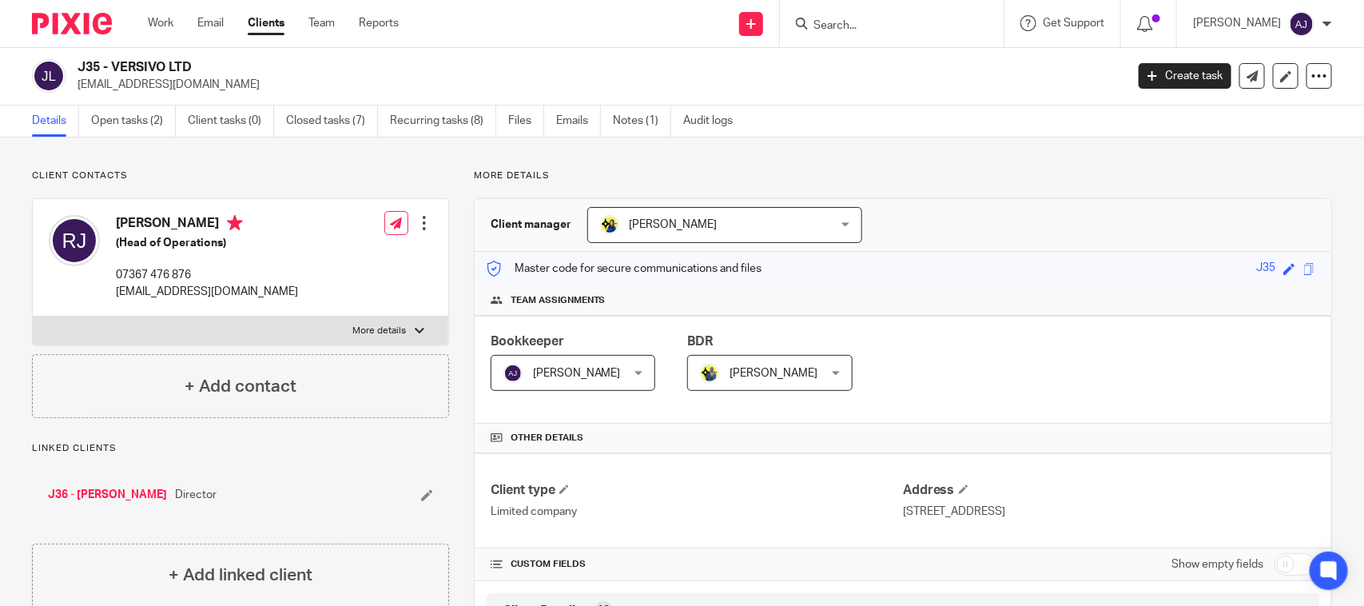
scroll to position [0, 0]
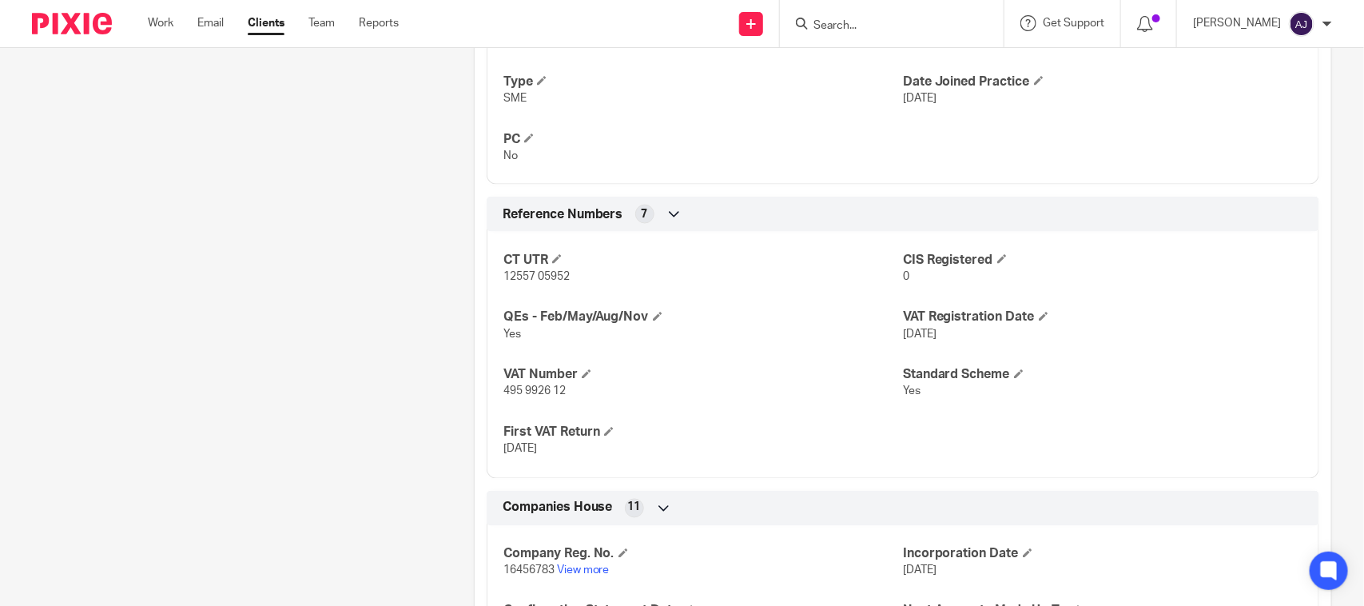
scroll to position [1491, 0]
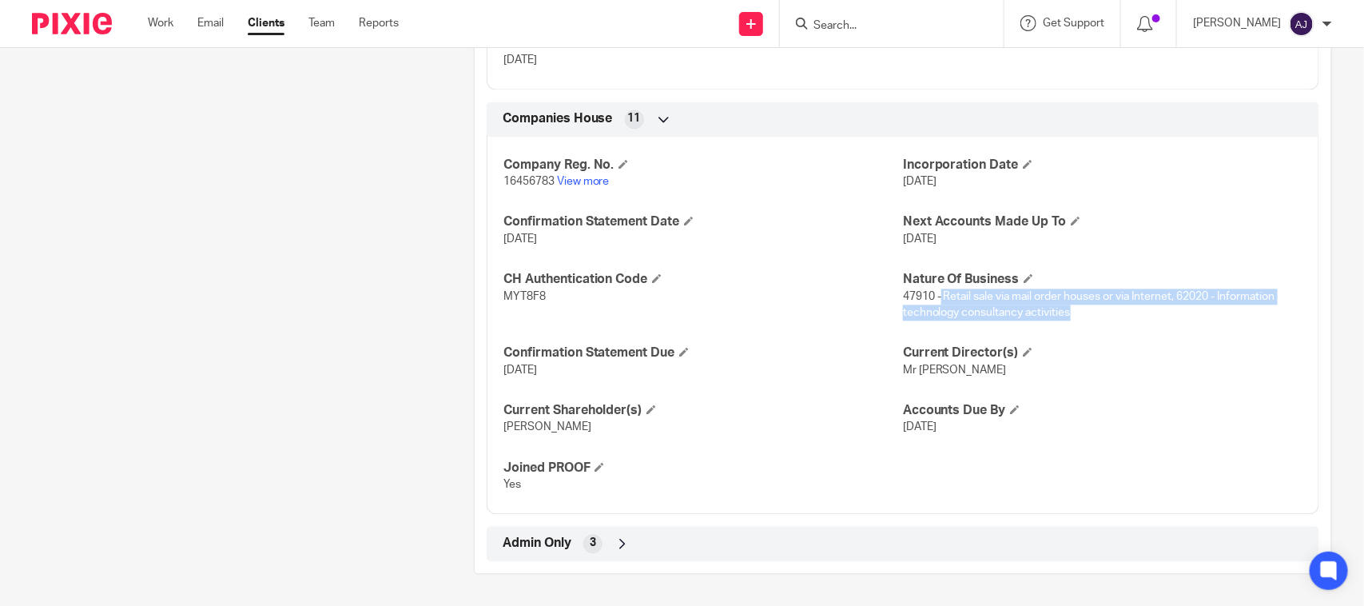
drag, startPoint x: 932, startPoint y: 296, endPoint x: 1070, endPoint y: 316, distance: 138.9
click at [1070, 316] on p "47910 - Retail sale via mail order houses or via Internet, 62020 - Information …" at bounding box center [1103, 305] width 400 height 33
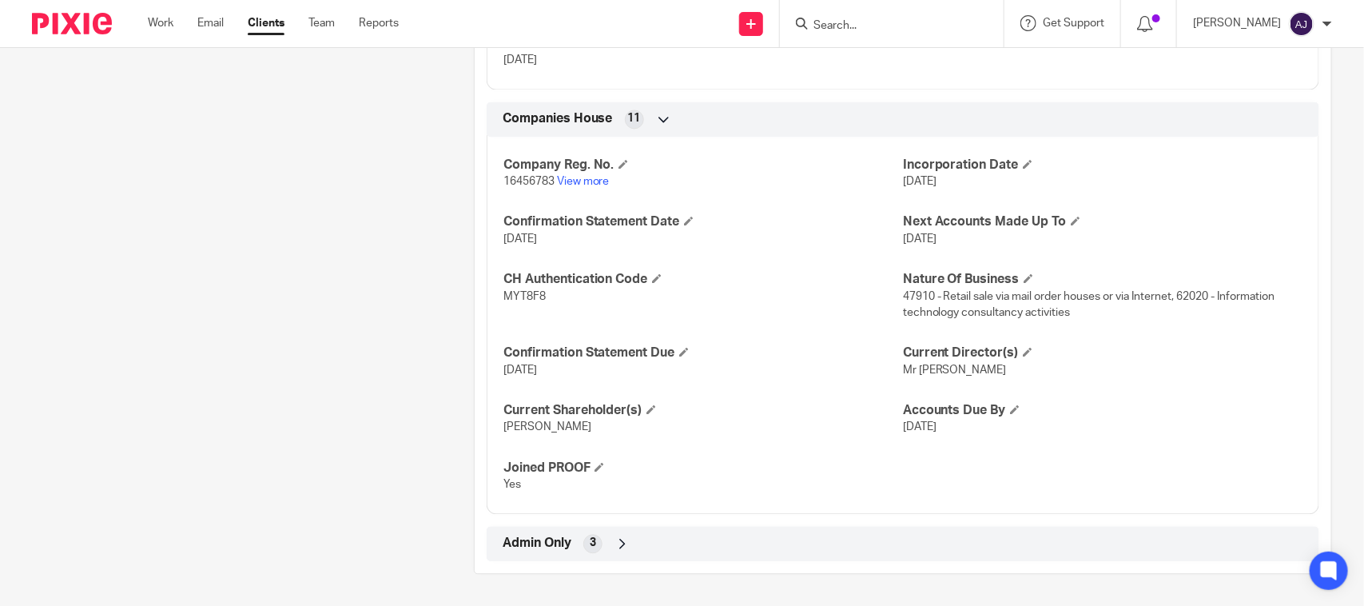
click at [1067, 333] on div "Company Reg. No. 16456783 View more Incorporation Date 19 May 2025 Confirmation…" at bounding box center [903, 319] width 833 height 389
drag, startPoint x: 938, startPoint y: 296, endPoint x: 1129, endPoint y: 301, distance: 191.9
click at [1129, 301] on p "47910 - Retail sale via mail order houses or via Internet, 62020 - Information …" at bounding box center [1103, 305] width 400 height 33
click at [1086, 328] on div "Company Reg. No. 16456783 View more Incorporation Date 19 May 2025 Confirmation…" at bounding box center [903, 319] width 833 height 389
drag, startPoint x: 931, startPoint y: 300, endPoint x: 1169, endPoint y: 293, distance: 238.3
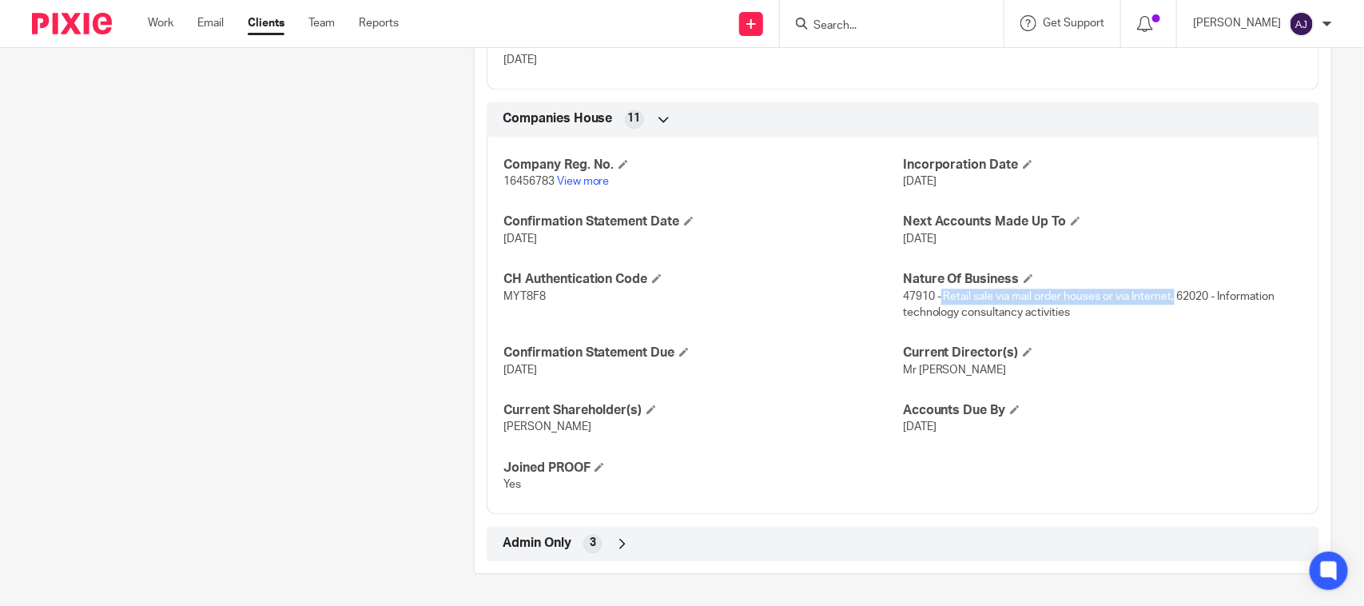
click at [1169, 293] on span "47910 - Retail sale via mail order houses or via Internet, 62020 - Information …" at bounding box center [1089, 304] width 372 height 27
click at [903, 293] on span "47910 - Retail sale via mail order houses or via Internet, 62020 - Information …" at bounding box center [1089, 304] width 372 height 27
copy span "47910"
click at [1192, 296] on span "47910 - Retail sale via mail order houses or via Internet, 62020 - Information …" at bounding box center [1089, 304] width 372 height 27
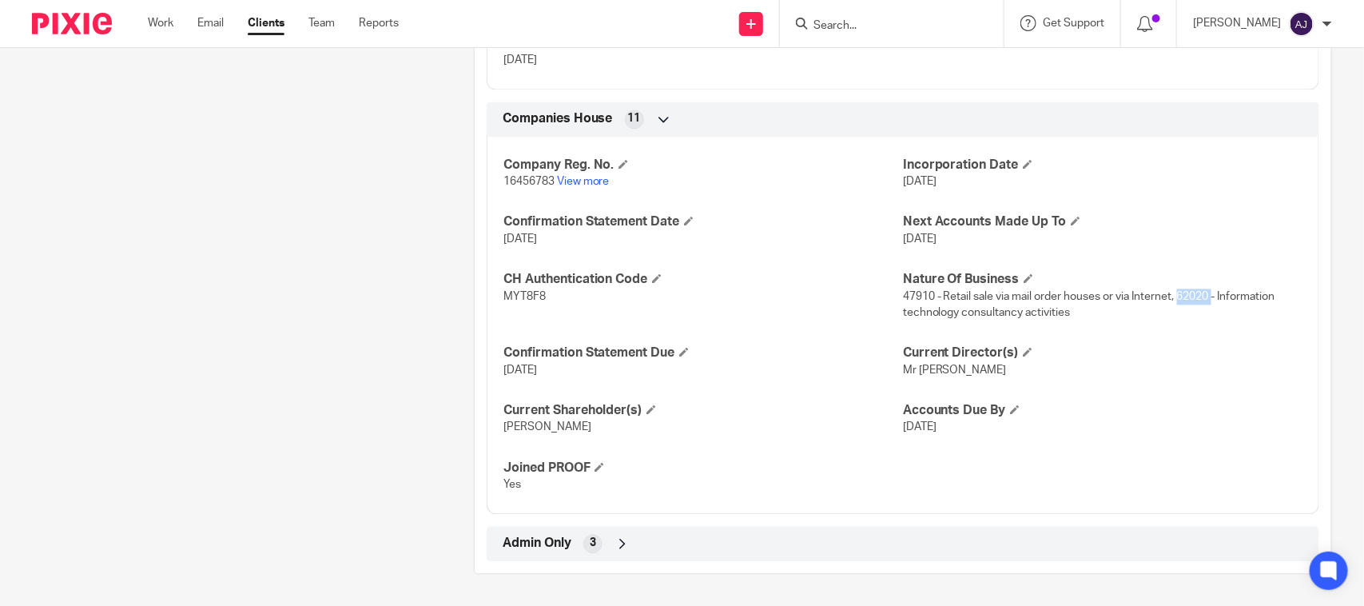
click at [1192, 296] on span "47910 - Retail sale via mail order houses or via Internet, 62020 - Information …" at bounding box center [1089, 304] width 372 height 27
copy span "62020"
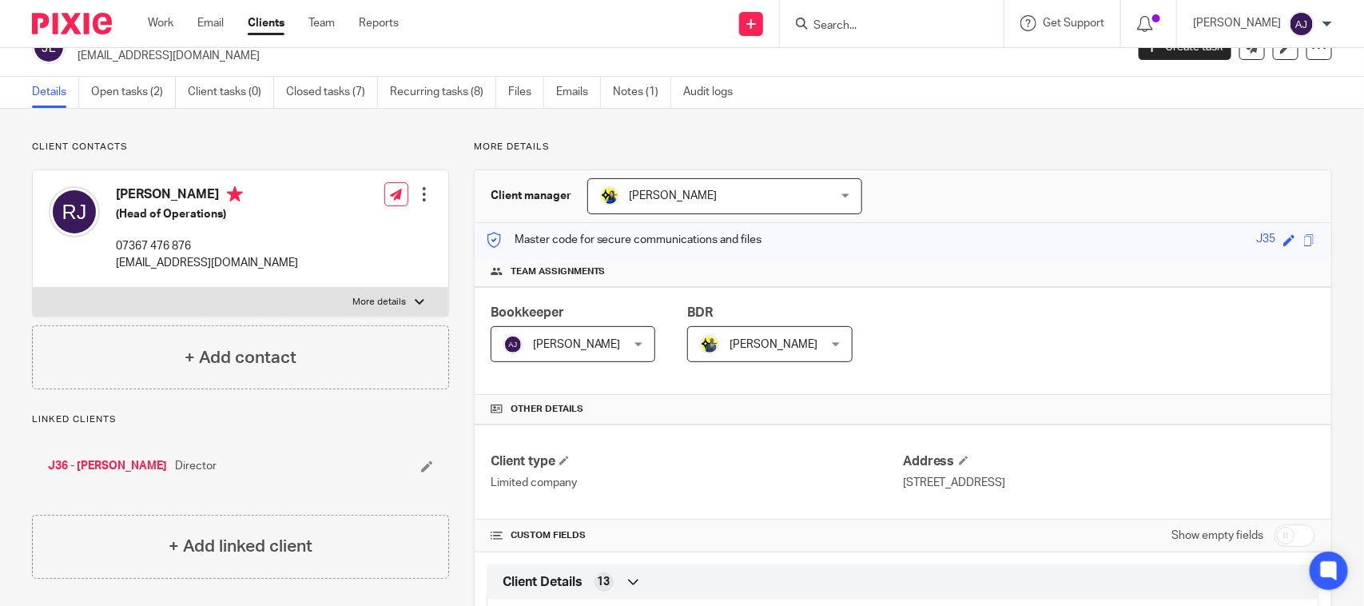
scroll to position [0, 0]
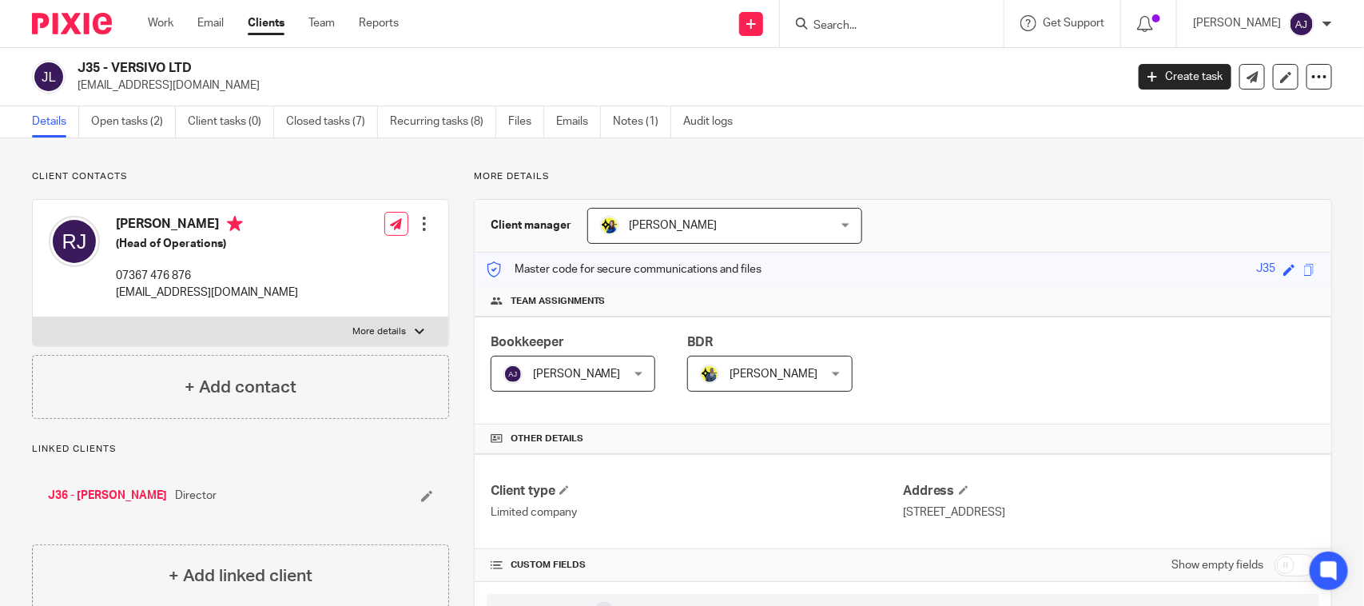
click at [951, 177] on p "More details" at bounding box center [903, 176] width 858 height 13
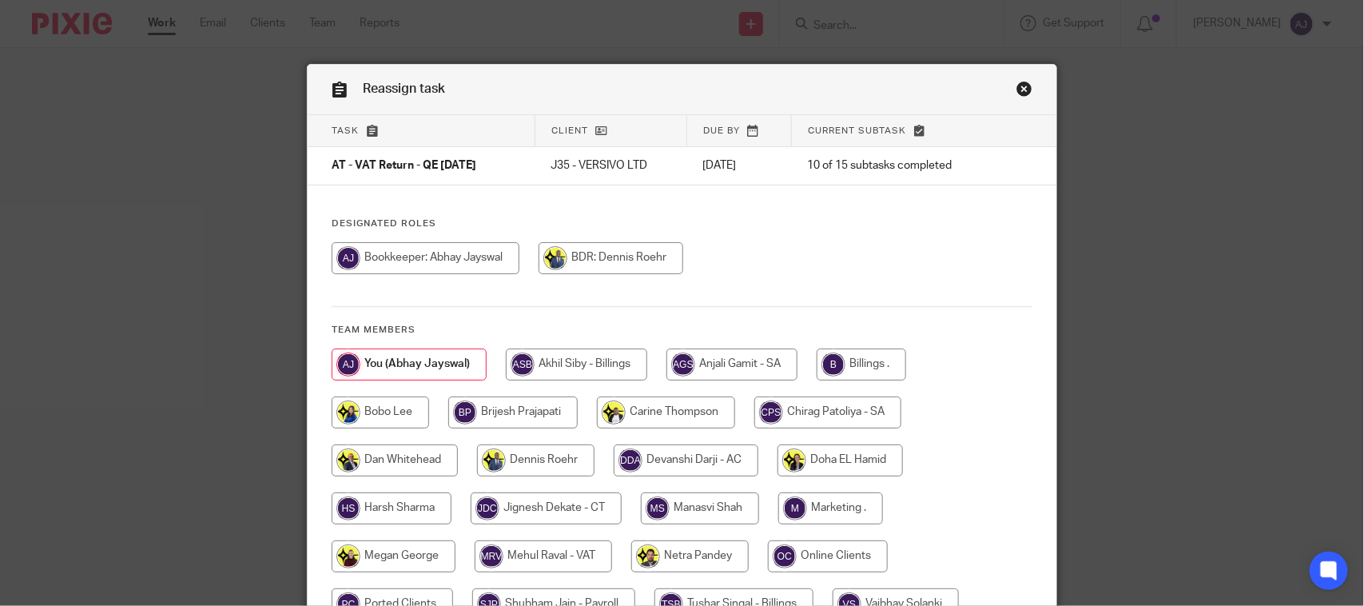
click at [372, 406] on input "radio" at bounding box center [381, 412] width 98 height 32
radio input "true"
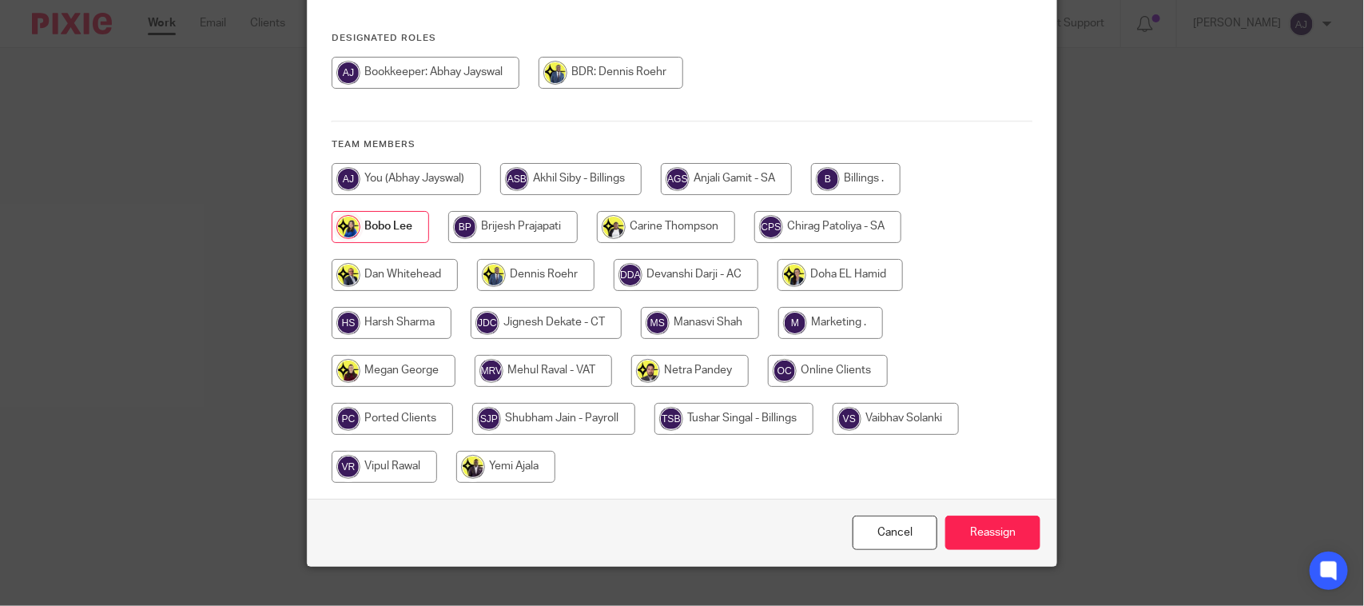
scroll to position [210, 0]
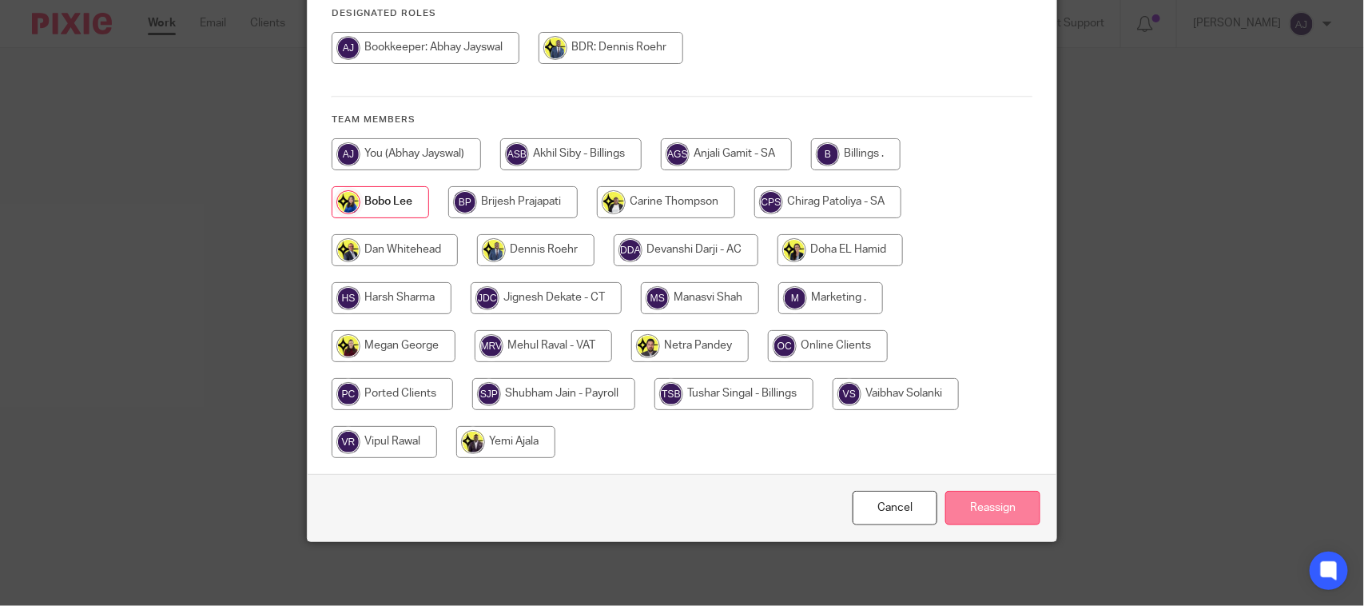
click at [951, 505] on input "Reassign" at bounding box center [993, 508] width 95 height 34
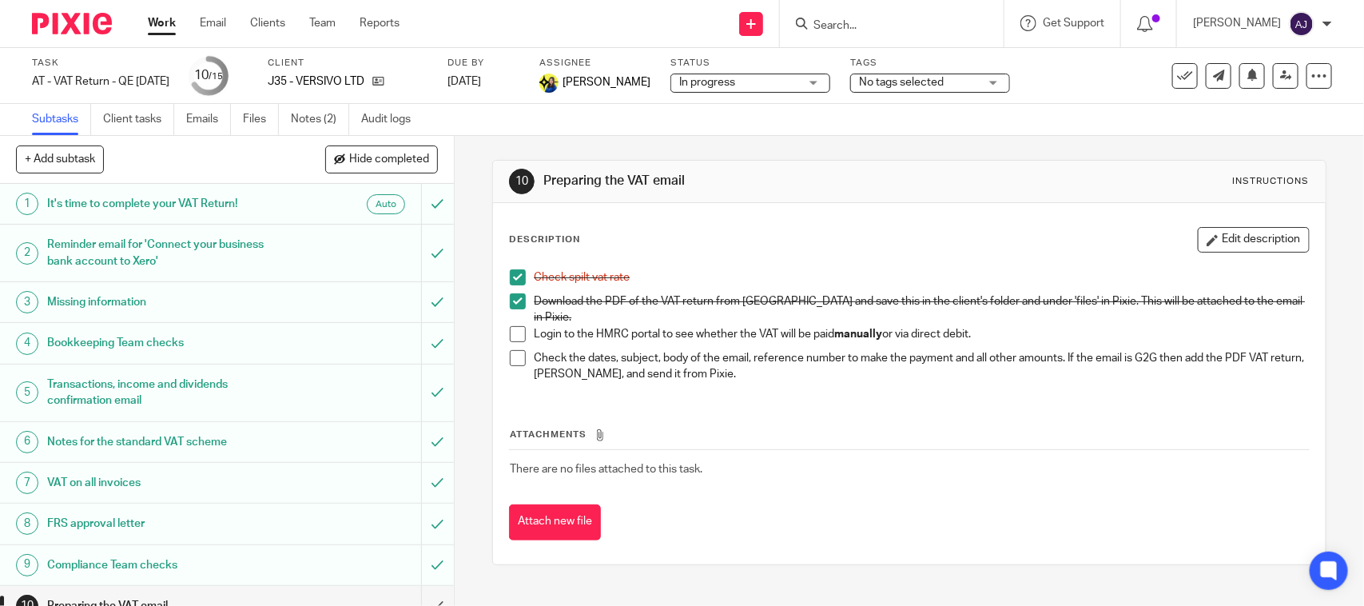
click at [842, 34] on div at bounding box center [892, 23] width 224 height 47
click at [304, 125] on link "Notes (2)" at bounding box center [320, 119] width 58 height 31
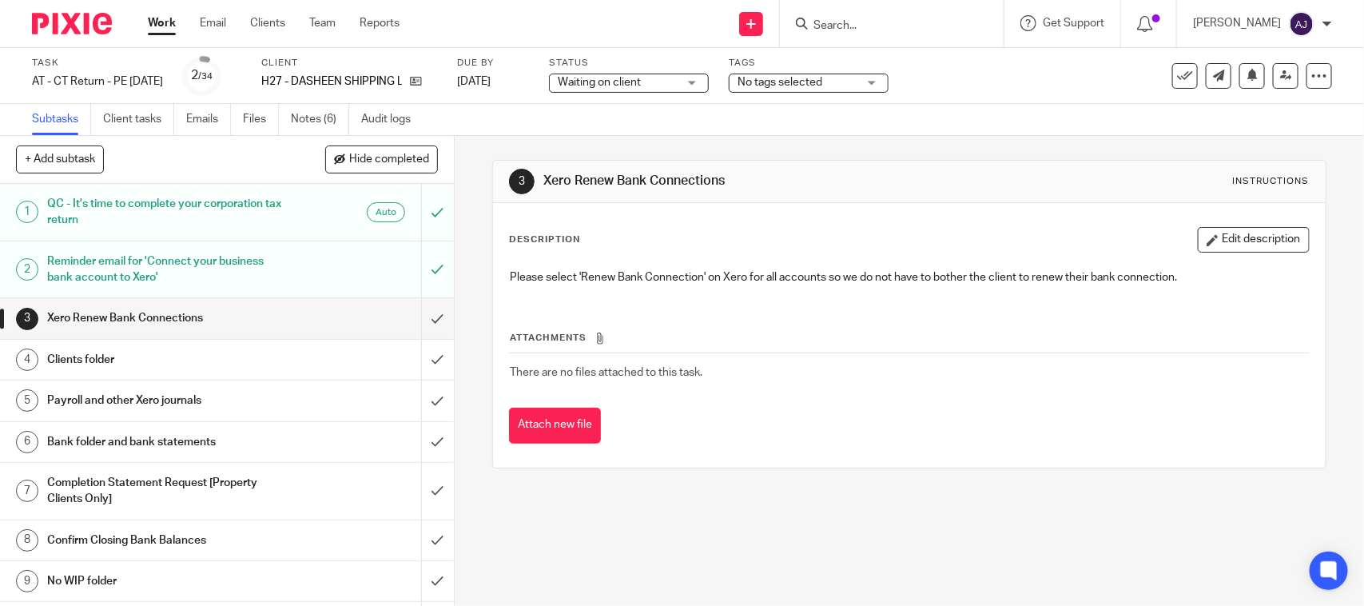
click at [520, 112] on div "Subtasks Client tasks Emails Files Notes (6) Audit logs" at bounding box center [682, 120] width 1364 height 32
click at [326, 125] on link "Notes (6)" at bounding box center [320, 119] width 58 height 31
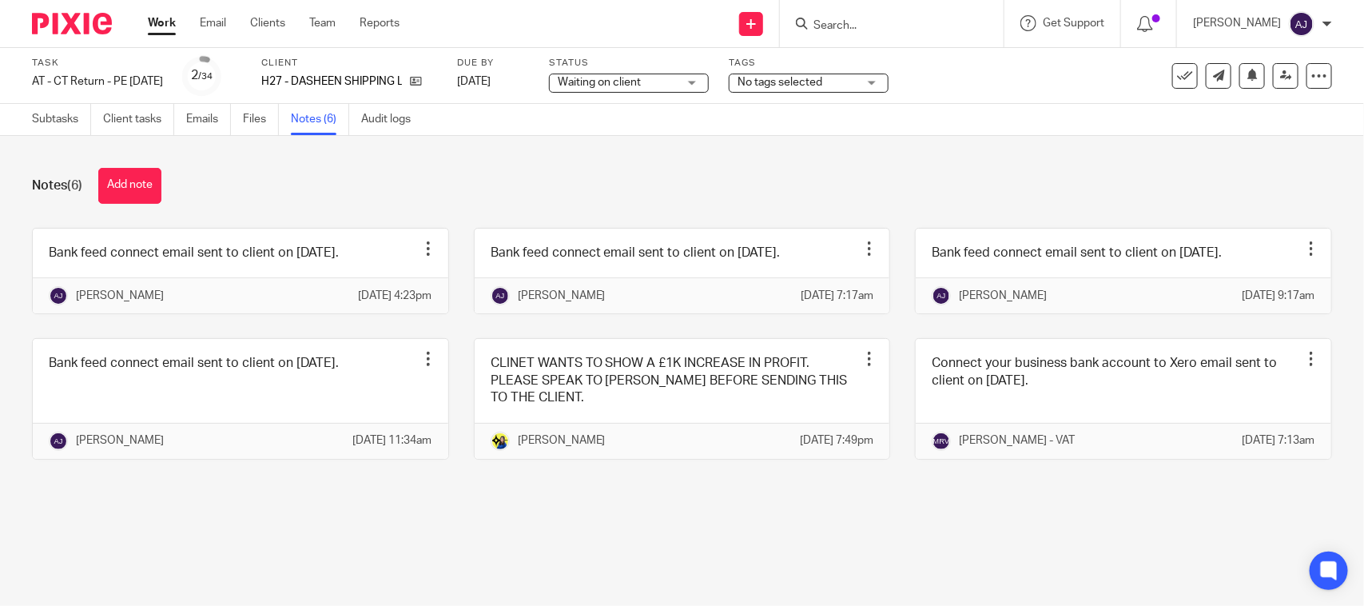
click at [606, 172] on div "Notes (6) Add note" at bounding box center [682, 186] width 1301 height 36
click at [50, 122] on link "Subtasks" at bounding box center [61, 119] width 59 height 31
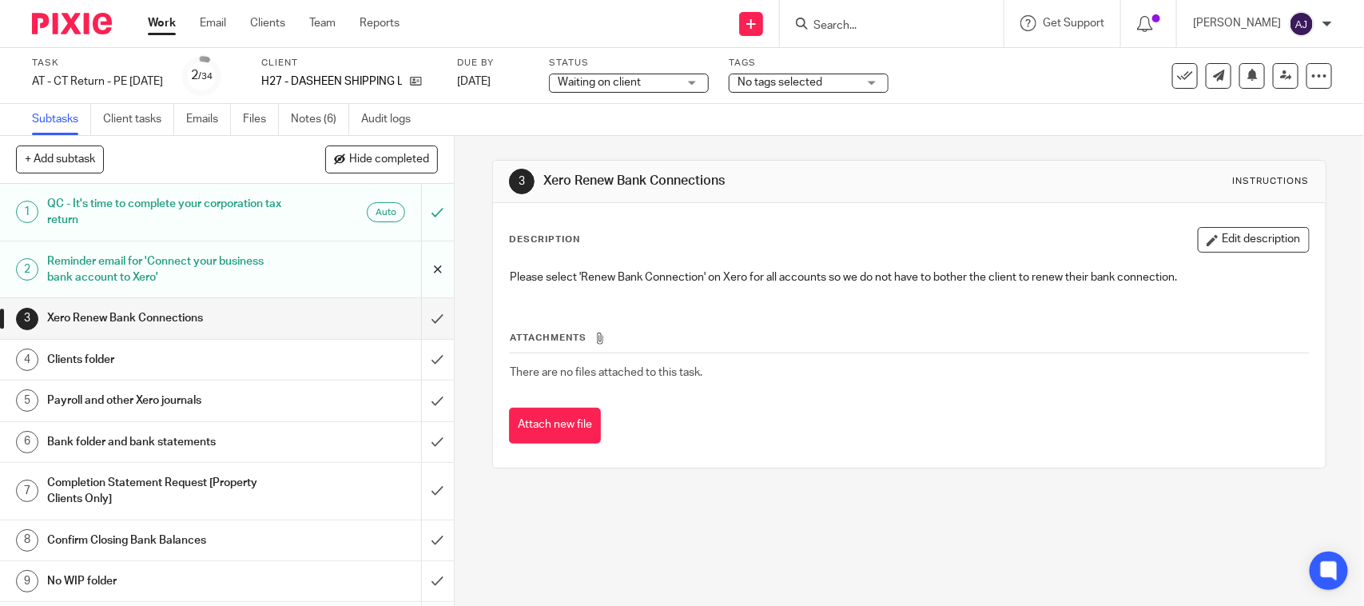
click at [410, 265] on input "submit" at bounding box center [227, 269] width 454 height 57
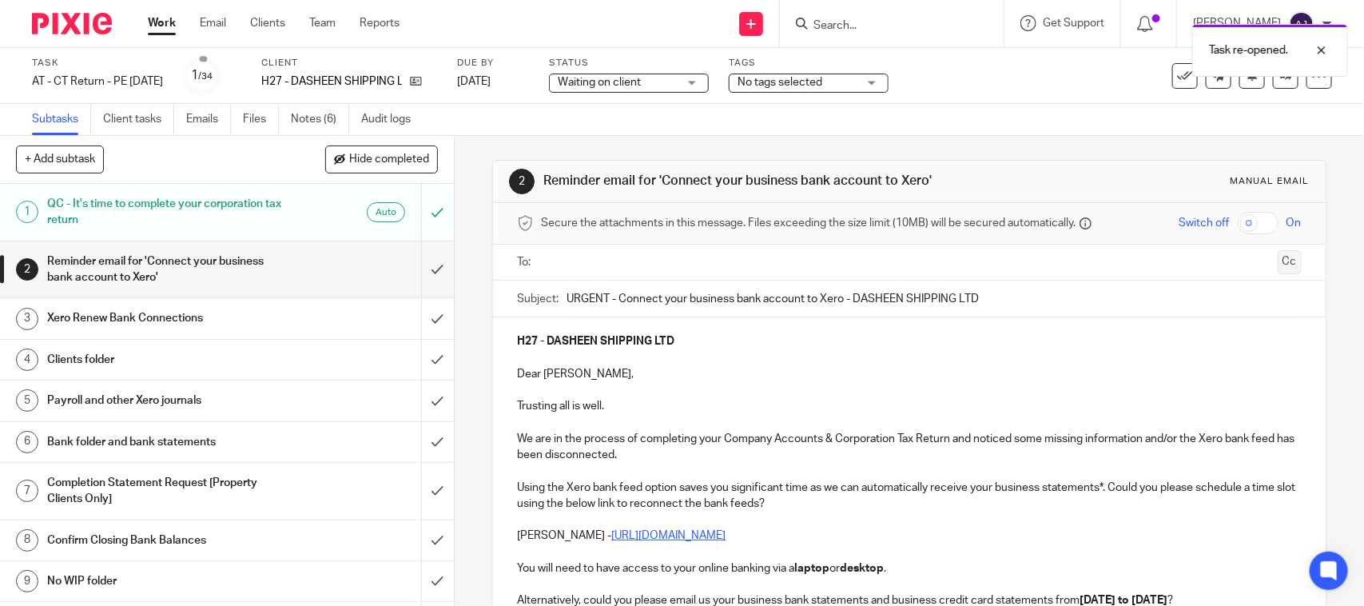
click at [1278, 266] on button "Cc" at bounding box center [1290, 262] width 24 height 24
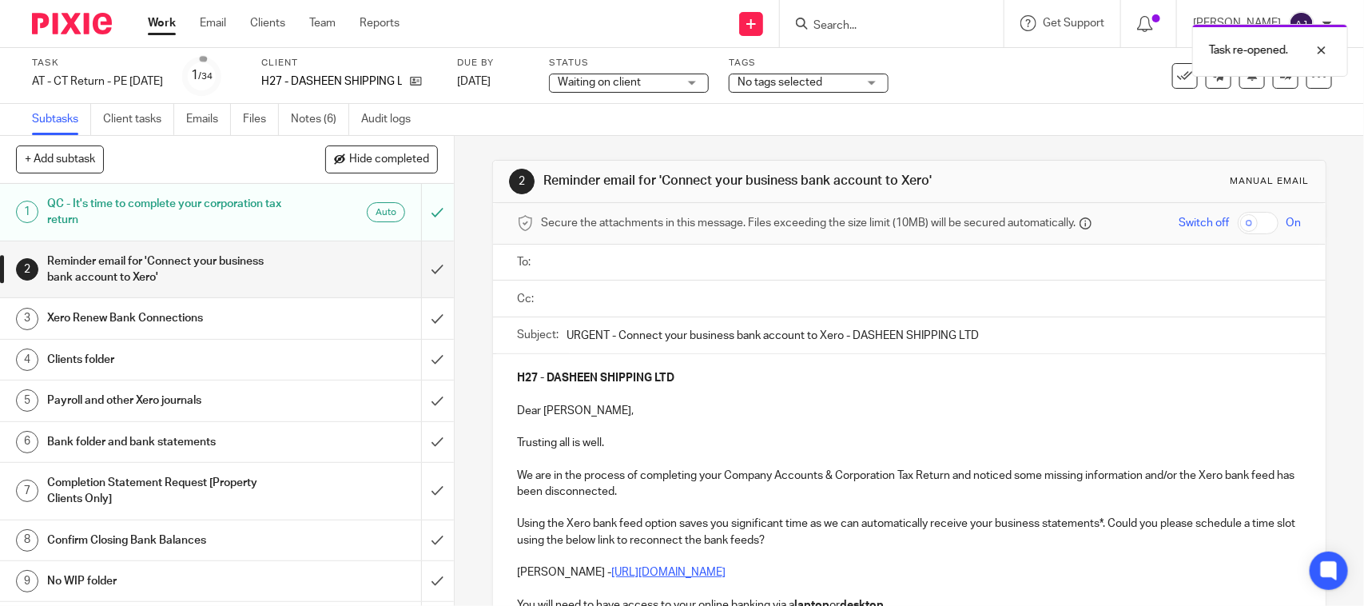
click at [610, 313] on div at bounding box center [922, 299] width 759 height 36
click at [619, 304] on input "text" at bounding box center [921, 298] width 748 height 18
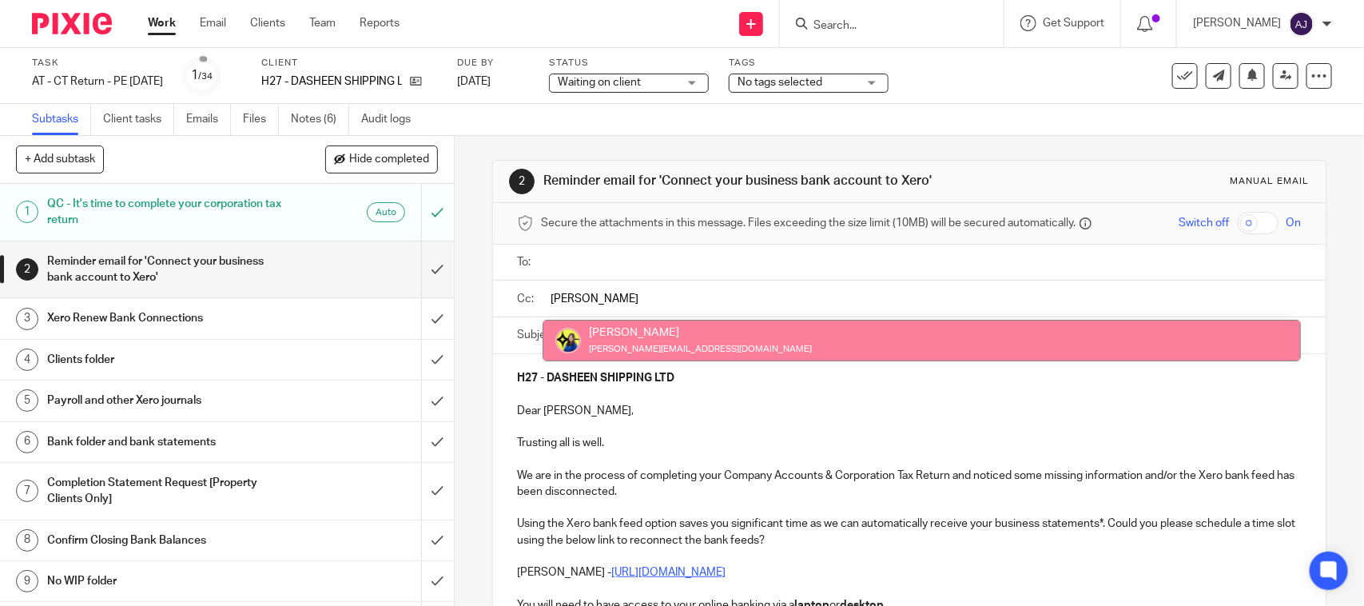
type input "bobo"
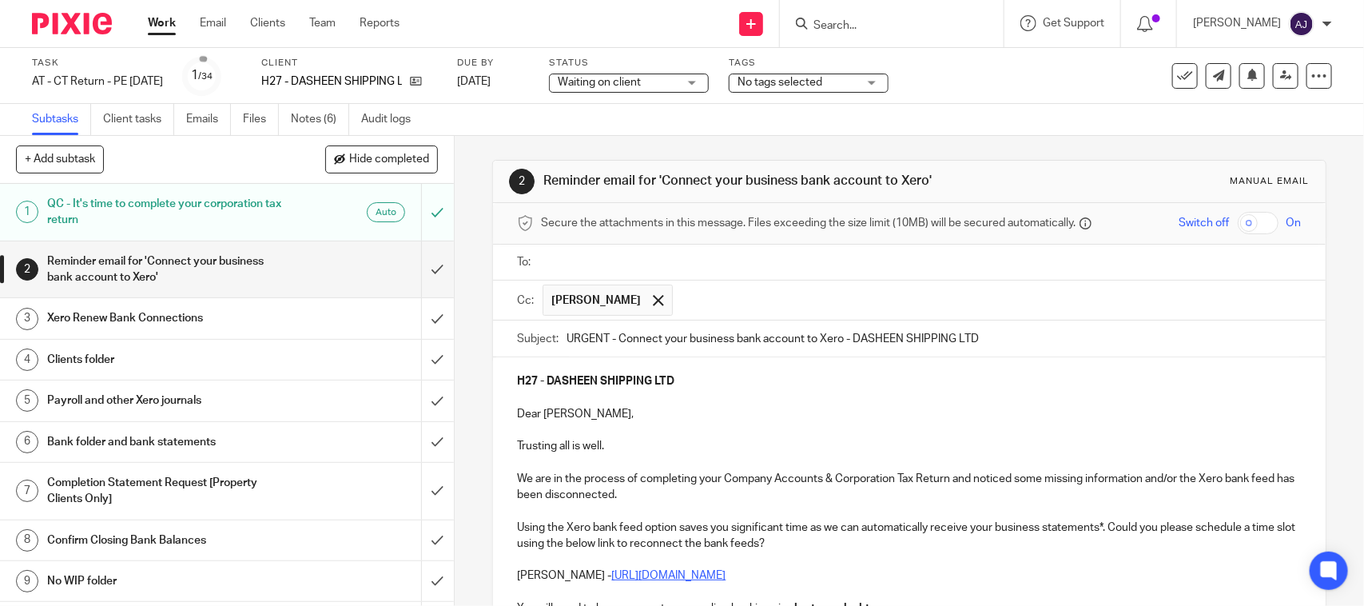
click at [624, 274] on ul at bounding box center [922, 262] width 759 height 26
click at [625, 257] on input "text" at bounding box center [921, 262] width 748 height 18
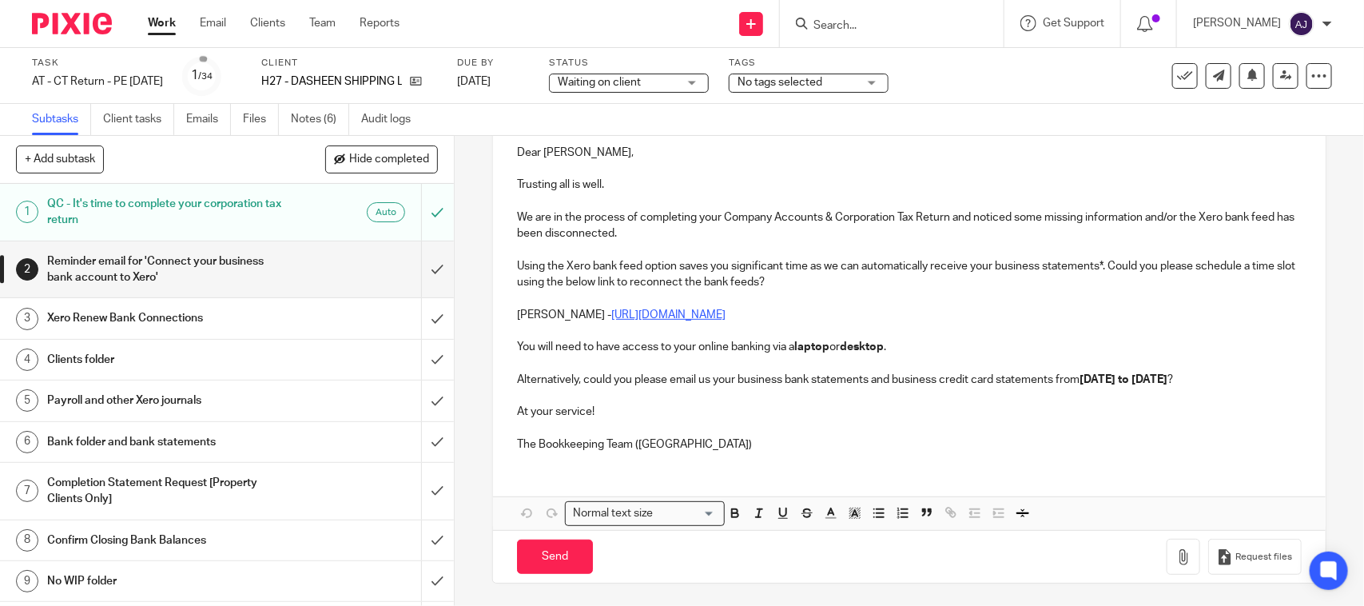
scroll to position [286, 0]
click at [693, 438] on p "The Bookkeeping Team (CT)" at bounding box center [909, 443] width 784 height 16
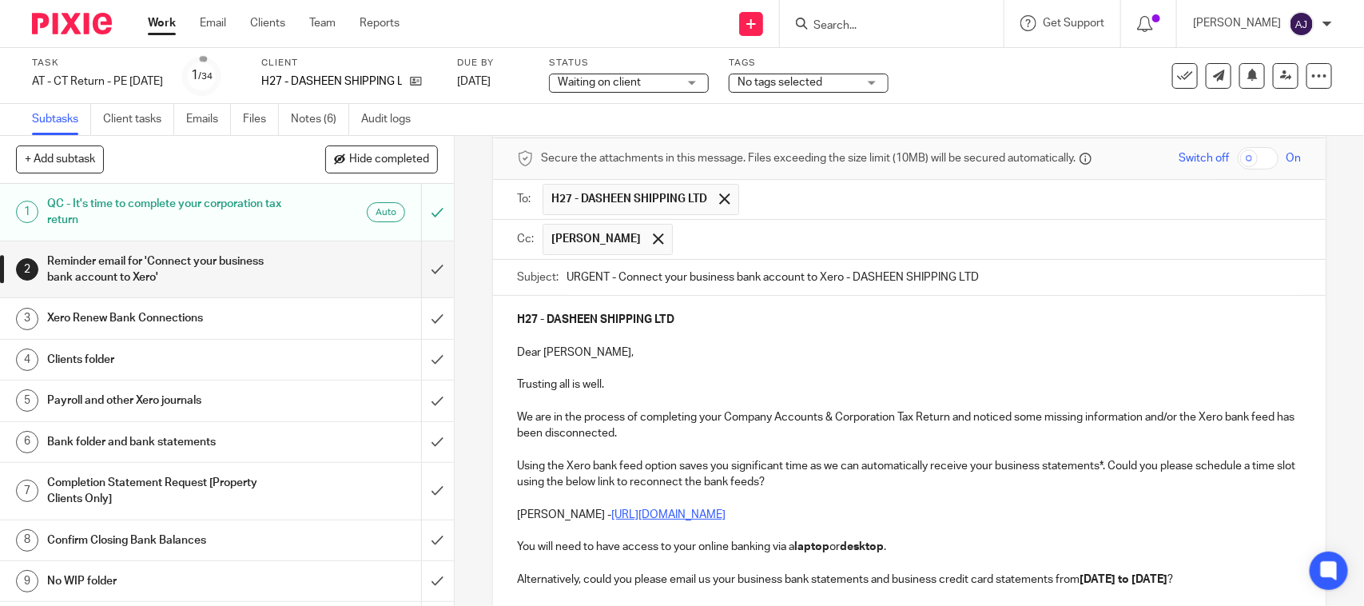
scroll to position [100, 0]
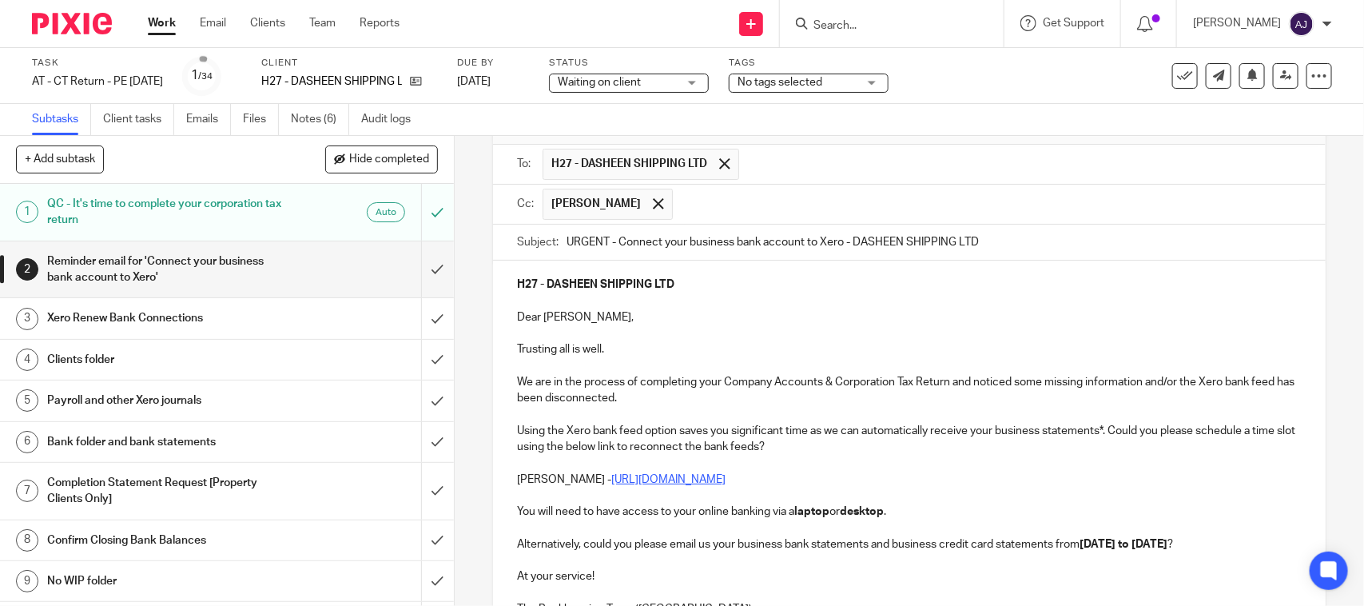
click at [671, 345] on p "Trusting all is well." at bounding box center [909, 349] width 784 height 16
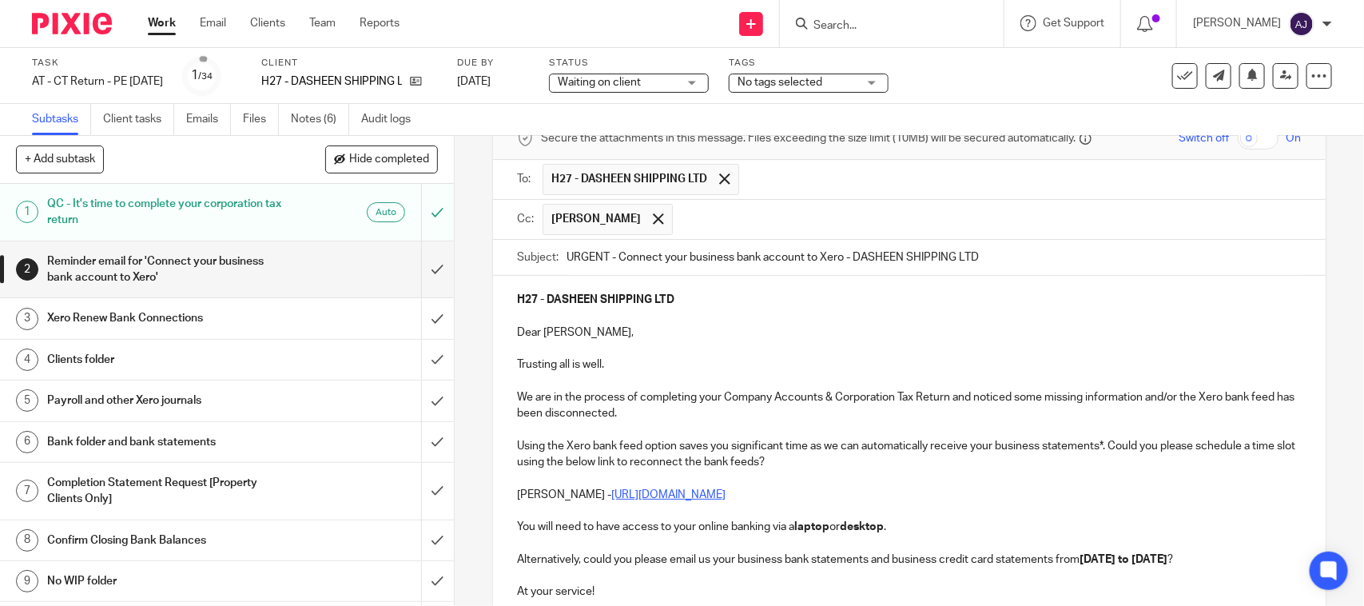
scroll to position [200, 0]
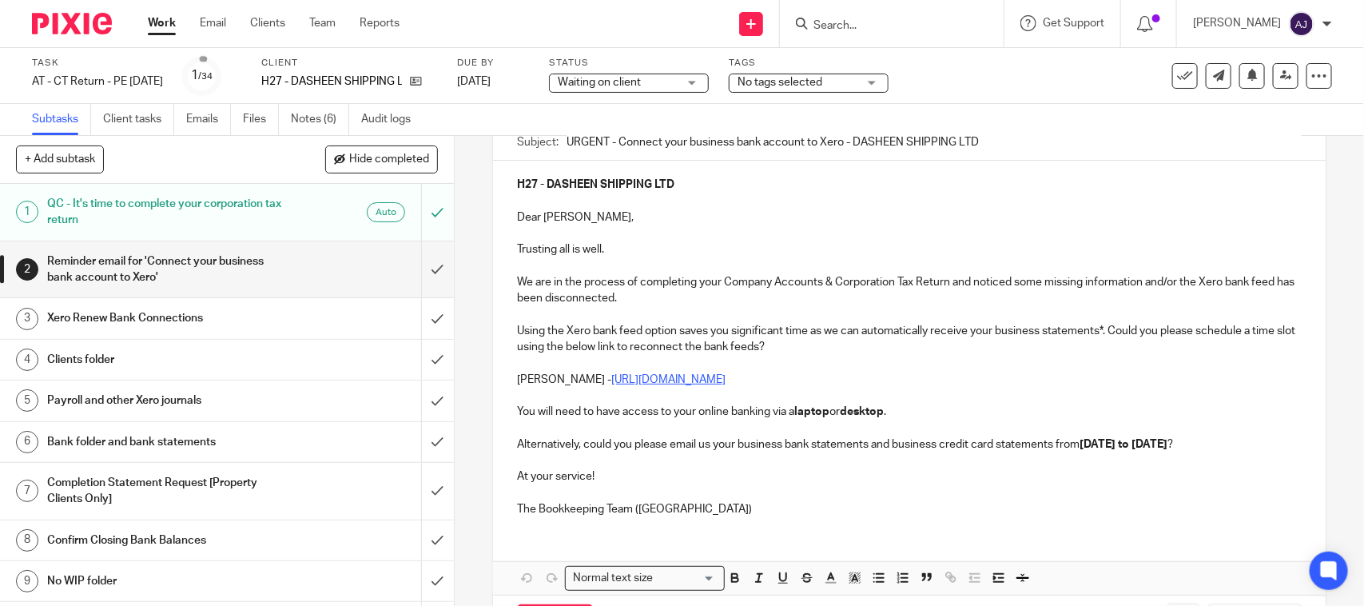
click at [680, 529] on div "H27 - DASHEEN SHIPPING LTD Dear Caleb, Trusting all is well. We are in the proc…" at bounding box center [909, 345] width 832 height 368
click at [1080, 450] on strong "01st February 2024 to 31st January 2025" at bounding box center [1124, 444] width 88 height 11
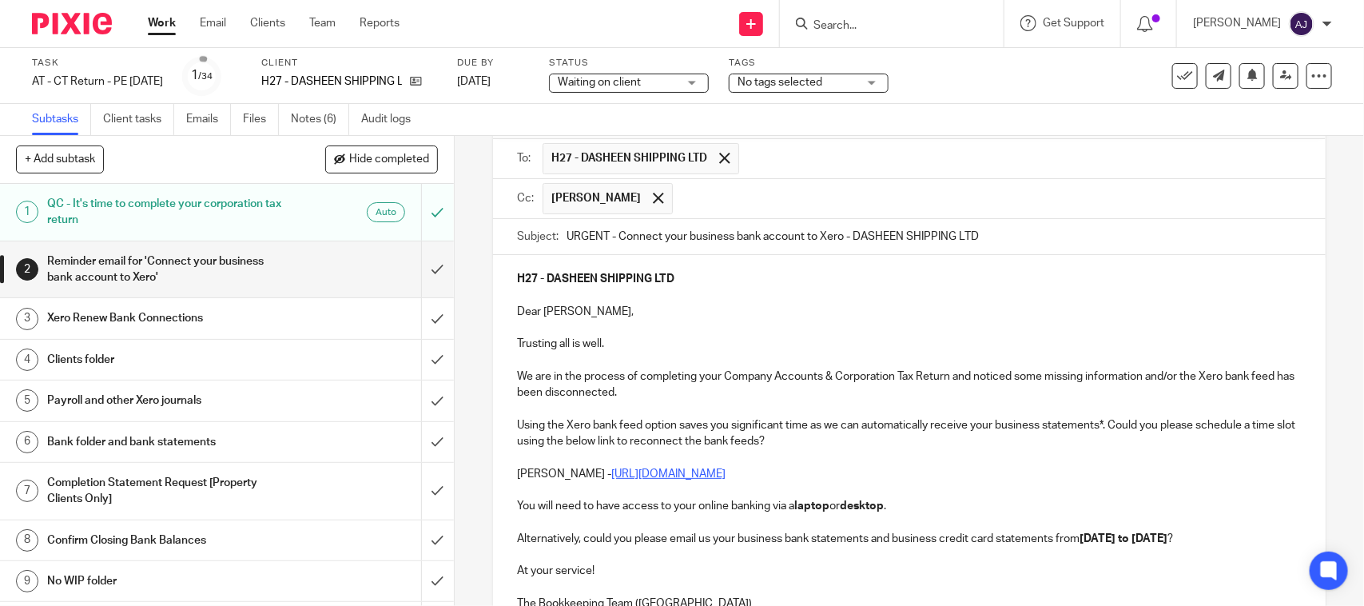
scroll to position [0, 0]
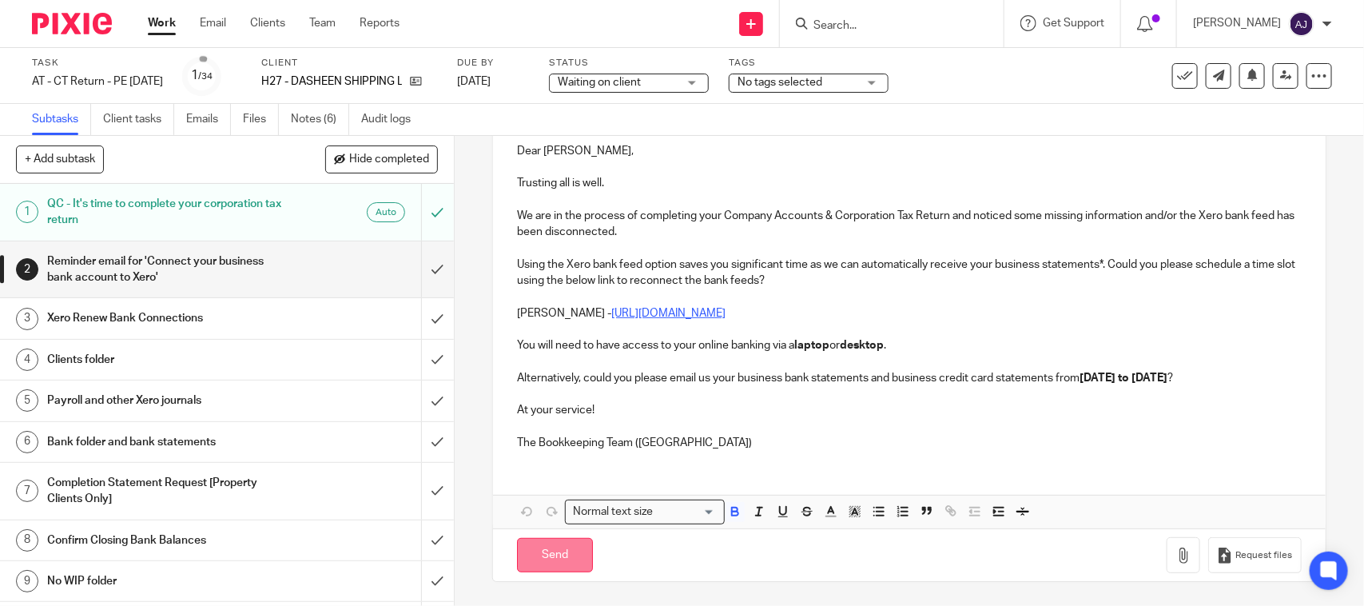
click at [576, 550] on input "Send" at bounding box center [555, 555] width 76 height 34
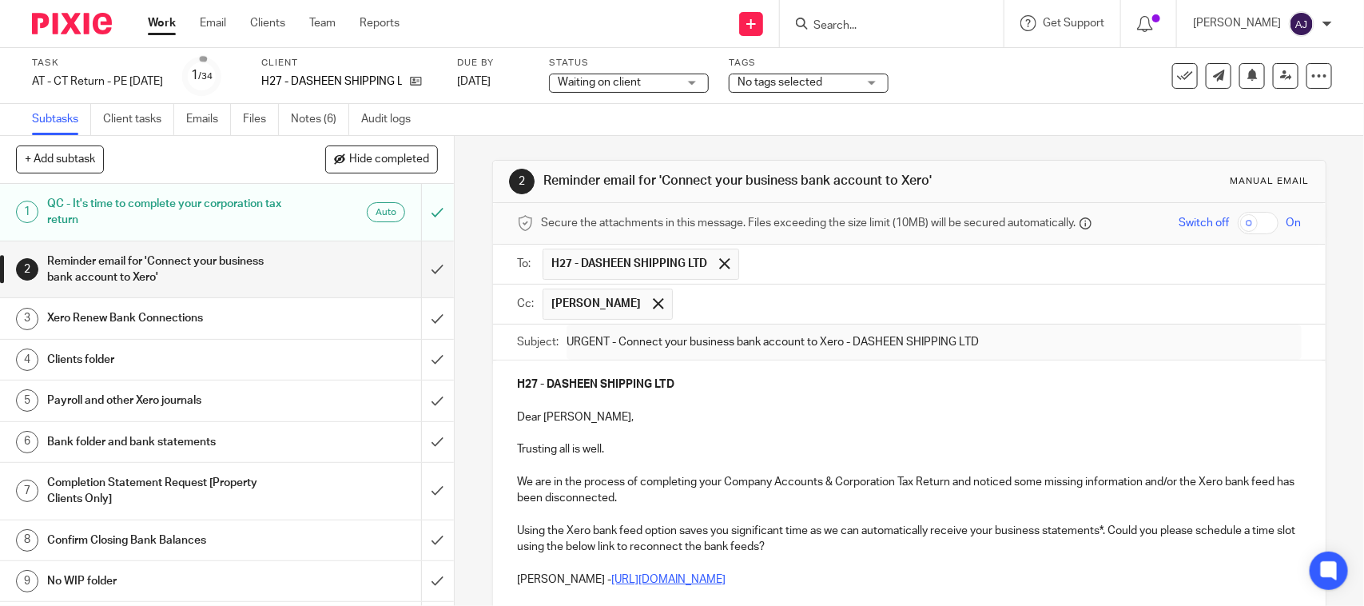
type input "Sent"
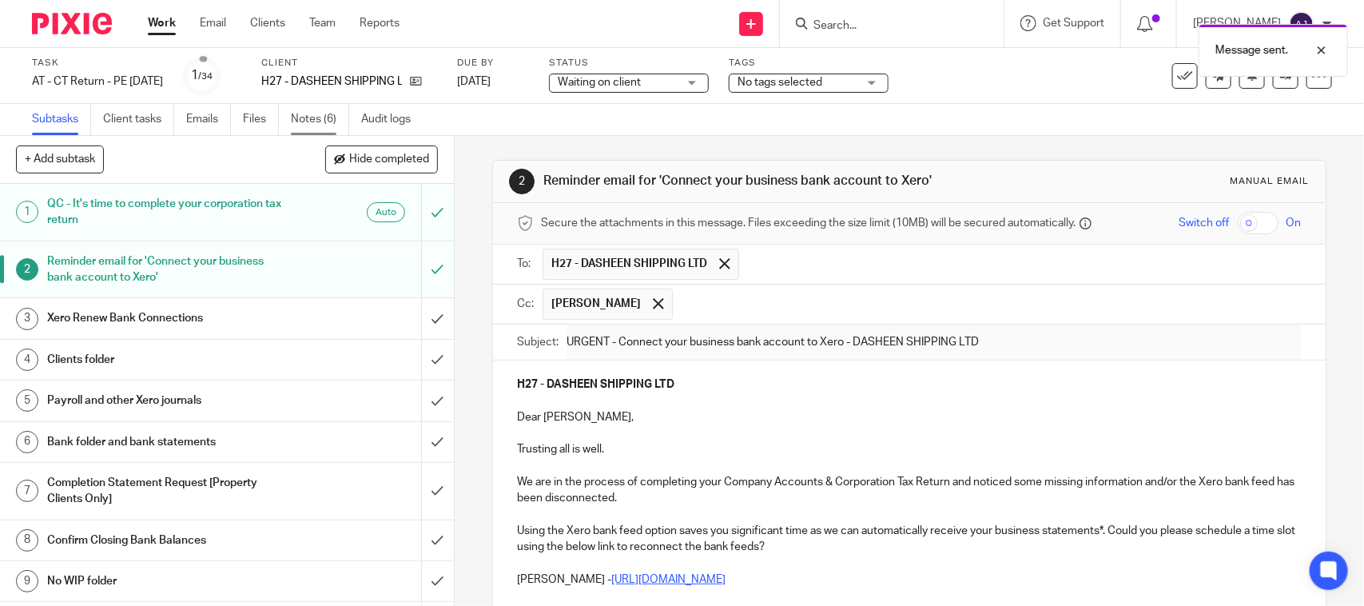
click at [309, 110] on link "Notes (6)" at bounding box center [320, 119] width 58 height 31
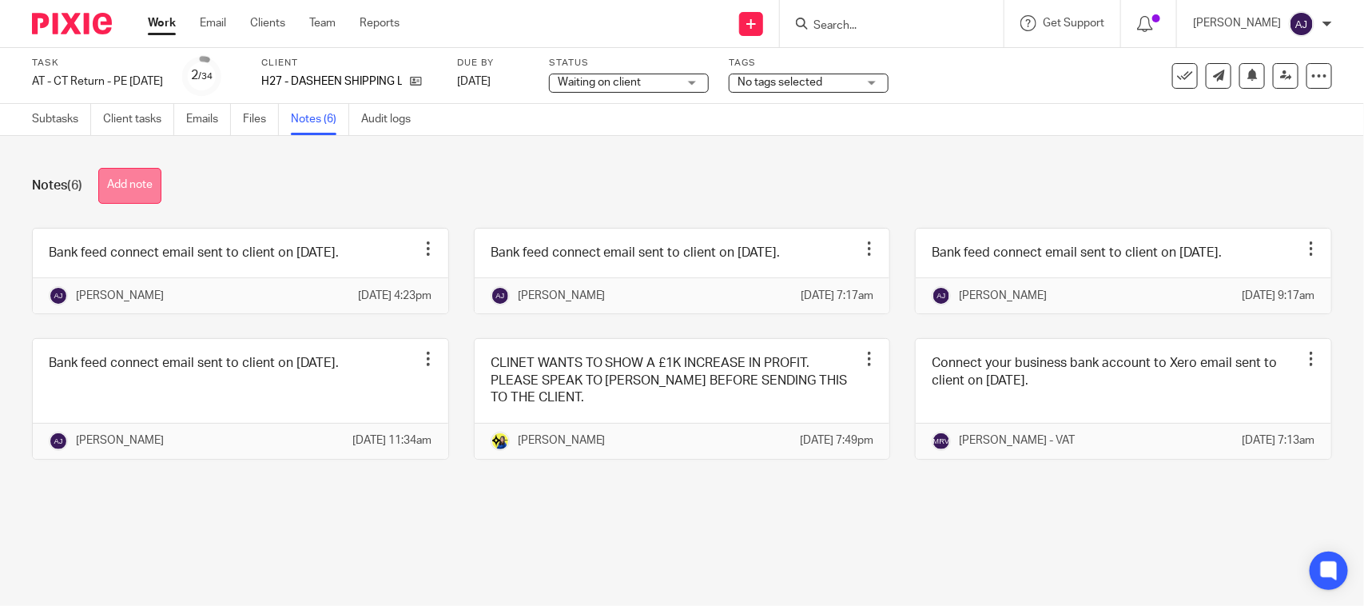
click at [144, 177] on button "Add note" at bounding box center [129, 186] width 63 height 36
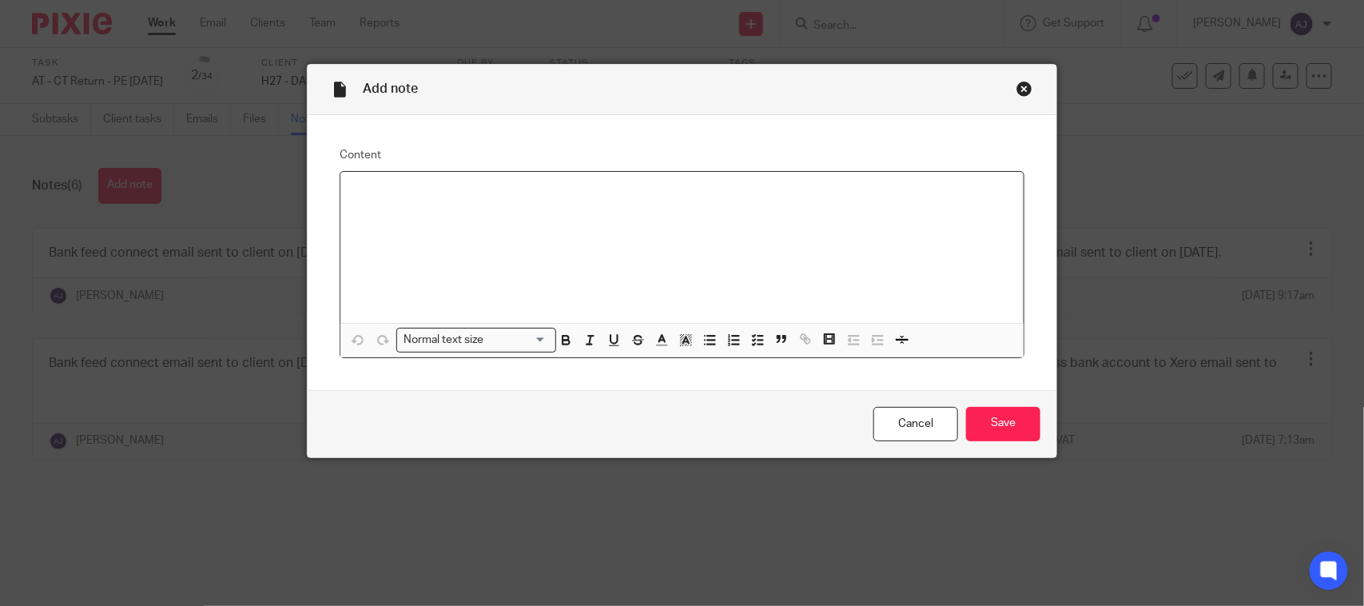
click at [392, 200] on p at bounding box center [682, 193] width 658 height 16
click at [1002, 436] on input "Save" at bounding box center [1003, 424] width 74 height 34
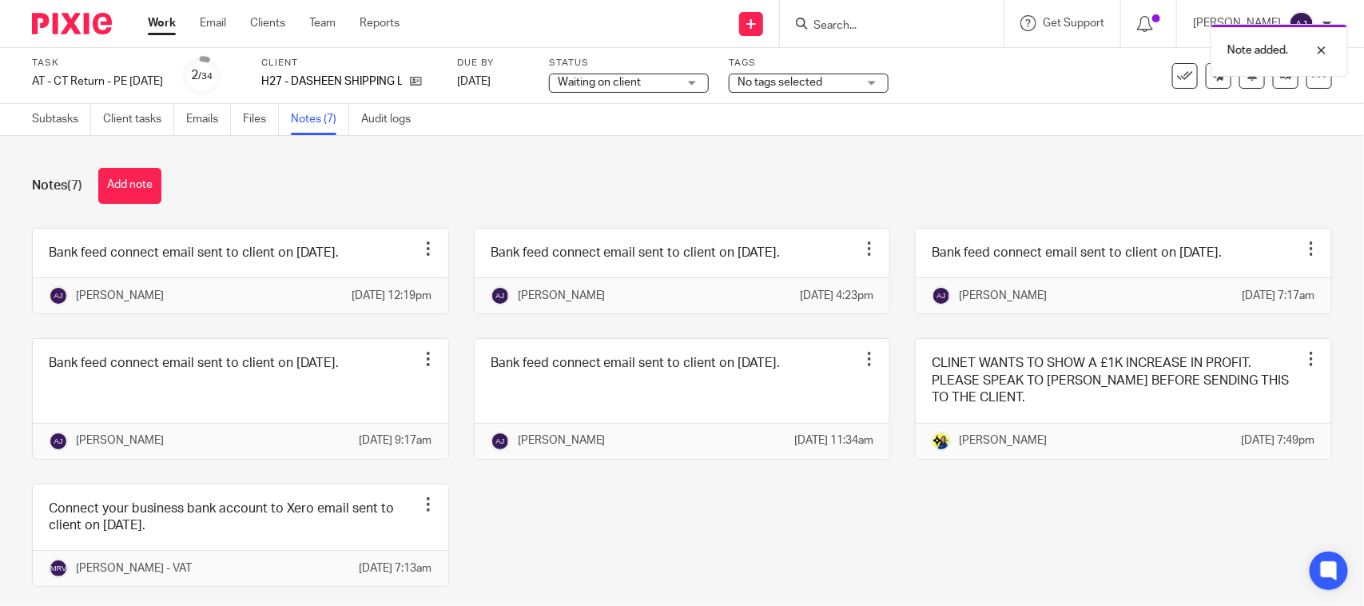
click at [855, 185] on div "Notes (7) Add note" at bounding box center [682, 186] width 1301 height 36
click at [590, 174] on div "Notes (7) Add note" at bounding box center [682, 186] width 1301 height 36
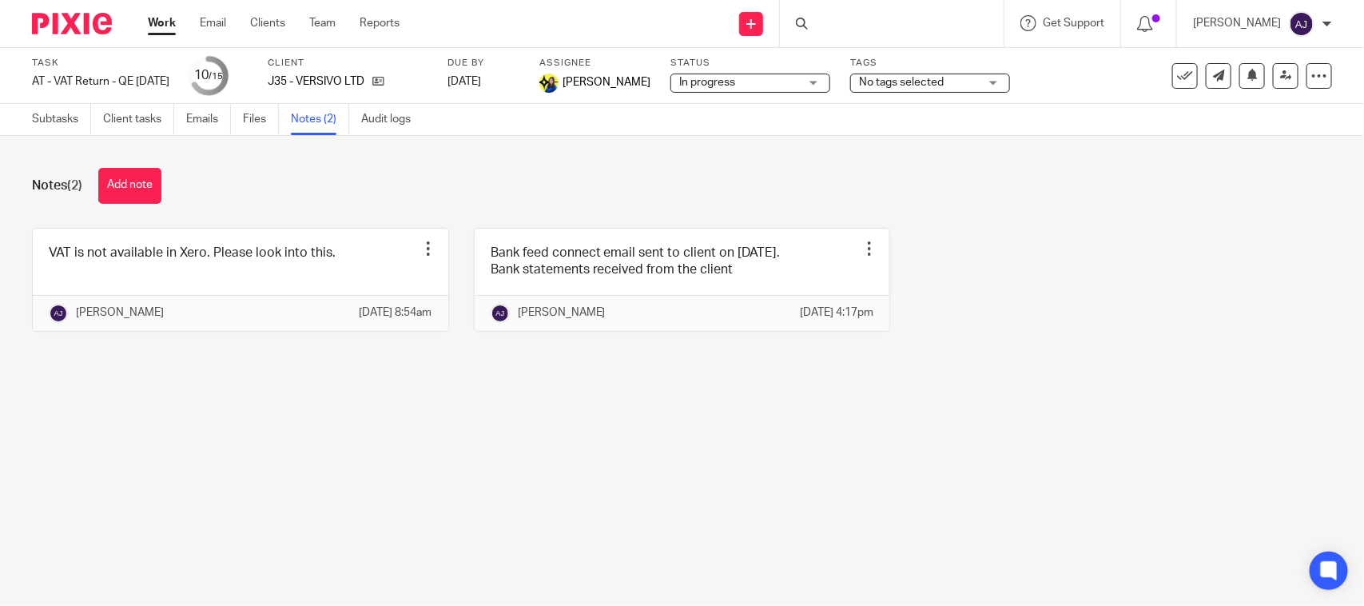
click at [502, 505] on main "Task AT - VAT Return - QE [DATE] Save AT - VAT Return - QE [DATE] 10 /15 Client…" at bounding box center [682, 303] width 1364 height 606
click at [510, 504] on main "Task AT - VAT Return - QE [DATE] Save AT - VAT Return - QE [DATE] 10 /15 Client…" at bounding box center [682, 303] width 1364 height 606
click at [637, 156] on div "Notes (2) Add note VAT is not available in Xero. Please look into this. Edit no…" at bounding box center [682, 262] width 1364 height 252
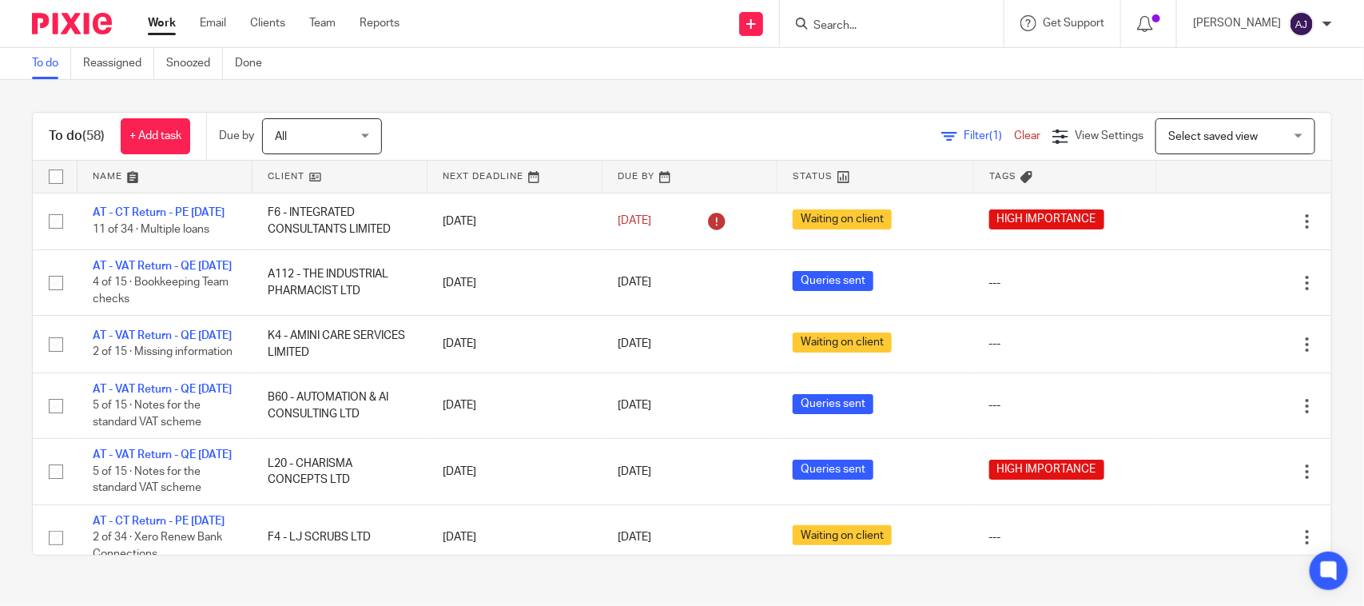
click at [627, 70] on div "To do Reassigned Snoozed Done" at bounding box center [682, 64] width 1364 height 32
click at [615, 86] on div "To do (58) + Add task Due by All All Today Tomorrow This week Next week This mo…" at bounding box center [682, 334] width 1364 height 508
click at [608, 121] on div "Filter (1) Clear View Settings View Settings (1) Filters Clear Save Manage save…" at bounding box center [871, 136] width 922 height 36
click at [636, 84] on div "To do (58) + Add task Due by All All Today Tomorrow This week Next week This mo…" at bounding box center [682, 334] width 1364 height 508
click at [553, 90] on div "To do (58) + Add task Due by All All Today Tomorrow This week Next week This mo…" at bounding box center [682, 334] width 1364 height 508
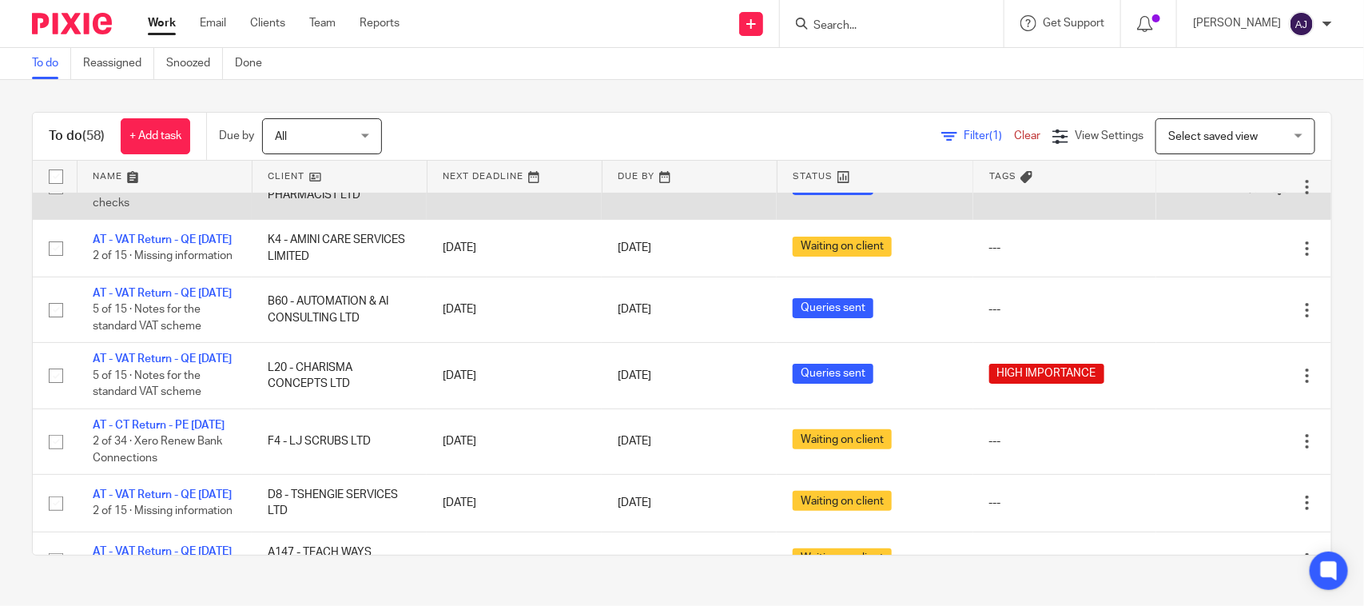
scroll to position [200, 0]
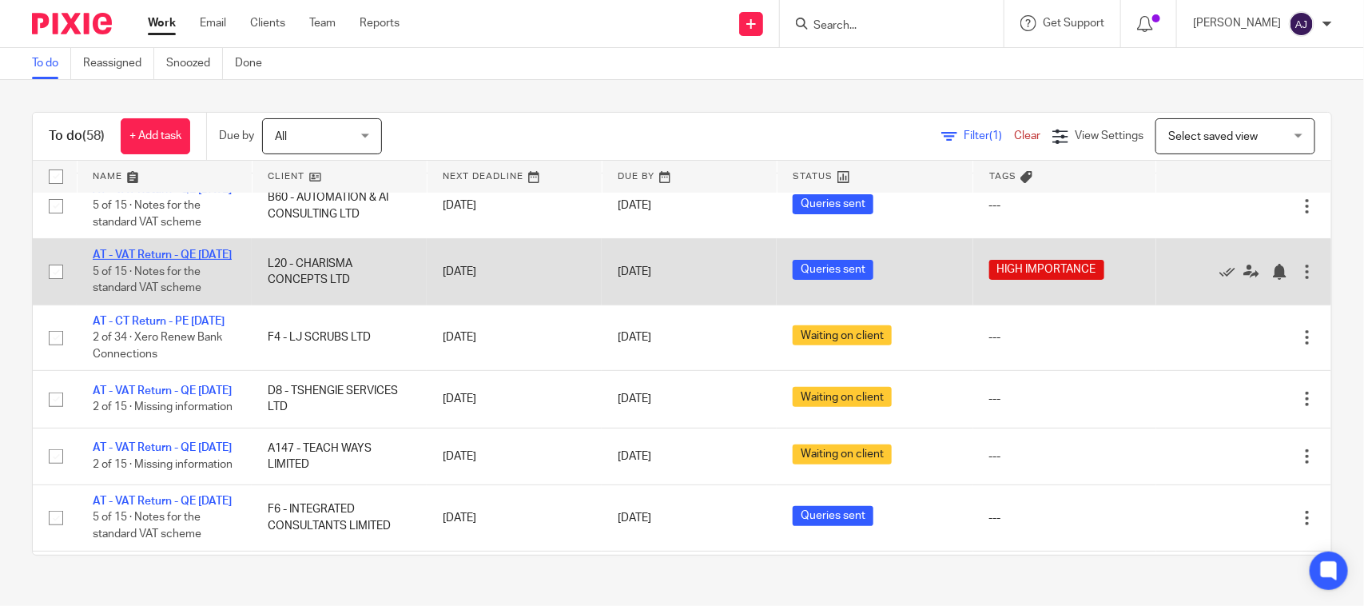
click at [176, 261] on link "AT - VAT Return - QE [DATE]" at bounding box center [162, 254] width 139 height 11
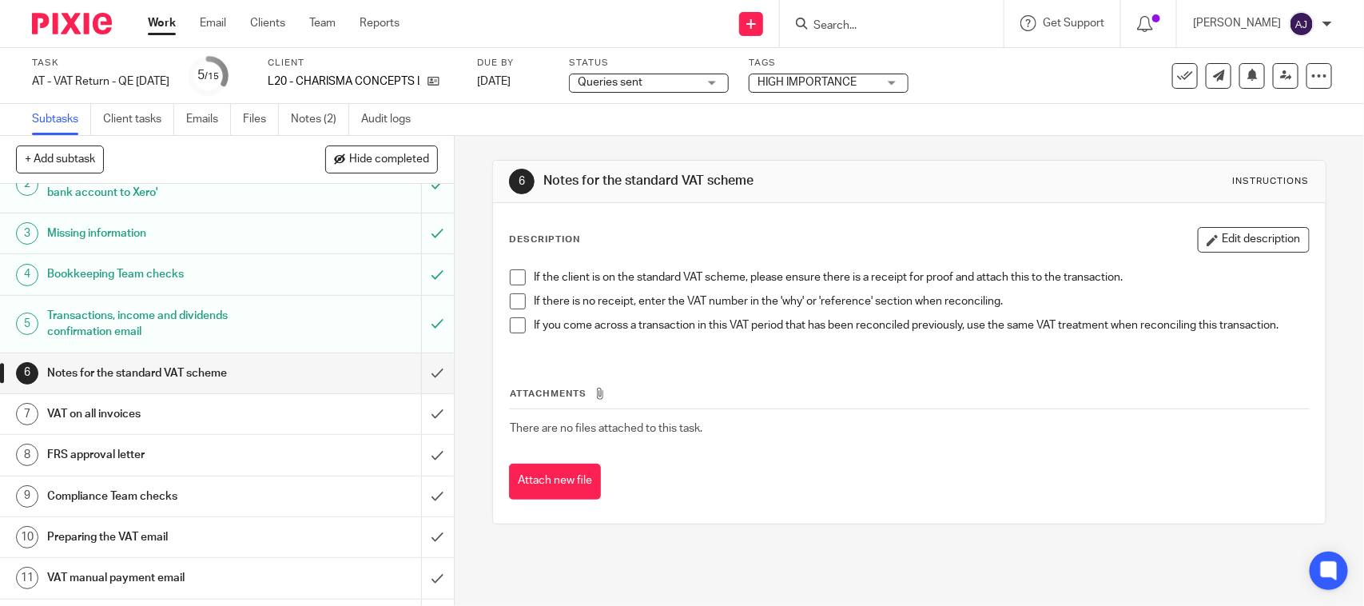
scroll to position [100, 0]
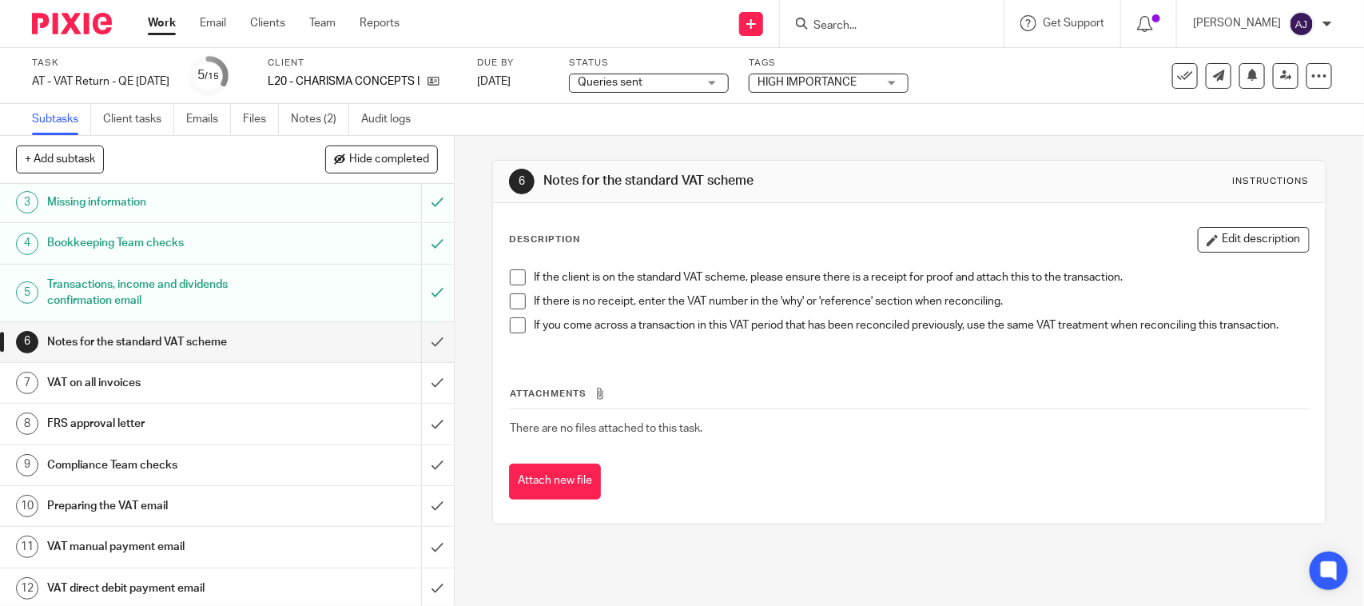
click at [512, 277] on span at bounding box center [518, 277] width 16 height 16
click at [510, 300] on span at bounding box center [518, 301] width 16 height 16
click at [512, 329] on span at bounding box center [518, 325] width 16 height 16
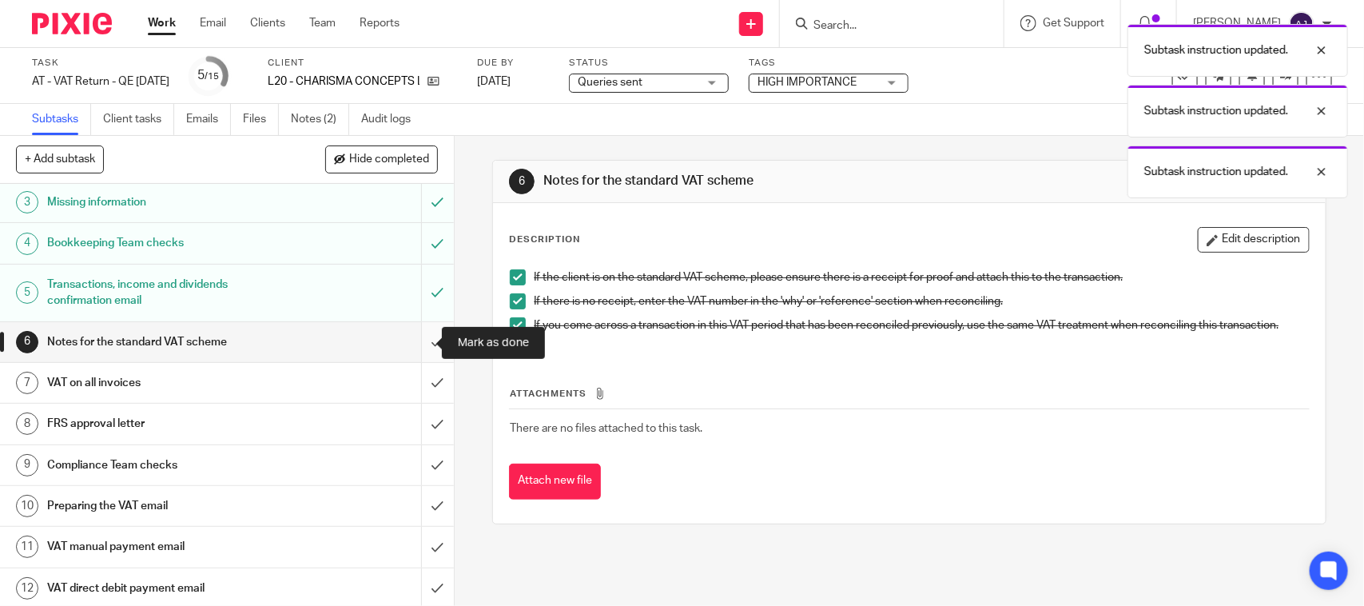
click at [412, 345] on input "submit" at bounding box center [227, 342] width 454 height 40
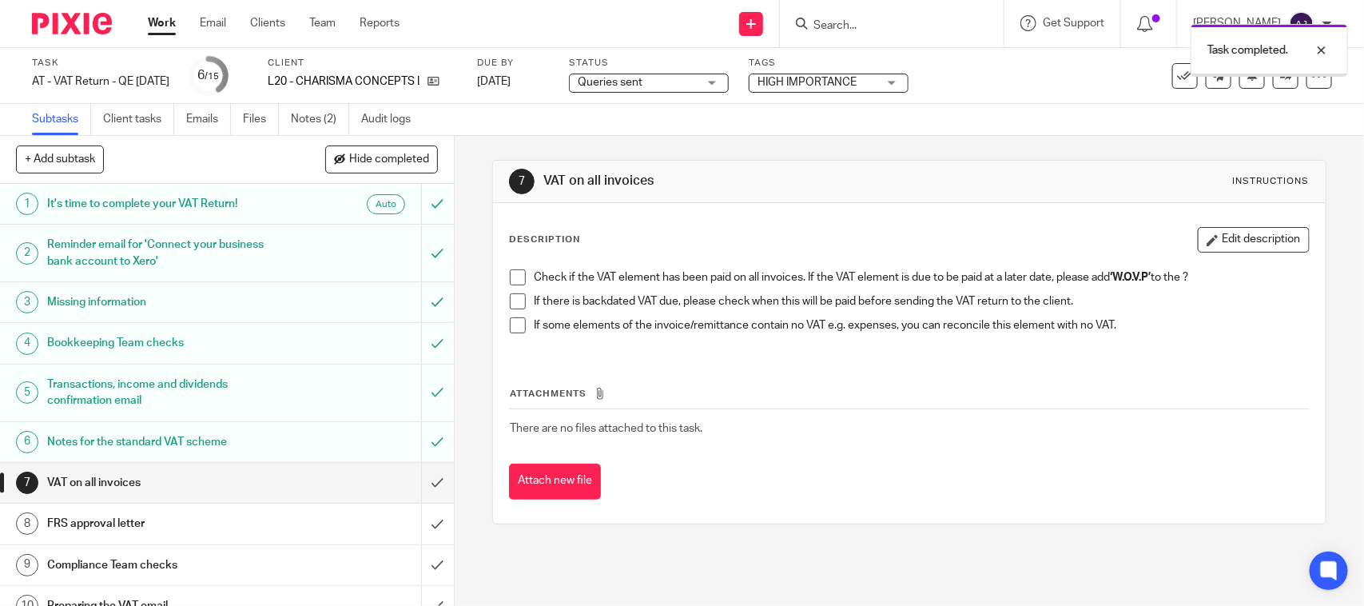
click at [510, 277] on span at bounding box center [518, 277] width 16 height 16
click at [510, 308] on span at bounding box center [518, 301] width 16 height 16
click at [510, 329] on span at bounding box center [518, 325] width 16 height 16
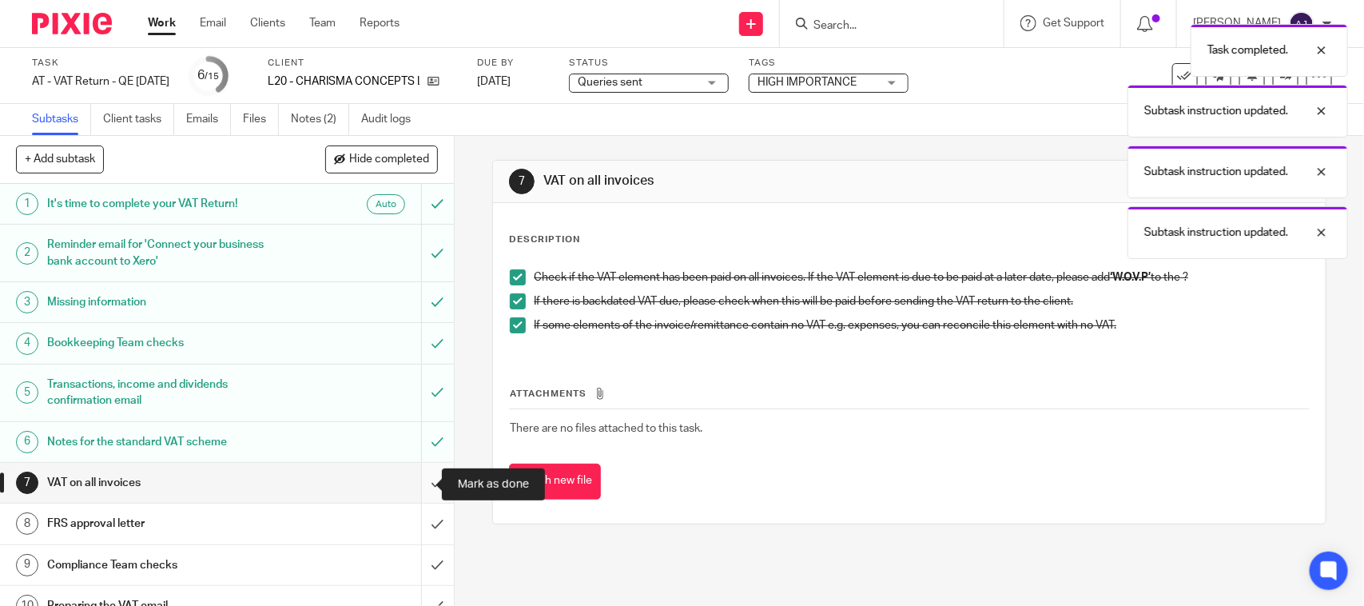
click at [412, 490] on input "submit" at bounding box center [227, 483] width 454 height 40
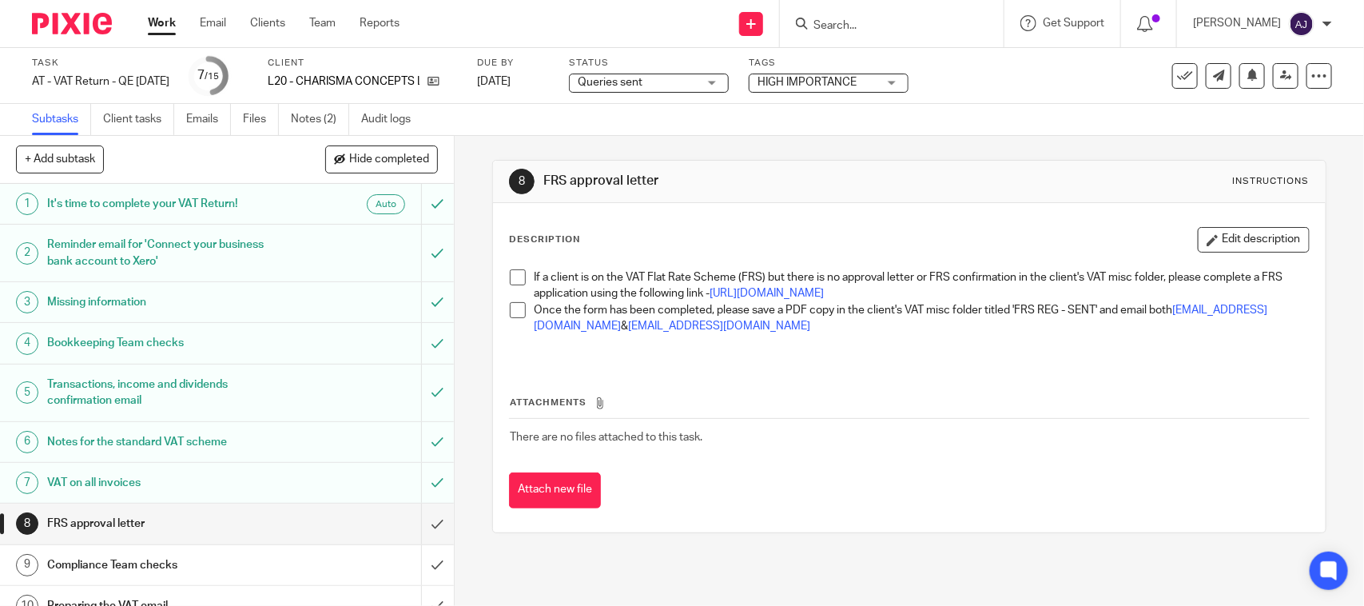
click at [513, 276] on span at bounding box center [518, 277] width 16 height 16
click at [514, 318] on span at bounding box center [518, 310] width 16 height 16
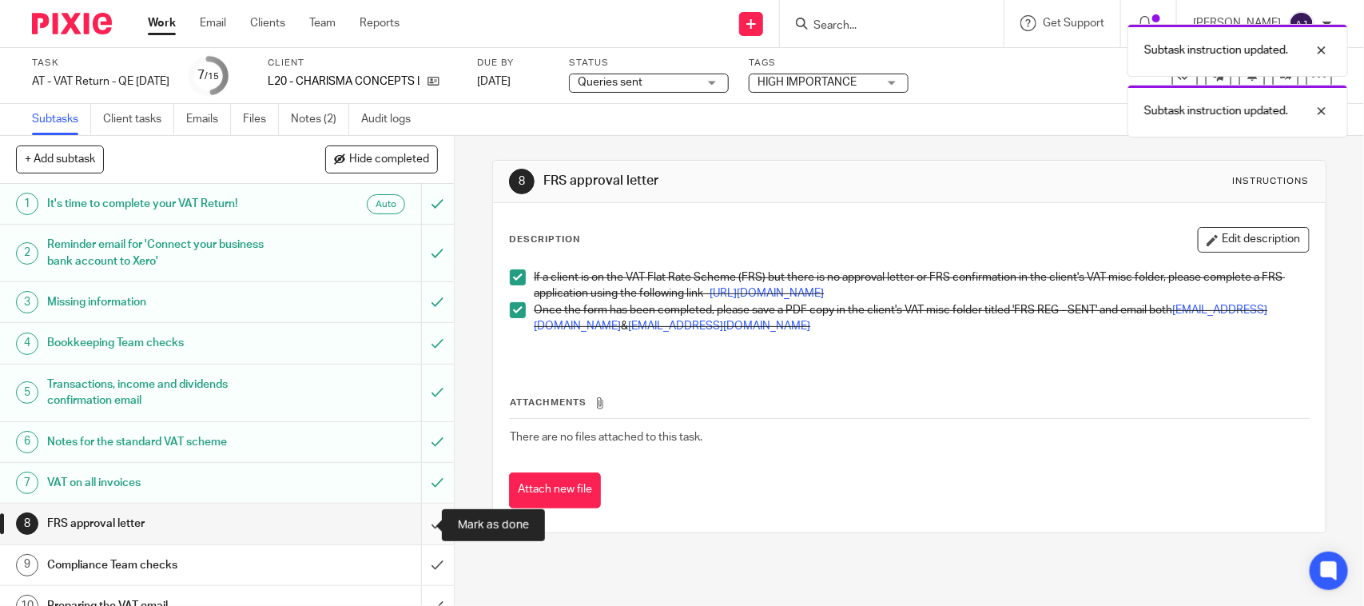
click at [410, 517] on input "submit" at bounding box center [227, 524] width 454 height 40
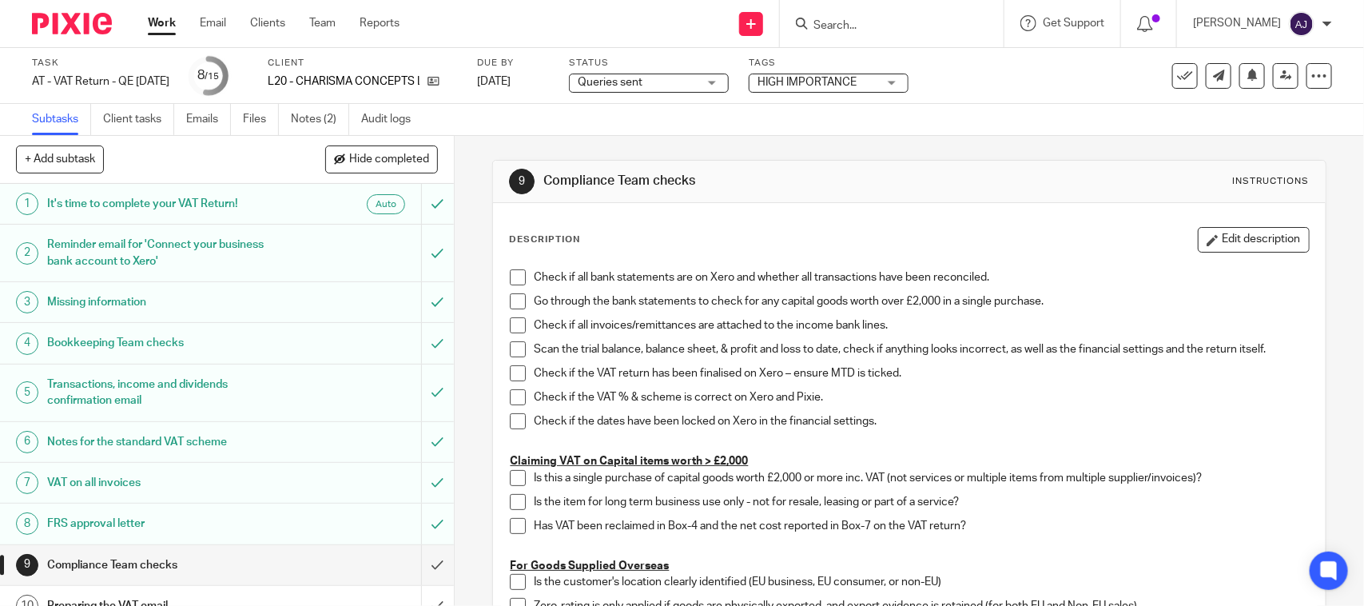
click at [643, 80] on span "Queries sent" at bounding box center [610, 82] width 65 height 11
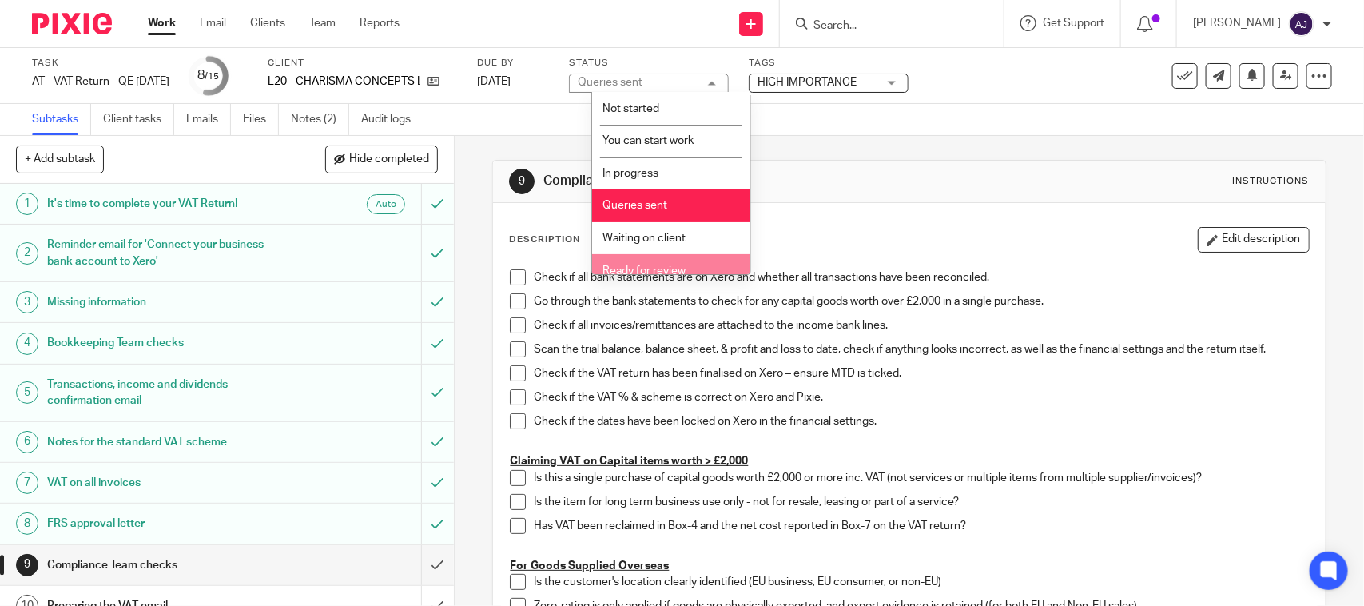
click at [649, 269] on span "Ready for review" at bounding box center [644, 270] width 83 height 11
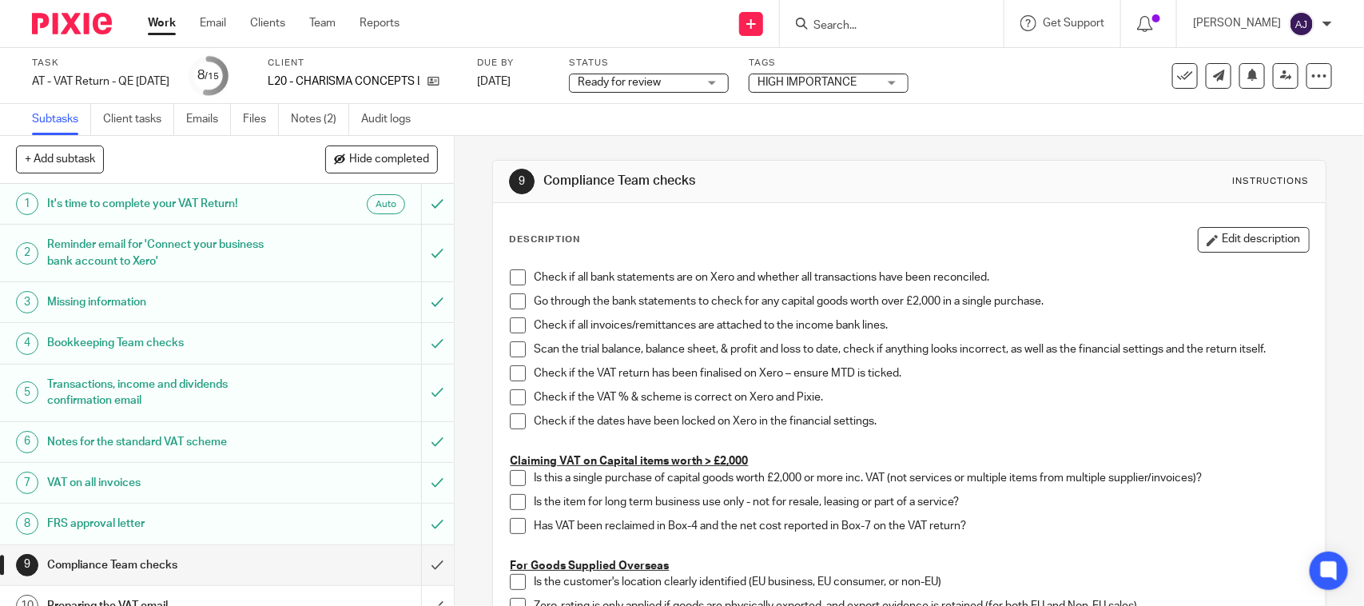
click at [632, 126] on div "Subtasks Client tasks Emails Files Notes (2) Audit logs" at bounding box center [682, 120] width 1364 height 32
click at [870, 74] on span "HIGH IMPORTANCE" at bounding box center [818, 82] width 120 height 17
click at [870, 74] on div "HIGH IMPORTANCE" at bounding box center [829, 83] width 160 height 19
click at [1067, 70] on div "Task AT - VAT Return - QE 31-08-2025 Save AT - VAT Return - QE 31-08-2025 8 /15…" at bounding box center [574, 76] width 1084 height 38
click at [1281, 70] on icon at bounding box center [1287, 76] width 12 height 12
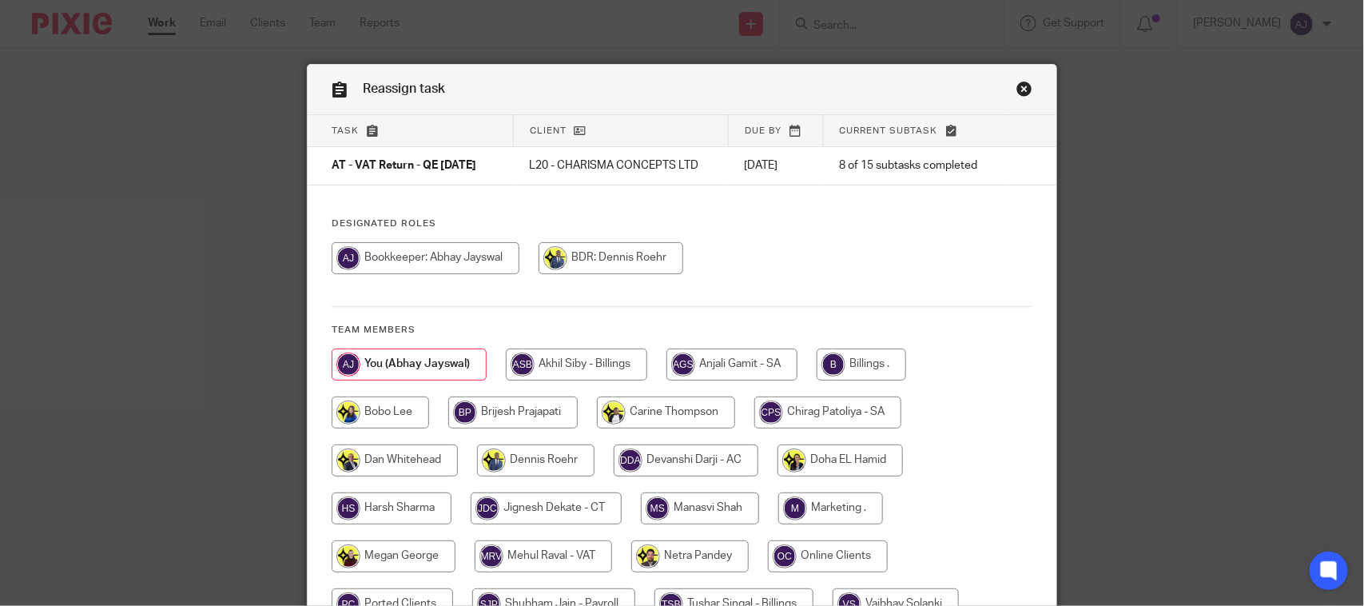
scroll to position [210, 0]
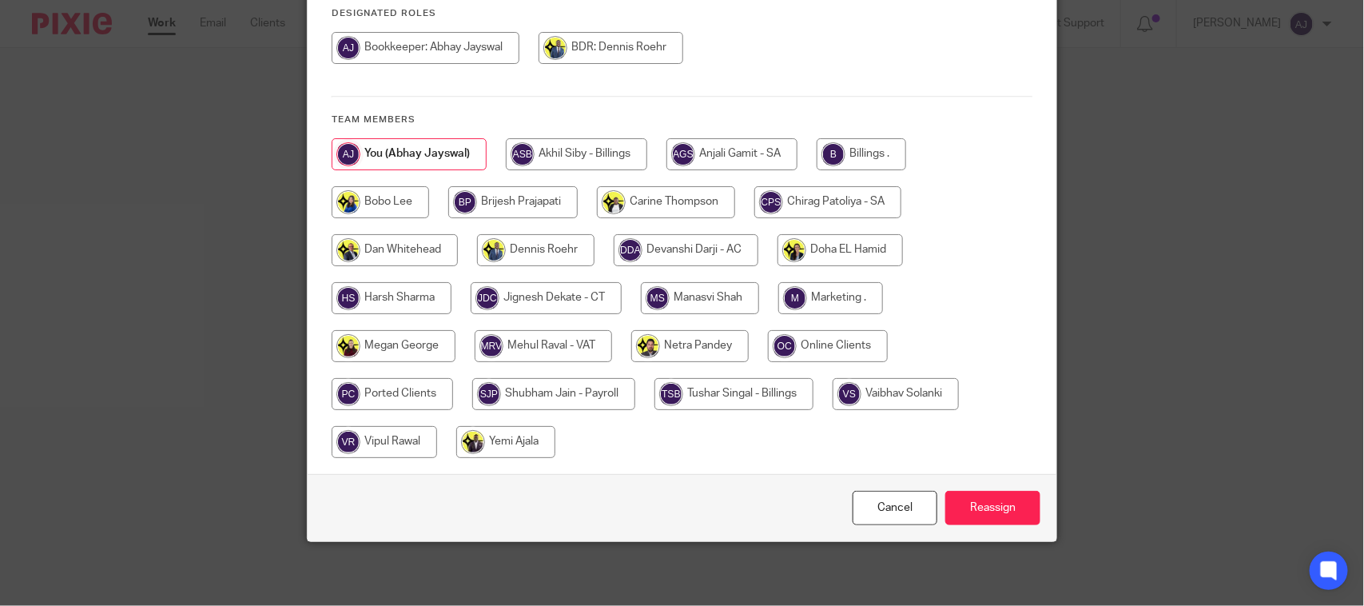
click at [560, 341] on input "radio" at bounding box center [543, 346] width 137 height 32
radio input "true"
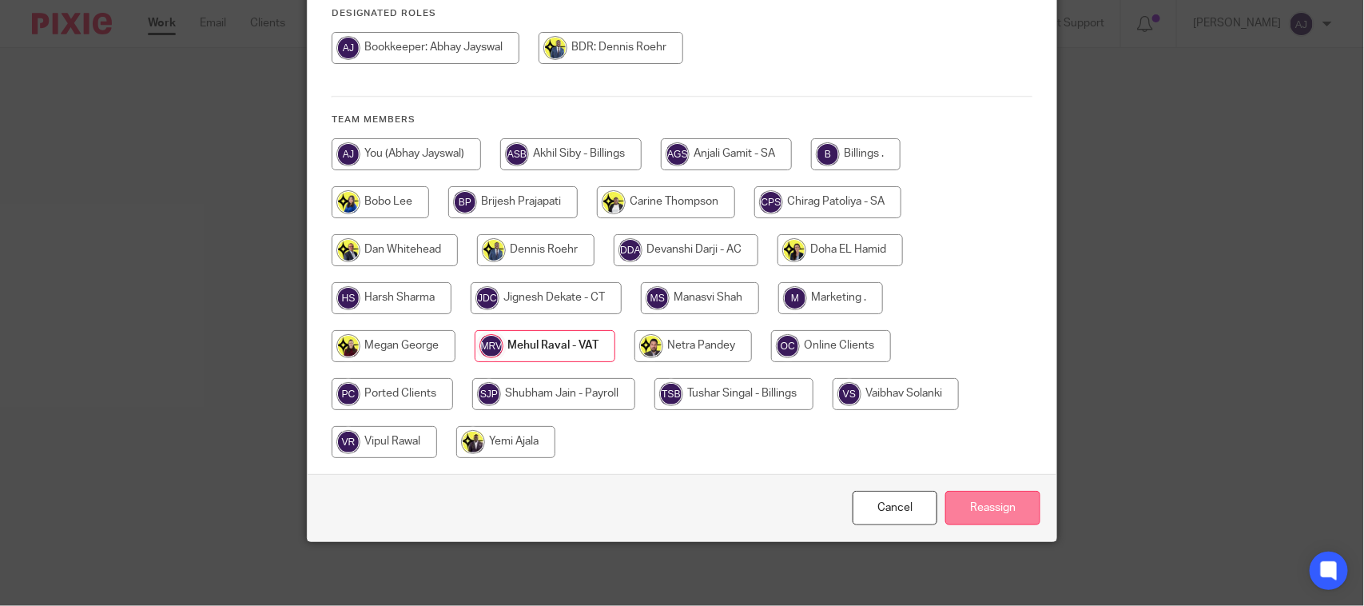
click at [974, 510] on input "Reassign" at bounding box center [993, 508] width 95 height 34
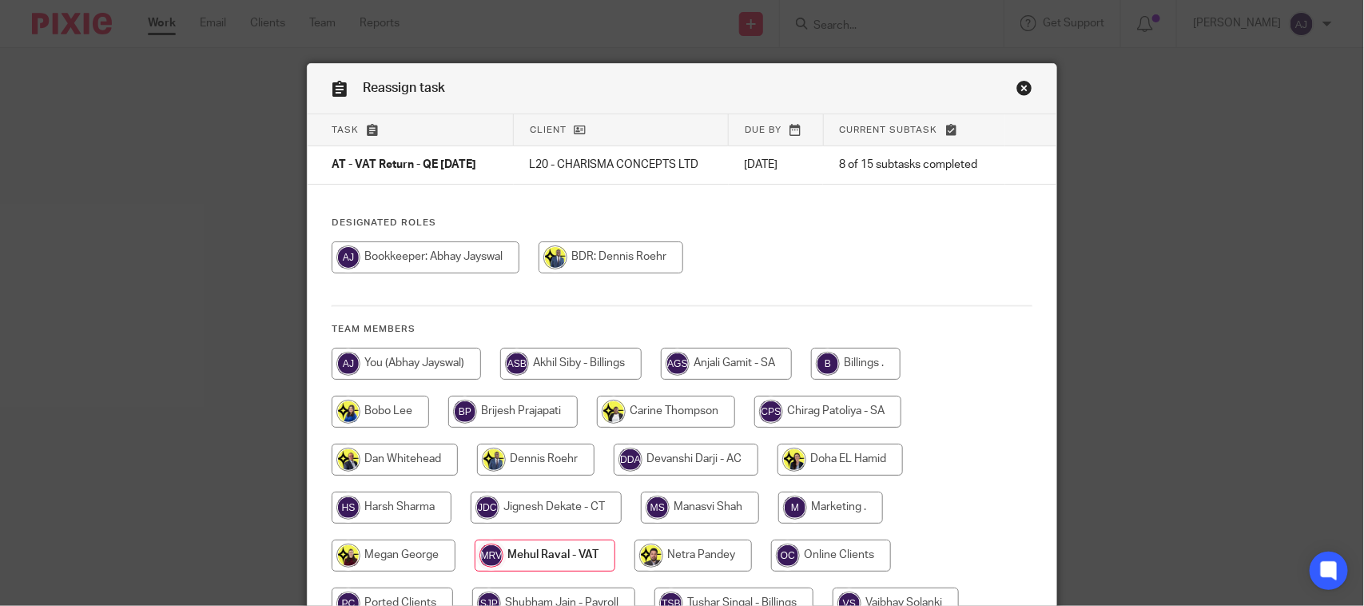
scroll to position [0, 0]
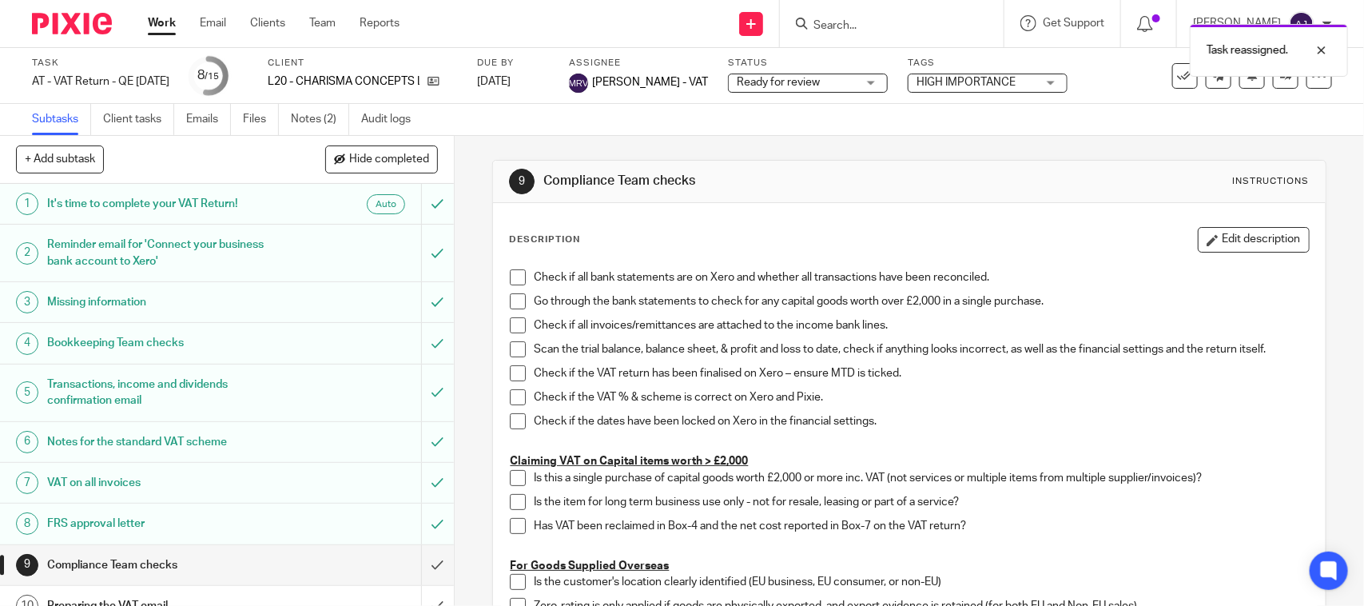
click at [158, 25] on link "Work" at bounding box center [162, 23] width 28 height 16
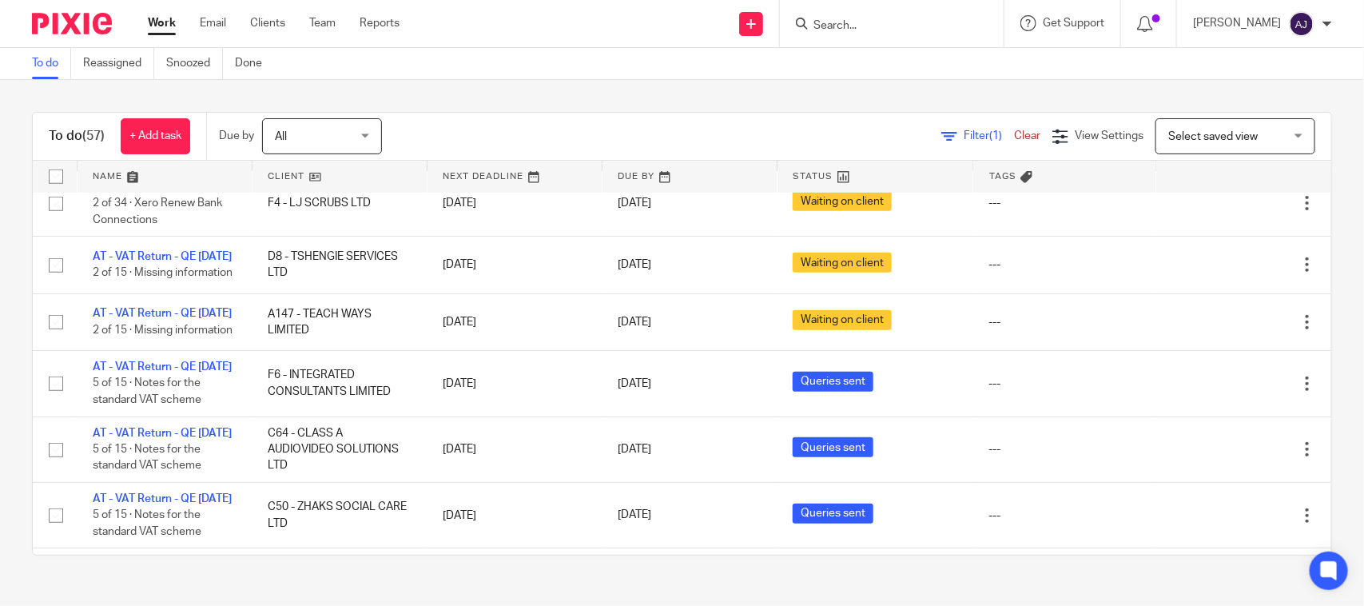
scroll to position [300, 0]
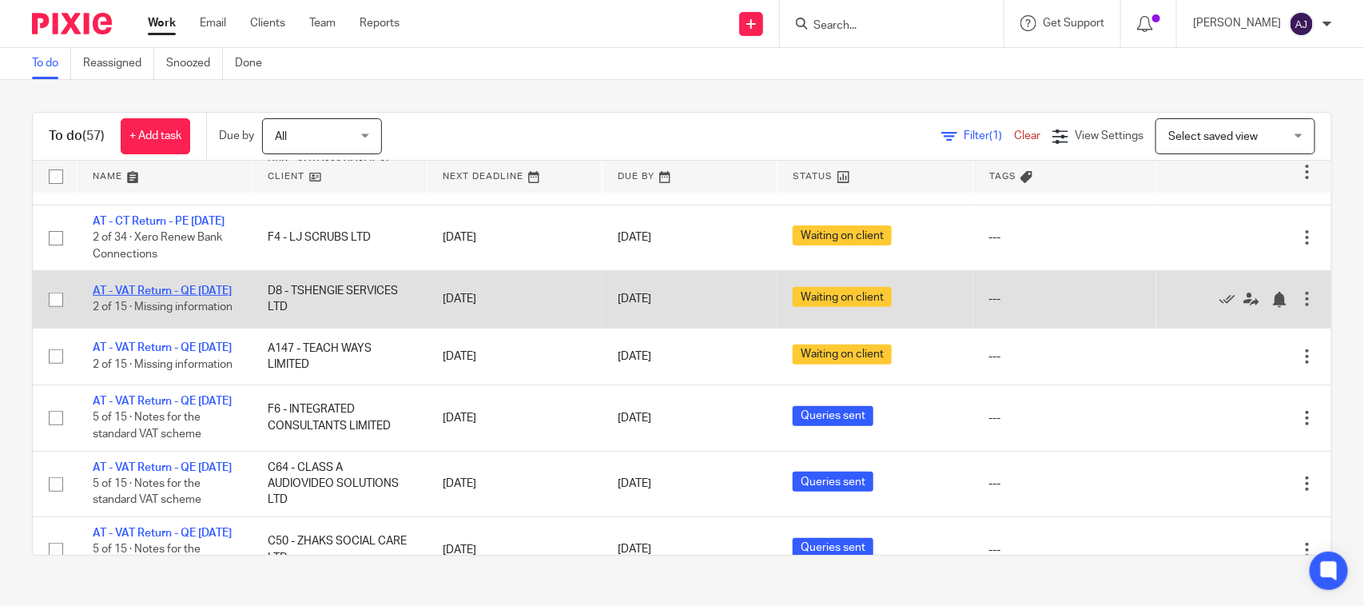
click at [120, 297] on link "AT - VAT Return - QE [DATE]" at bounding box center [162, 290] width 139 height 11
